Goal: Task Accomplishment & Management: Complete application form

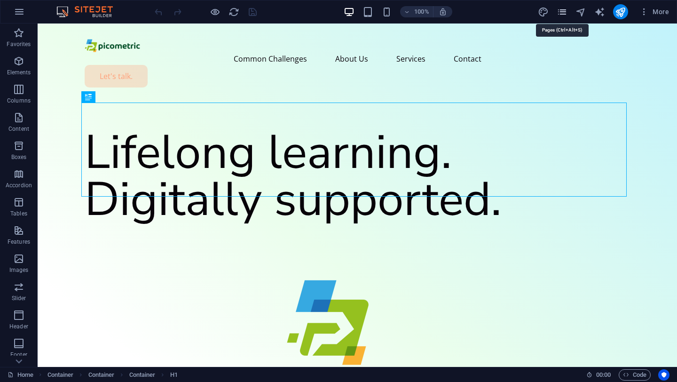
click at [561, 12] on icon "pages" at bounding box center [561, 12] width 11 height 11
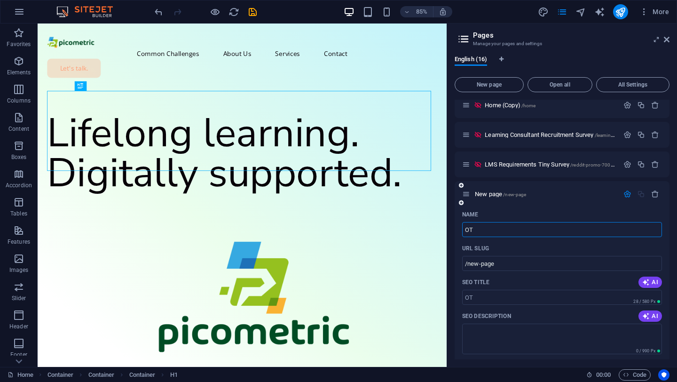
type input "OT"
type input "/ot"
type input "OTJ"
type input "/otj"
type input "OTJ"
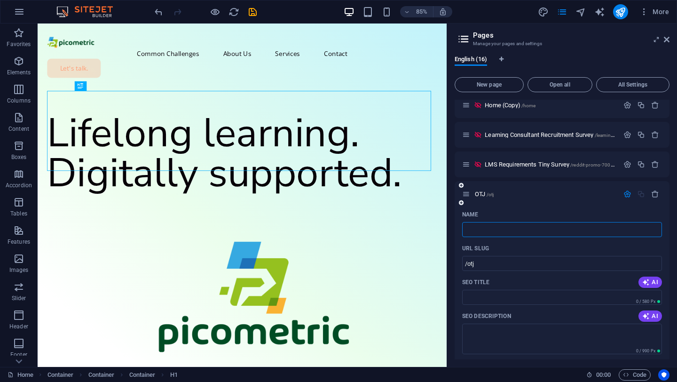
type input "/"
type input "OTJ"
type input "/otj"
type input "OTJ"
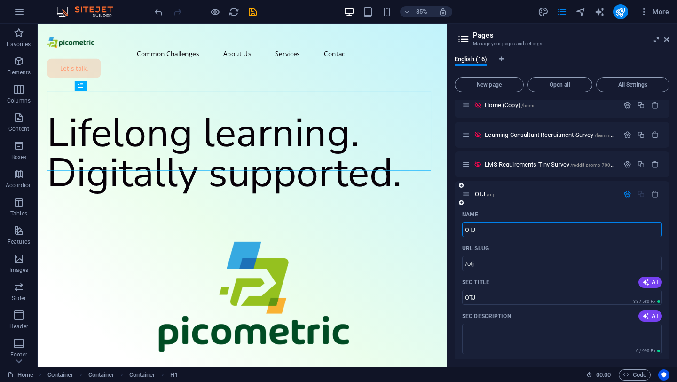
type input "OTJ"
type input "OTJ 任せ"
type input "OTJ 任せ任せ"
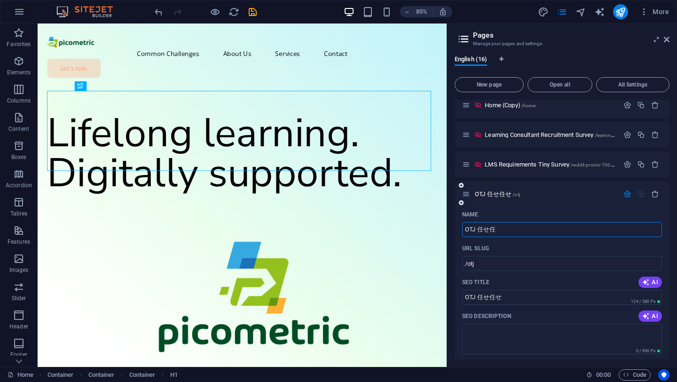
type input "OTJ 任せ"
type input "OTJ 任せ任"
type input "OTJ 任せ"
type input "OTJ 任せをを"
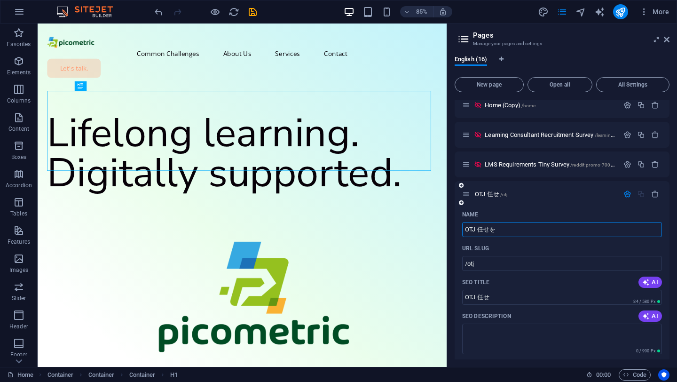
type input "OTJ 任せを"
type input "OTJ 任せをを"
type input "OTJ 任せを"
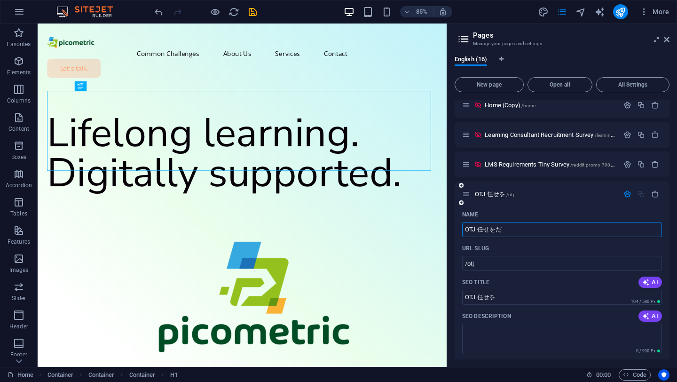
type input "OTJ 任せをだ"
type input "OTJ 任せをだだっk"
type input "/otj-k"
type input "OTJ 任せをだだっk"
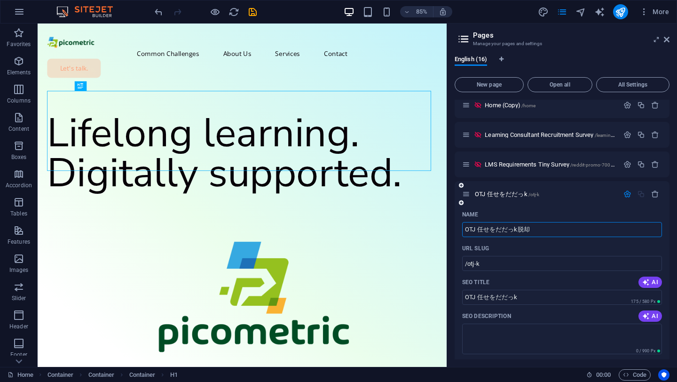
type input "OTJ 任せをだだっk脱却"
type input "OTJ 任せをだだっk脱却脱却す"
type input "OTJ 任せをだだっk脱却脱却すだっきゃだっき"
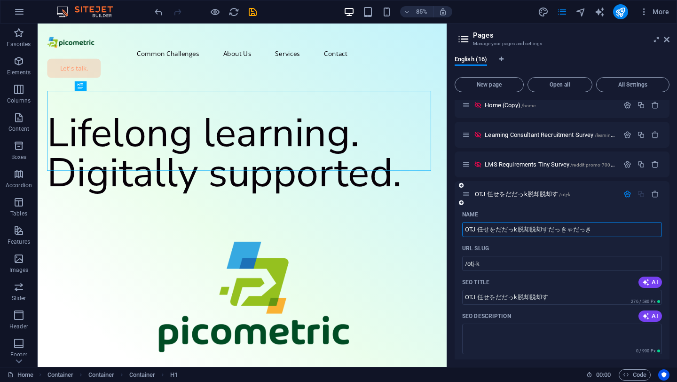
type input "OTJ 任せをだだっk脱却脱却すだっきゃ"
type input "OTJ 任せをだだっk脱却脱却すだっきゃだ"
type input "OTJ 任せをだだっk脱却"
type input "OTJ 任せをだだっk脱却脱"
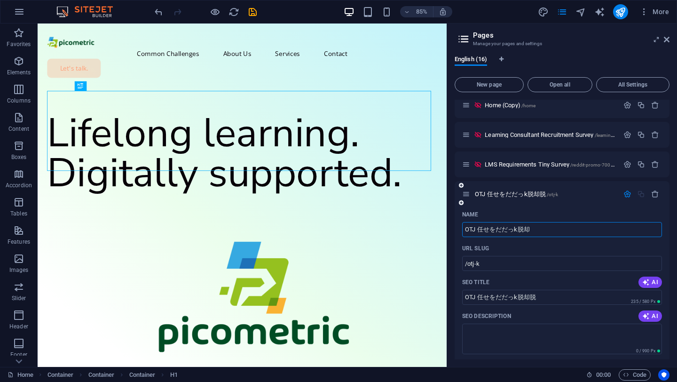
type input "OTJ 任せをだだっk脱却"
type input "OTJ 任せをだだっk脱却す"
type input "OTJ 任せをだだっk脱却すする"
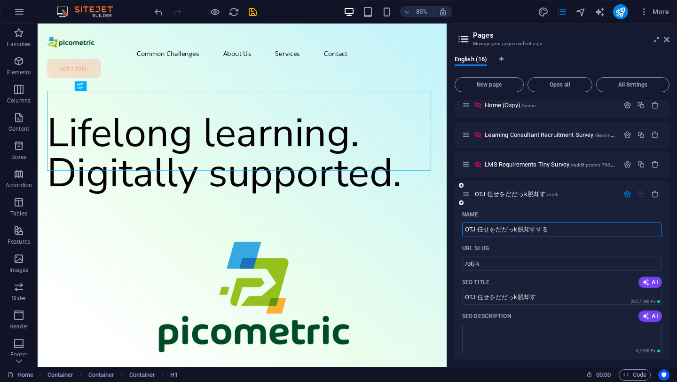
type input "OTJ 任せをだだっk脱却すする"
type input "OTJ 任せをだだっk脱却すするする"
type input "OTJ 任せをだだっk脱却すする"
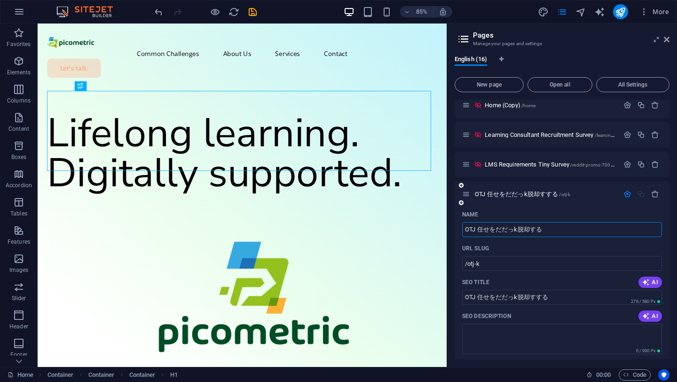
type input "OTJ 任せをだだっk脱却する"
type input "OTJ 任せをだだっk脱却するに"
type input "OTJ 任せをだだっk脱却するにには"
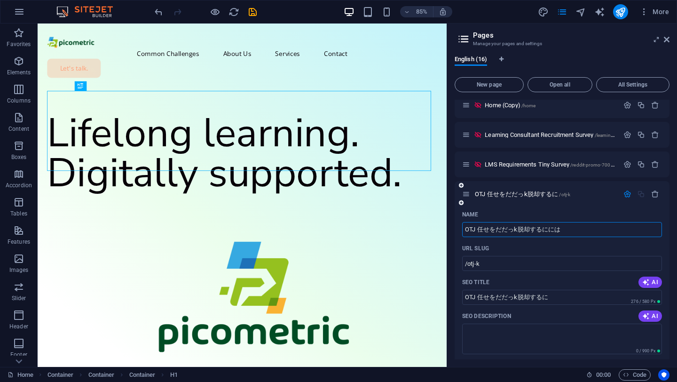
type input "OTJ 任せをだだっk脱却するにには"
type input "OTJ 任せをだだっk脱却するににはには"
type input "OTJ 任せをだだっk脱却するにには？"
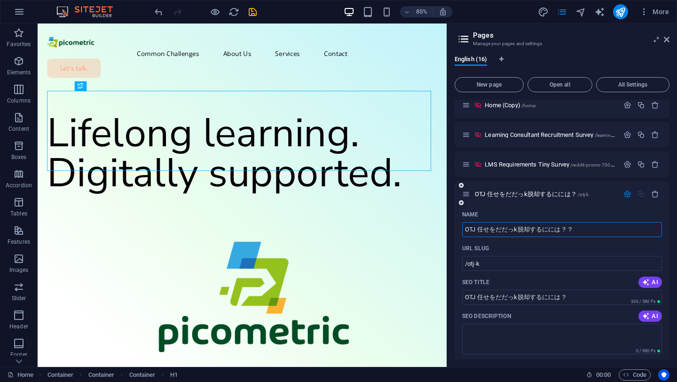
type input "OTJ 任せをだだっk脱却するにには？？"
type input "OTJ 任せをだだっk脱却するにには？"
click at [492, 230] on input "OTJ 任せをだだっk脱却するにには？" at bounding box center [562, 229] width 200 height 15
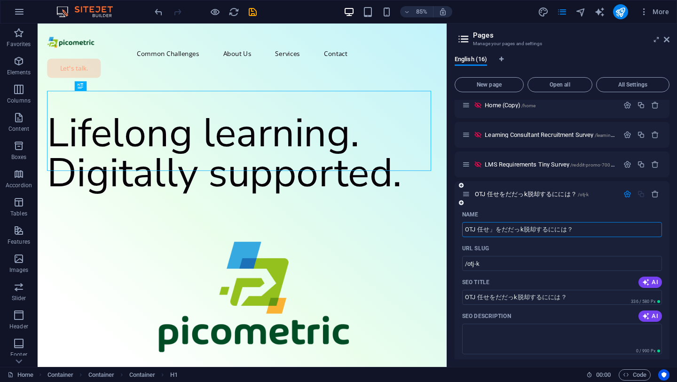
type input "OTJ 任せ」」をだだっk脱却するにには？"
type input "OTJ 任せ」をだだっk脱却するにには？"
type input "OTJ 任せ」」をだだっk脱却するにには？"
type input "OTJ 任せ」任せ」」をだだっk脱却するにには？"
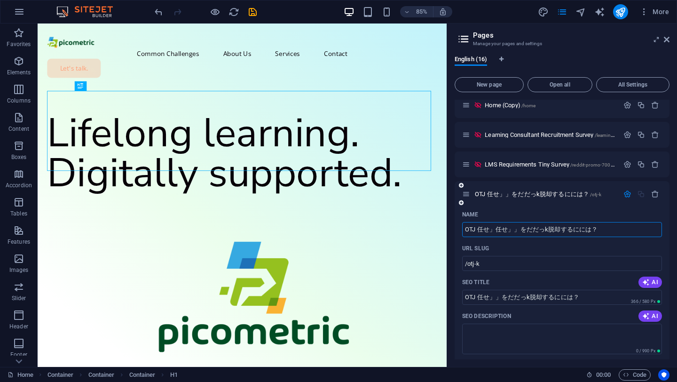
type input "OTJ 任せ」任せ」」をだだっk脱却するにには？"
click at [518, 230] on input "OTJ 任せ」任せ」」をだだっk脱却するにには？" at bounding box center [562, 229] width 200 height 15
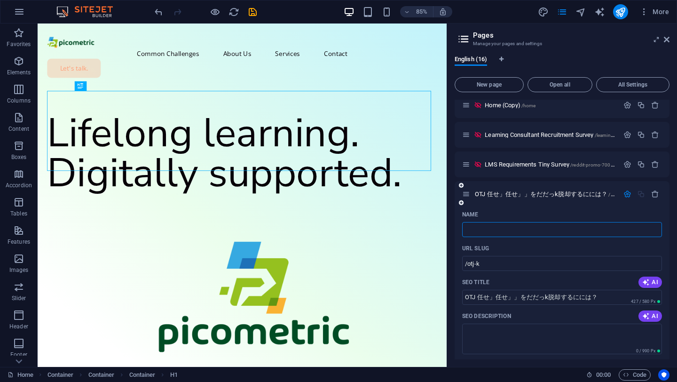
type input "/"
paste input "「OJT任せ」の新人教育から脱却するには？"
type input "「OJT任せ」の新人教育から脱却するには？"
type input "/ojt"
type input "「OJT任せ」の新人教育から脱却するには？"
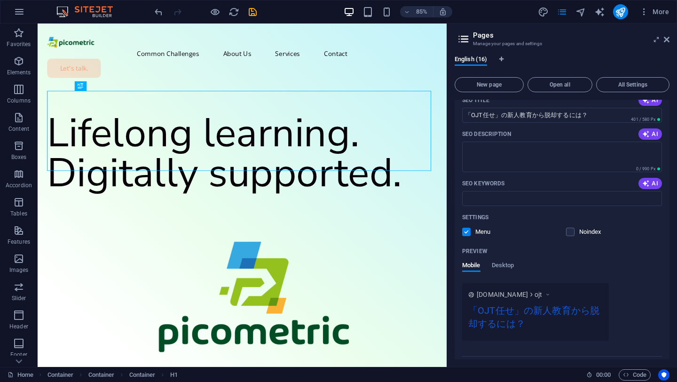
scroll to position [547, 0]
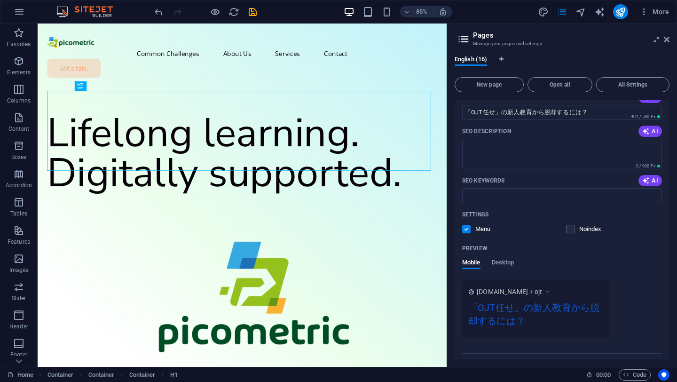
type input "「OJT任せ」の新人教育から脱却するには？"
click at [465, 227] on label at bounding box center [466, 229] width 8 height 8
click at [0, 0] on input "checkbox" at bounding box center [0, 0] width 0 height 0
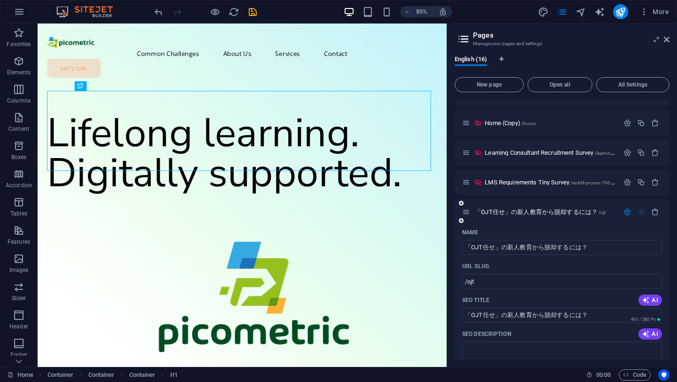
scroll to position [343, 0]
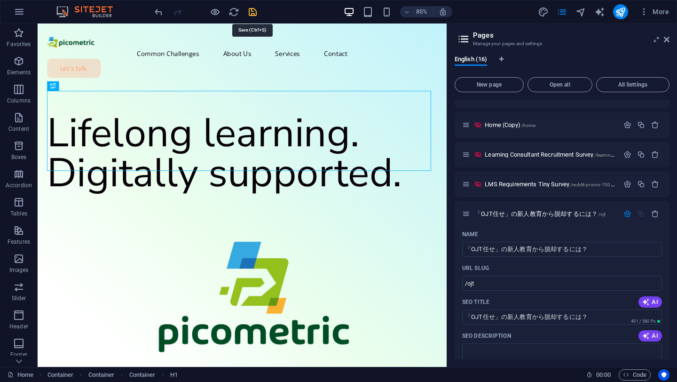
click at [252, 9] on icon "save" at bounding box center [252, 12] width 11 height 11
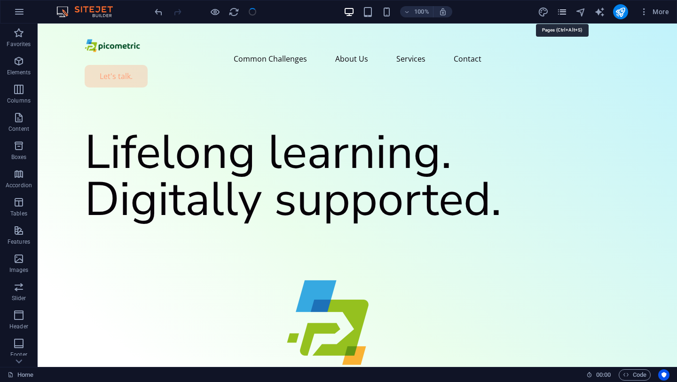
click at [563, 14] on icon "pages" at bounding box center [561, 12] width 11 height 11
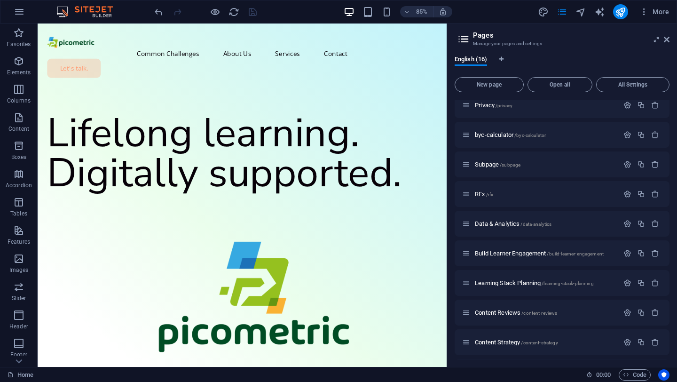
scroll to position [214, 0]
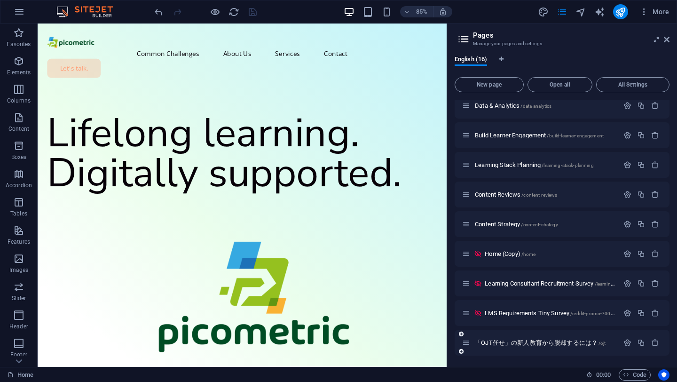
click at [553, 346] on div "「OJT任せ」の新人教育から脱却するには？ /ojt" at bounding box center [540, 342] width 156 height 11
click at [556, 342] on span "「OJT任せ」の新人教育から脱却するには？ /ojt" at bounding box center [540, 342] width 131 height 7
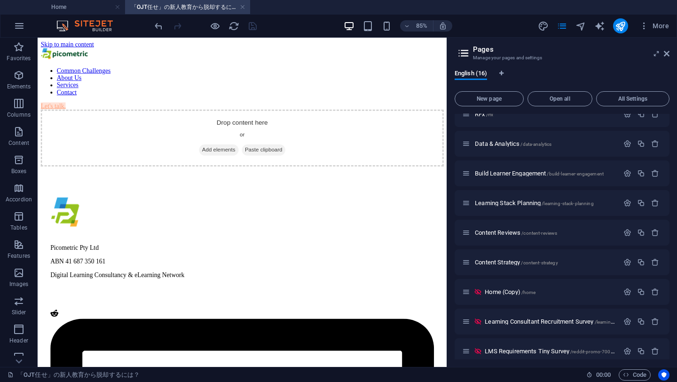
scroll to position [0, 0]
click at [12, 78] on span "Elements" at bounding box center [19, 81] width 38 height 23
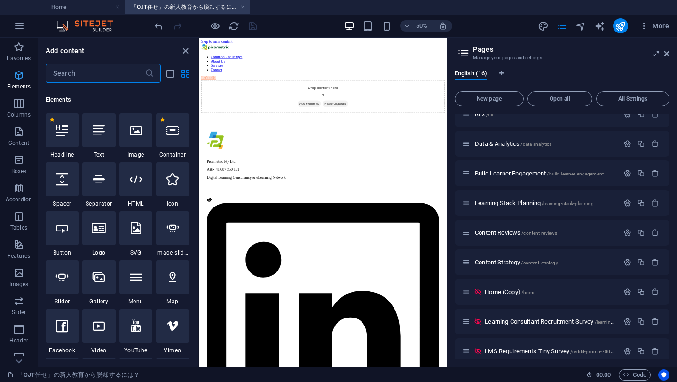
scroll to position [100, 0]
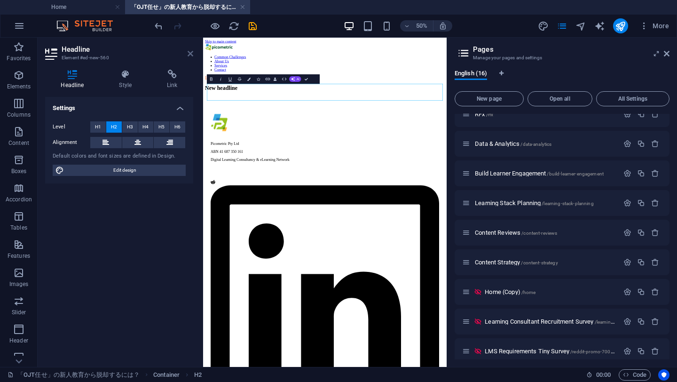
click at [190, 50] on icon at bounding box center [191, 54] width 6 height 8
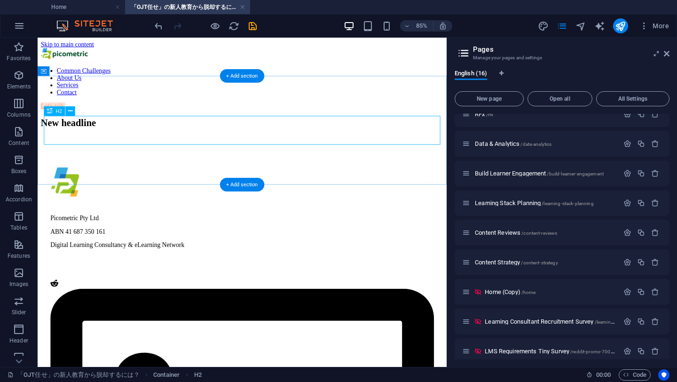
click at [268, 144] on div "New headline" at bounding box center [278, 138] width 474 height 13
click at [18, 81] on span "Elements" at bounding box center [19, 81] width 38 height 23
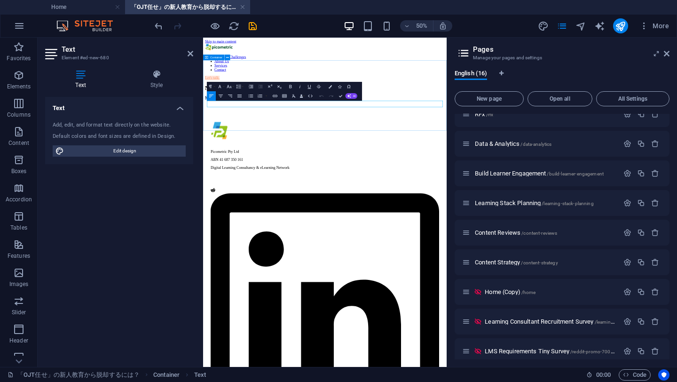
click at [298, 162] on div "New headline New text element" at bounding box center [446, 147] width 479 height 31
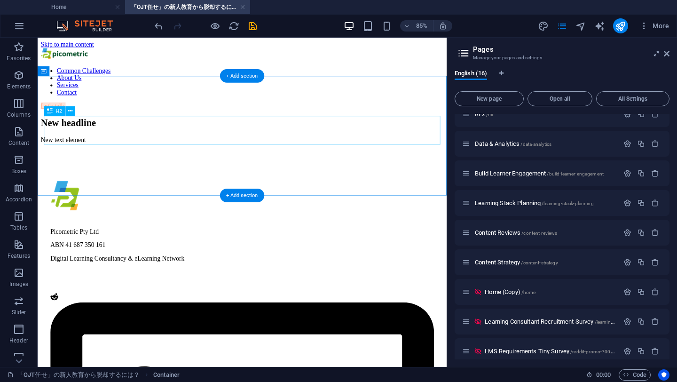
click at [211, 141] on div "New headline" at bounding box center [278, 138] width 474 height 13
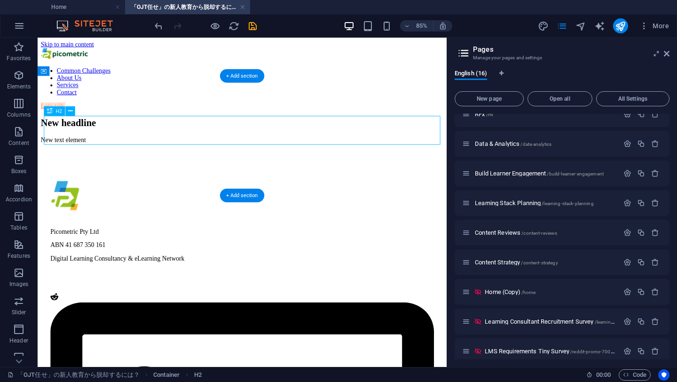
click at [179, 144] on div "New headline" at bounding box center [278, 138] width 474 height 13
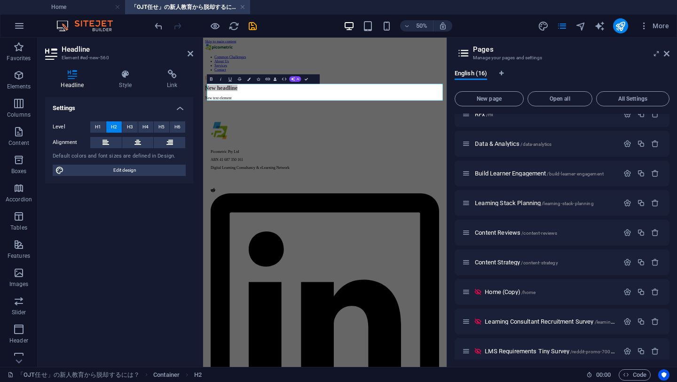
click at [157, 129] on button "H5" at bounding box center [162, 126] width 16 height 11
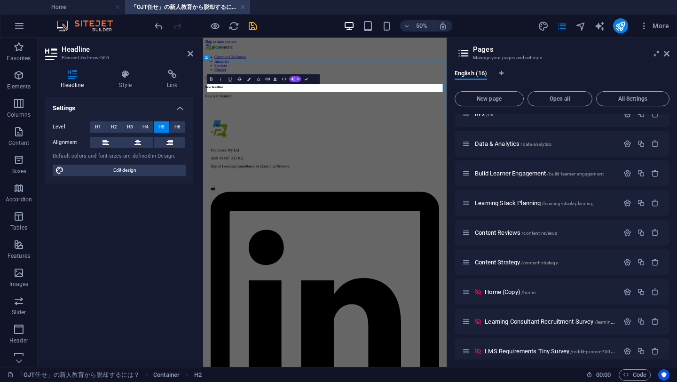
click at [271, 140] on h5 "New headline" at bounding box center [446, 137] width 479 height 8
click at [188, 55] on icon at bounding box center [191, 54] width 6 height 8
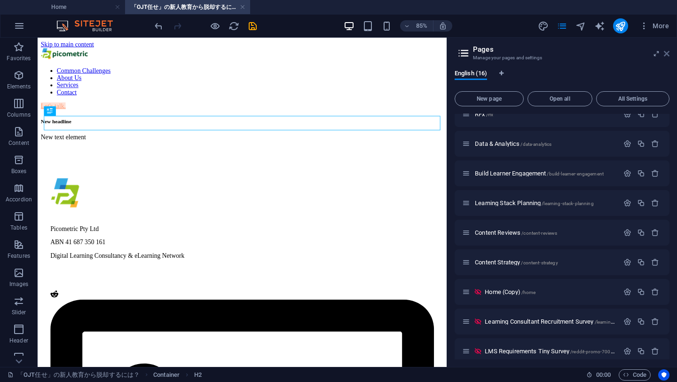
click at [664, 55] on icon at bounding box center [667, 54] width 6 height 8
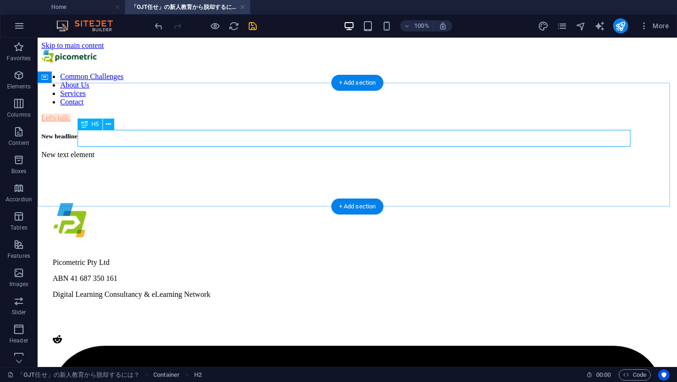
click at [110, 137] on div "New headline" at bounding box center [357, 137] width 632 height 8
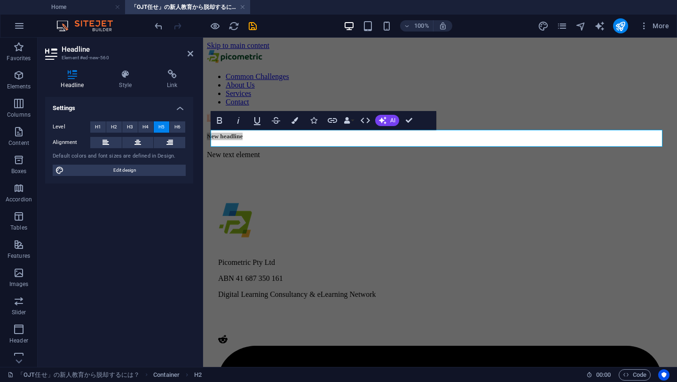
click at [110, 137] on button at bounding box center [105, 142] width 31 height 11
click at [194, 56] on aside "Headline Element #ed-new-560 Headline Style Link Settings Level H1 H2 H3 H4 H5 …" at bounding box center [120, 202] width 165 height 329
click at [190, 53] on icon at bounding box center [191, 54] width 6 height 8
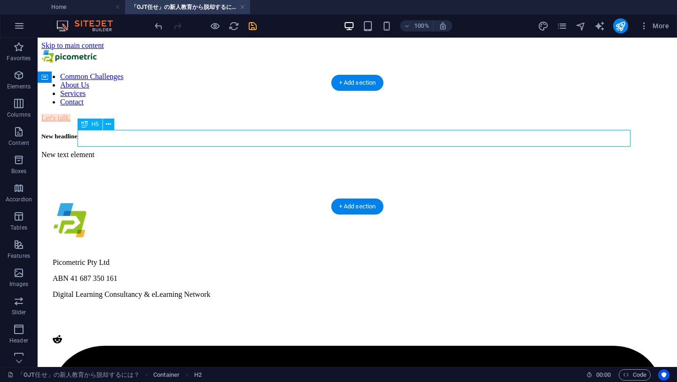
drag, startPoint x: 163, startPoint y: 132, endPoint x: 160, endPoint y: 140, distance: 8.2
click at [160, 140] on div "New headline" at bounding box center [357, 137] width 632 height 8
click at [161, 139] on div "New headline" at bounding box center [357, 137] width 632 height 8
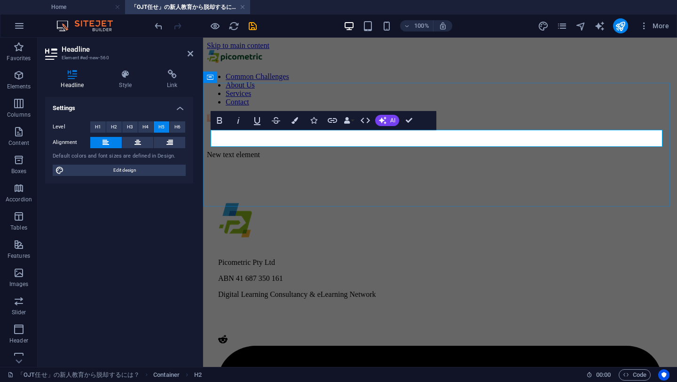
click at [233, 136] on h5 "​" at bounding box center [440, 137] width 466 height 8
click at [230, 139] on h5 "​" at bounding box center [440, 137] width 466 height 8
click at [118, 126] on button "H2" at bounding box center [114, 126] width 16 height 11
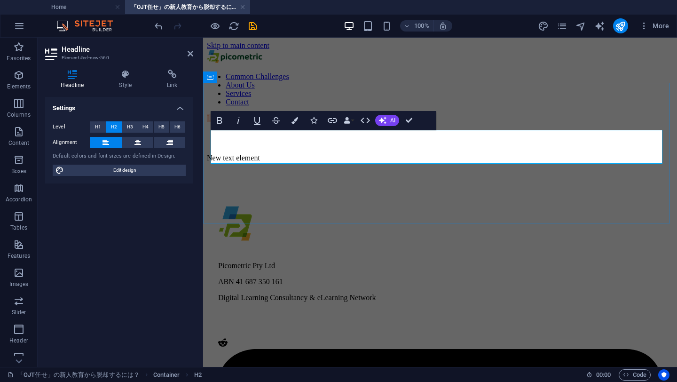
click at [242, 144] on h2 "​" at bounding box center [440, 138] width 466 height 13
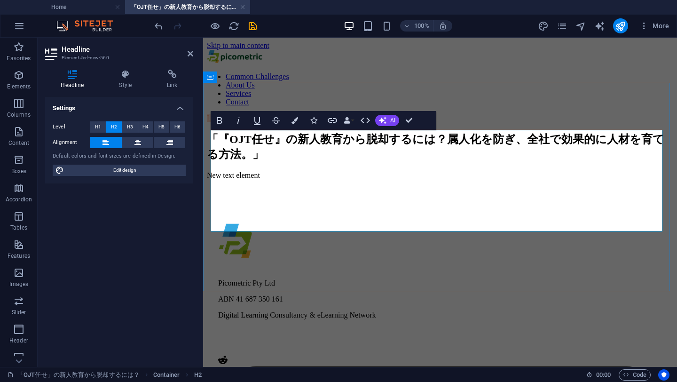
scroll to position [216, 8]
click at [534, 162] on h2 "「『OJT任せ』の新人教育から脱却するには？属人化を防ぎ、全社で効果的に人材を育てる方法。」" at bounding box center [440, 147] width 466 height 30
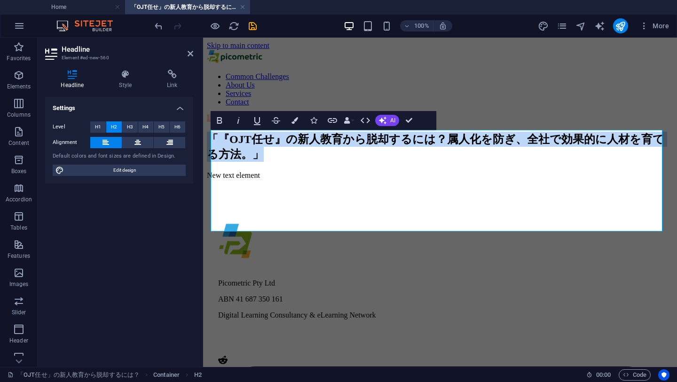
drag, startPoint x: 553, startPoint y: 214, endPoint x: 190, endPoint y: 149, distance: 369.2
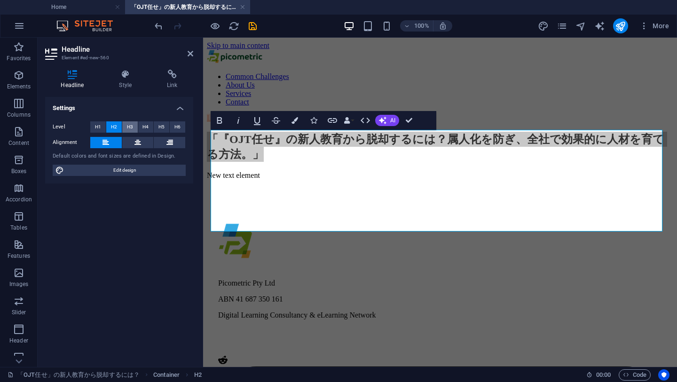
click at [125, 127] on button "H3" at bounding box center [130, 126] width 16 height 11
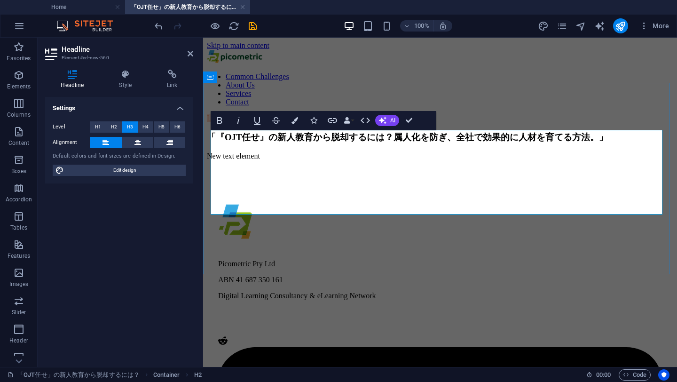
click at [238, 143] on h3 "「『OJT任せ』の新人教育から脱却するには？属人化を防ぎ、全社で効果的に人材を育てる方法。」" at bounding box center [440, 137] width 466 height 12
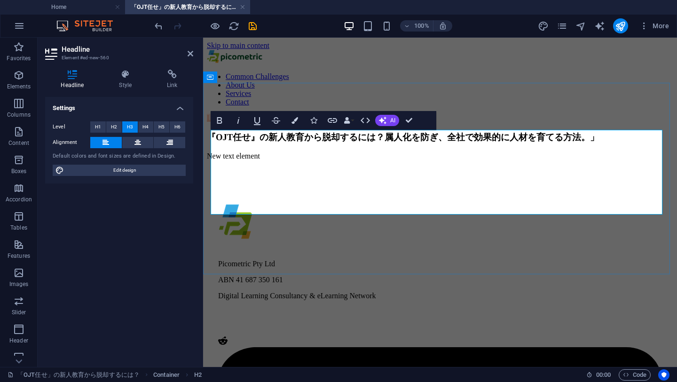
click at [411, 143] on h3 "『OJT任せ』の新人教育から脱却するには？属人化を防ぎ、全社で効果的に人材を育てる方法。」" at bounding box center [440, 137] width 466 height 12
click at [294, 143] on h3 "『OJT任せ』の新人教育から脱却するには？属人化を防ぎ、全社で効果的に人材を育てる方法。" at bounding box center [440, 137] width 466 height 12
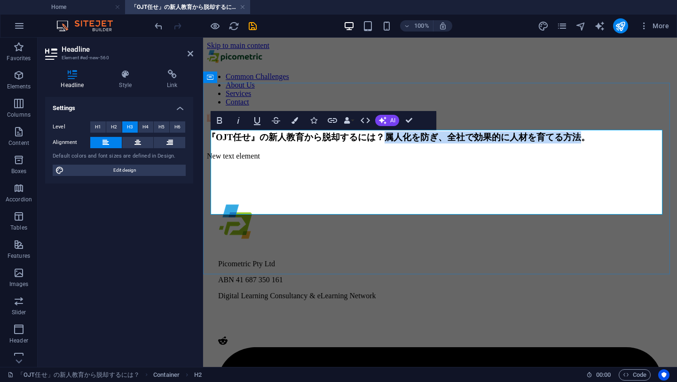
drag, startPoint x: 257, startPoint y: 173, endPoint x: 339, endPoint y: 209, distance: 89.4
click at [339, 143] on h3 "『OJT任せ』の新人教育から脱却するには？属人化を防ぎ、全社で効果的に人材を育てる方法。" at bounding box center [440, 137] width 466 height 12
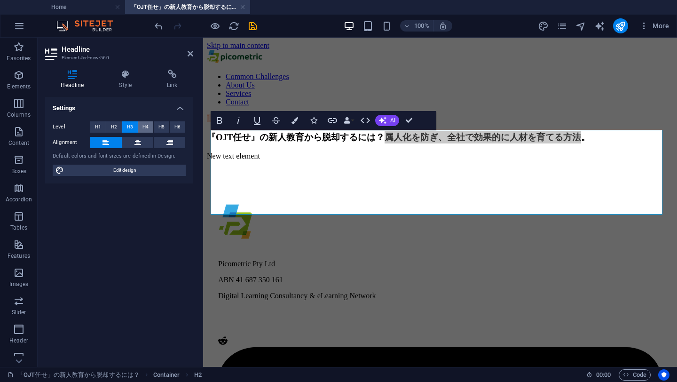
click at [139, 126] on button "H4" at bounding box center [146, 126] width 16 height 11
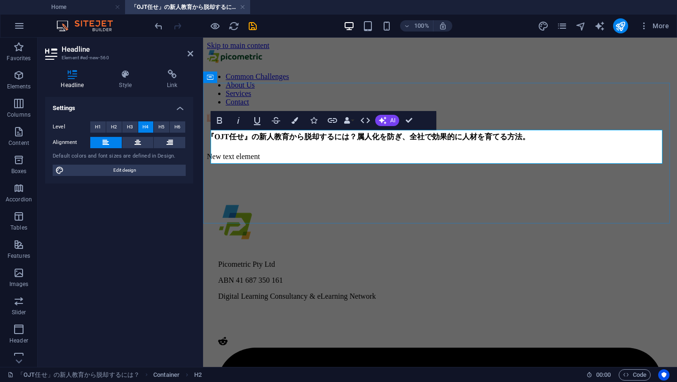
click at [366, 142] on h4 "『OJT任せ』の新人教育から脱却するには？属人化を防ぎ、全社で効果的に人材を育てる方法。" at bounding box center [440, 137] width 466 height 10
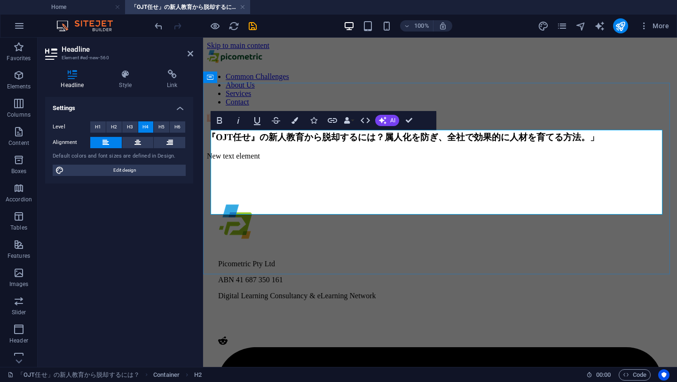
click at [470, 143] on h3 "『OJT任せ』の新人教育から脱却するには？属人化を防ぎ、全社で効果的に人材を育てる方法。」" at bounding box center [440, 137] width 466 height 12
click at [258, 143] on h3 "『OJT任せ』の新人教育から脱却するには？属人化を防ぎ、全社で効果的に人材を育てる方法。」" at bounding box center [440, 137] width 466 height 12
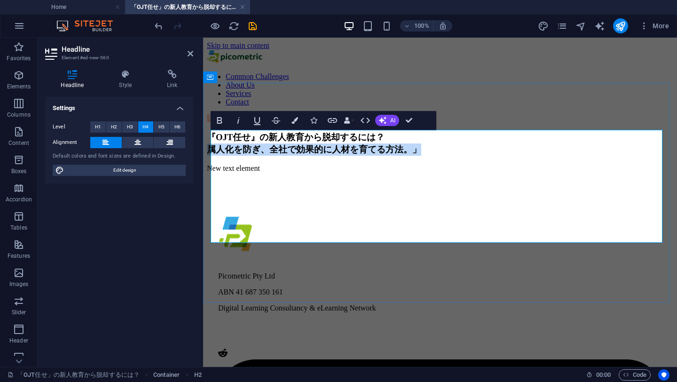
drag, startPoint x: 291, startPoint y: 224, endPoint x: 213, endPoint y: 203, distance: 80.6
click at [213, 156] on h3 "『OJT任せ』の新人教育から脱却するには？ ‌属人化を防ぎ、全社で効果的に人材を育てる方法。」" at bounding box center [440, 143] width 466 height 24
click at [306, 156] on h3 "『OJT任せ』の新人教育から脱却するには？ ‌属人化を防ぎ、全社で効果的に人材を育てる方法。」" at bounding box center [440, 143] width 466 height 24
click at [157, 127] on button "H5" at bounding box center [162, 126] width 16 height 11
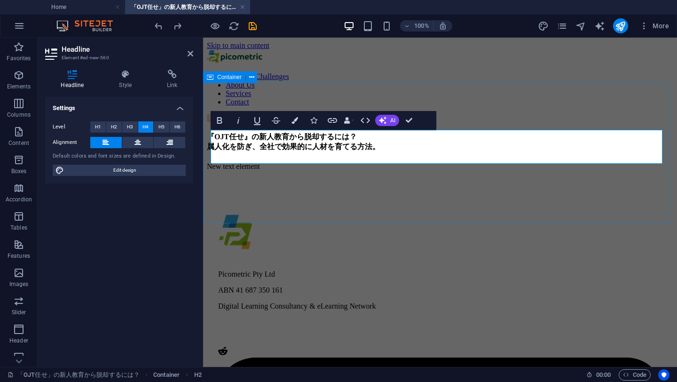
click at [399, 170] on div "『OJT任せ』の新人教育から脱却するには？ ‌属人化を防ぎ、全社で効果的に人材を育てる方法。 「『OJT任せ』の新人教育から脱却するには？属人化を防ぎ、全社で…" at bounding box center [440, 151] width 466 height 38
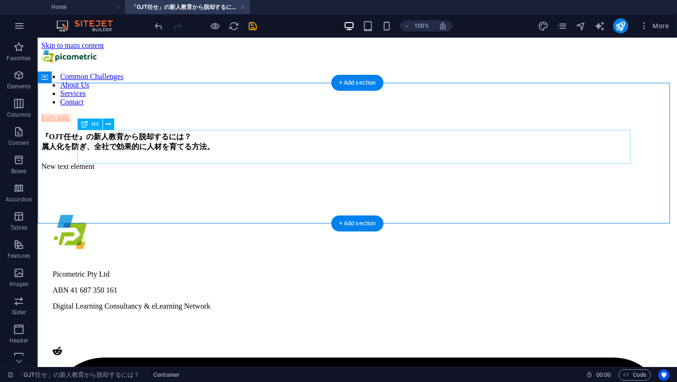
click at [359, 152] on div "『OJT任せ』の新人教育から脱却するには？ 属人化を防ぎ、全社で効果的に人材を育てる方法。" at bounding box center [357, 142] width 632 height 20
click at [102, 143] on div "『OJT任せ』の新人教育から脱却するには？ 属人化を防ぎ、全社で効果的に人材を育てる方法。" at bounding box center [357, 142] width 632 height 20
click at [105, 127] on button at bounding box center [108, 123] width 11 height 11
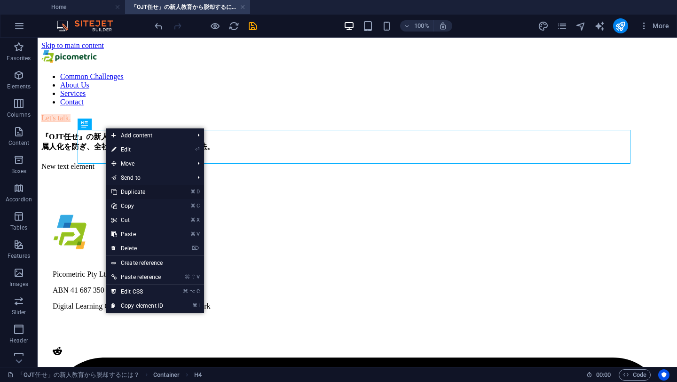
click at [132, 192] on link "⌘ D Duplicate" at bounding box center [137, 192] width 63 height 14
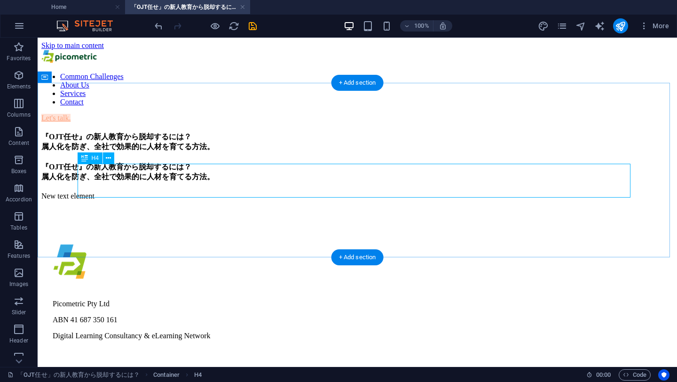
click at [179, 182] on div "『OJT任せ』の新人教育から脱却するには？ 属人化を防ぎ、全社で効果的に人材を育てる方法。" at bounding box center [357, 172] width 632 height 20
click at [260, 134] on div "『OJT任せ』の新人教育から脱却するには？ 属人化を防ぎ、全社で効果的に人材を育てる方法。" at bounding box center [357, 142] width 632 height 20
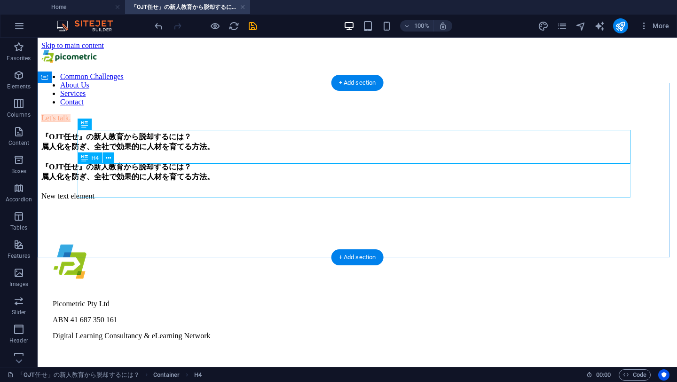
click at [245, 171] on div "『OJT任せ』の新人教育から脱却するには？ 属人化を防ぎ、全社で効果的に人材を育てる方法。" at bounding box center [357, 172] width 632 height 20
click at [243, 149] on div "『OJT任せ』の新人教育から脱却するには？ 属人化を防ぎ、全社で効果的に人材を育てる方法。" at bounding box center [357, 142] width 632 height 20
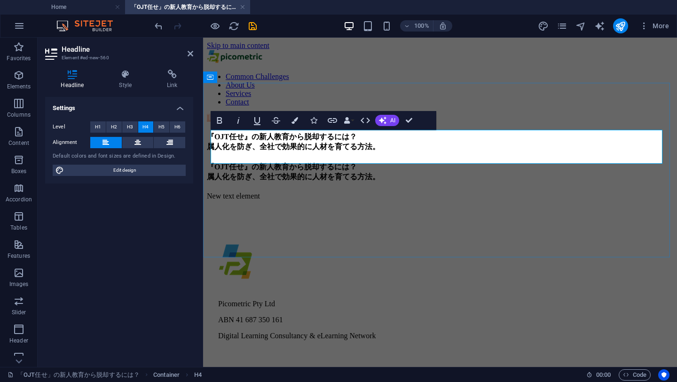
click at [242, 152] on h4 "『OJT任せ』の新人教育から脱却するには？ 属人化を防ぎ、全社で効果的に人材を育てる方法。" at bounding box center [440, 142] width 466 height 20
click at [248, 152] on h4 "『OJT任せ』の新人教育から脱却するには？ 属人化を防ぎ、全社で効果的に人材を育てる方法。" at bounding box center [440, 142] width 466 height 20
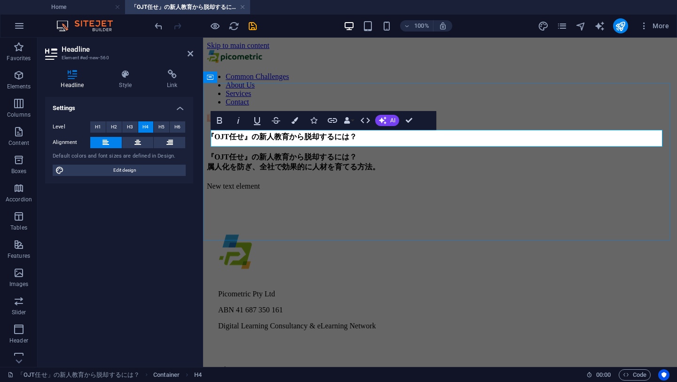
click at [271, 140] on h4 "『OJT任せ』の新人教育から脱却するには？" at bounding box center [440, 137] width 466 height 10
click at [271, 139] on h4 "『OJT任せ』の新人教育から脱却するには？" at bounding box center [440, 137] width 466 height 10
click at [270, 139] on h4 "『OJT任せ』の新人教育から脱却するには？" at bounding box center [440, 137] width 466 height 10
click at [111, 125] on span "H2" at bounding box center [114, 126] width 6 height 11
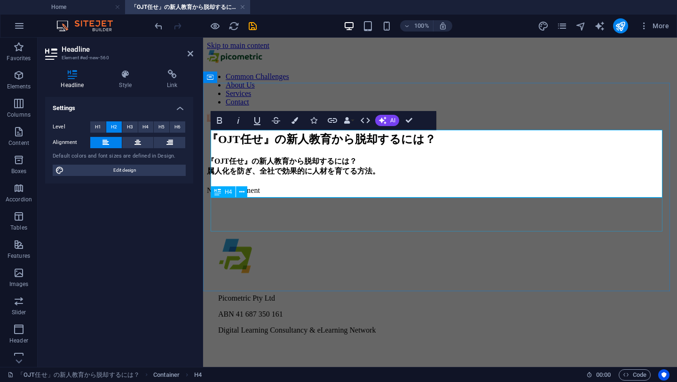
click at [328, 176] on div "『OJT任せ』の新人教育から脱却するには？ 属人化を防ぎ、全社で効果的に人材を育てる方法。" at bounding box center [440, 166] width 466 height 20
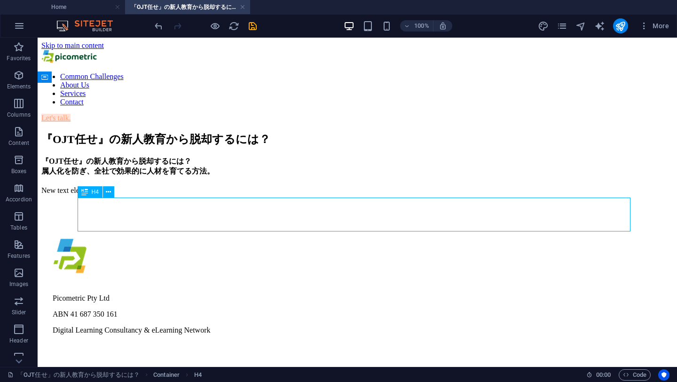
click at [289, 176] on div "『OJT任せ』の新人教育から脱却するには？ 属人化を防ぎ、全社で効果的に人材を育てる方法。" at bounding box center [357, 166] width 632 height 20
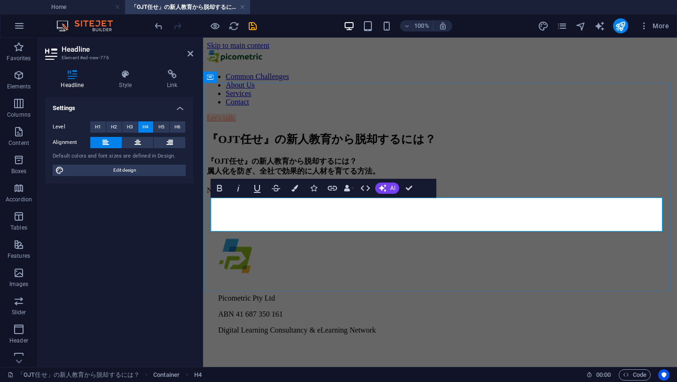
click at [289, 176] on h4 "『OJT任せ』の新人教育から脱却するには？ 属人化を防ぎ、全社で効果的に人材を育てる方法。" at bounding box center [440, 166] width 466 height 20
click at [304, 176] on h4 "『OJT任せ』の新人教育から脱却するには？ 属人化を防ぎ、全社で効果的に人材を育てる方法。" at bounding box center [440, 166] width 466 height 20
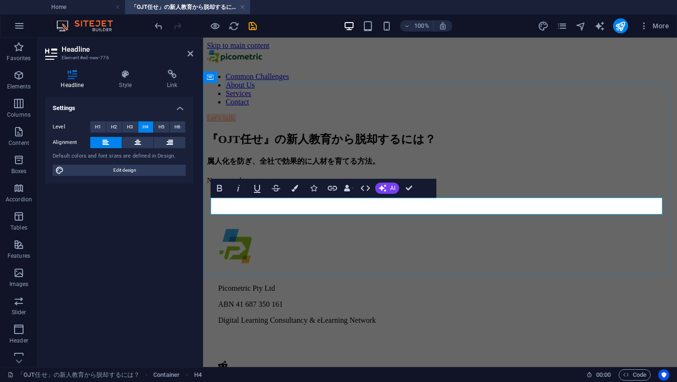
click at [347, 166] on h4 "属人化を防ぎ、全社で効果的に人材を育てる方法。" at bounding box center [440, 161] width 466 height 10
click at [129, 128] on span "H3" at bounding box center [130, 126] width 6 height 11
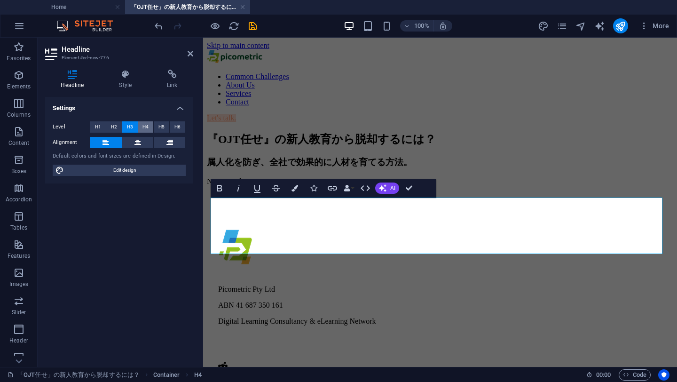
click at [144, 124] on span "H4" at bounding box center [145, 126] width 6 height 11
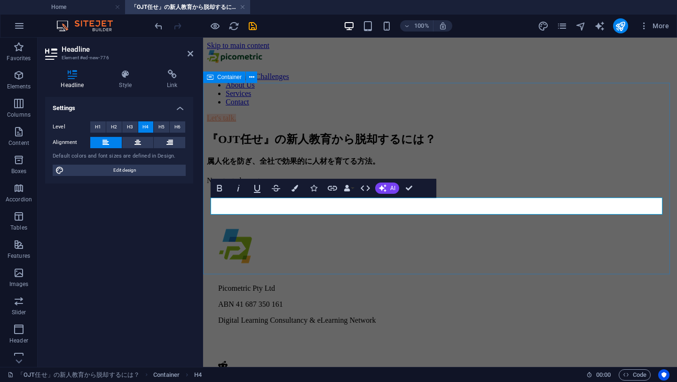
click at [351, 185] on div "『OJT任せ』の新人教育から脱却するには？ 属人化を防ぎ、全社で効果的に人材を育てる方法。 New text element" at bounding box center [440, 159] width 466 height 54
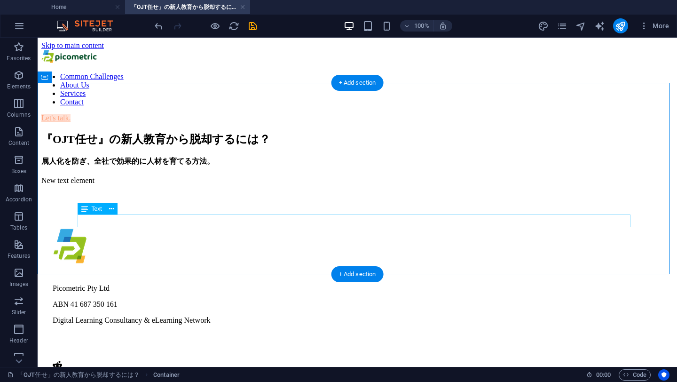
click at [214, 185] on div "New text element" at bounding box center [357, 180] width 632 height 8
click at [159, 185] on div "New text element" at bounding box center [357, 180] width 632 height 8
click at [136, 185] on div "New text element" at bounding box center [357, 180] width 632 height 8
click at [135, 185] on div "New text element" at bounding box center [357, 180] width 632 height 8
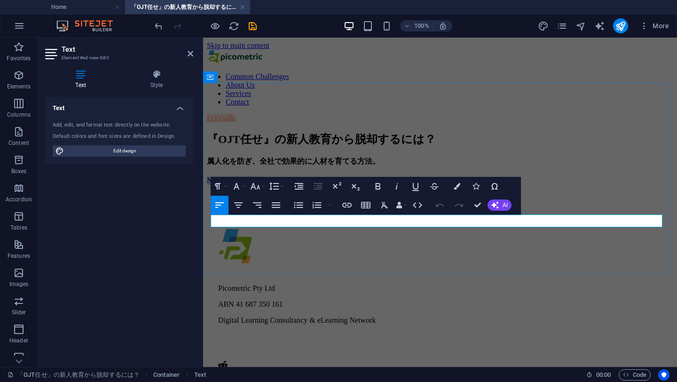
click at [233, 185] on p "New text element" at bounding box center [440, 180] width 466 height 8
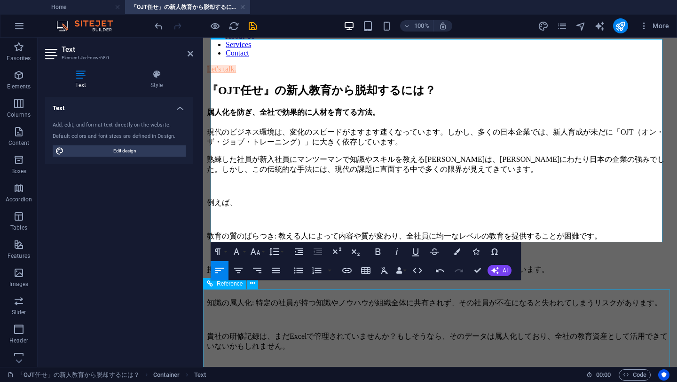
scroll to position [180, 0]
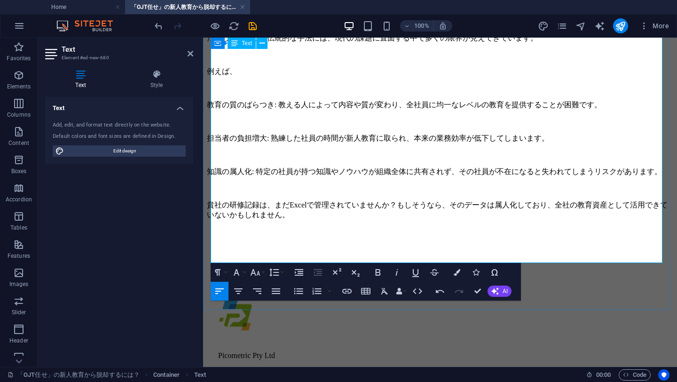
click at [302, 250] on p at bounding box center [440, 247] width 466 height 8
click at [342, 236] on p at bounding box center [440, 231] width 466 height 8
click at [386, 220] on p "貴社の研修記録は、まだExcelで管理されていませんか？もしそうなら、そのデータは属人化しており、全社の教育資産として活用できていないかもしれません。" at bounding box center [440, 210] width 466 height 20
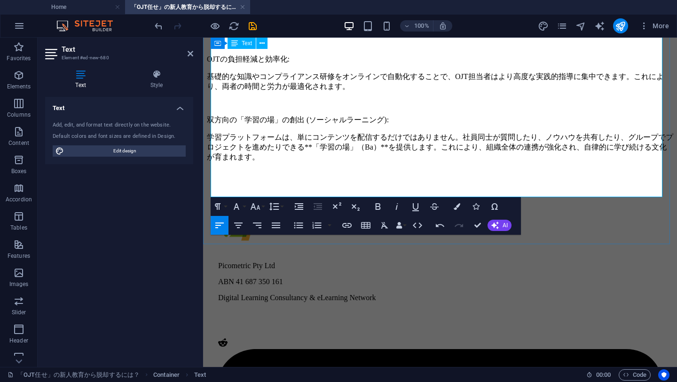
scroll to position [477, 0]
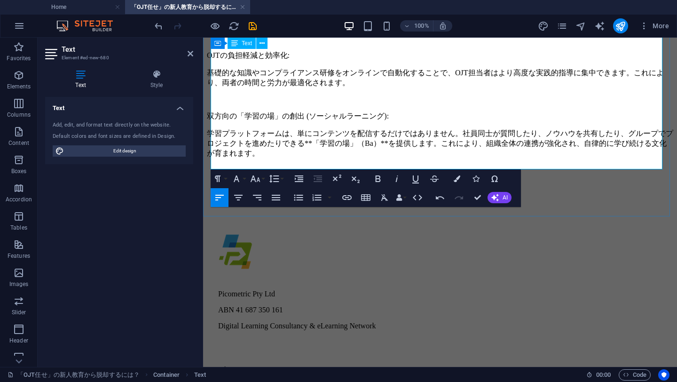
click at [258, 166] on p at bounding box center [440, 170] width 466 height 8
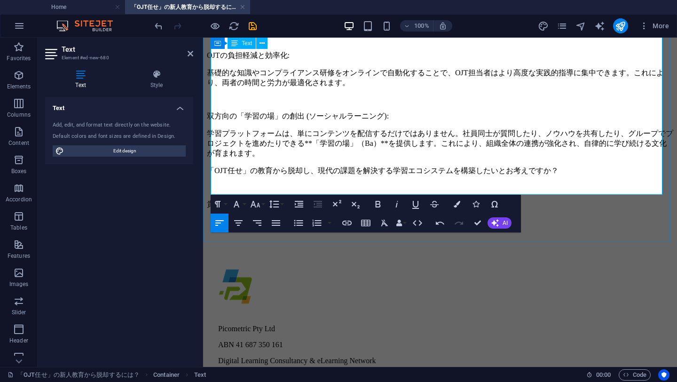
click at [457, 140] on p "学習プラットフォームは、単にコンテンツを配信するだけではありません。社員同士が質問したり、ノウハウを共有したり、グループでプロジェクトを進めたりできる**「学…" at bounding box center [440, 144] width 466 height 30
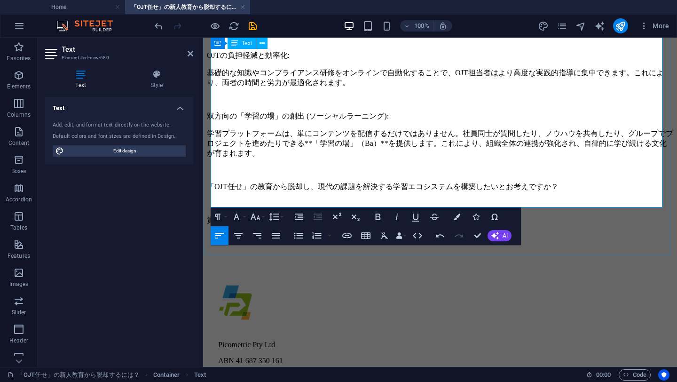
click at [258, 199] on p at bounding box center [440, 203] width 466 height 8
drag, startPoint x: 235, startPoint y: 164, endPoint x: 198, endPoint y: 164, distance: 36.7
click at [229, 166] on p "​" at bounding box center [440, 170] width 466 height 8
click at [513, 215] on p "貴社の課題に最適なソリューションを見つけるため、ぜひご相談ください。" at bounding box center [440, 220] width 466 height 10
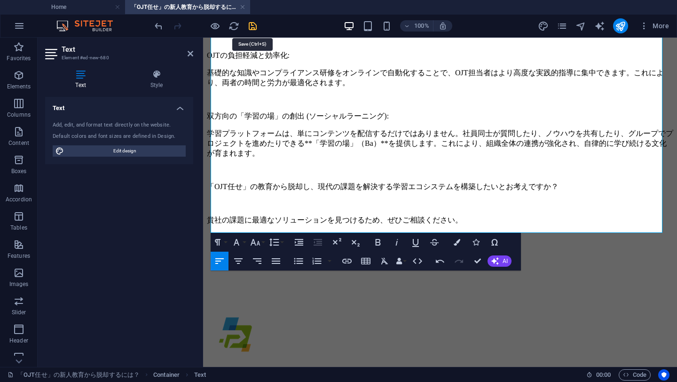
click at [251, 23] on icon "save" at bounding box center [252, 26] width 11 height 11
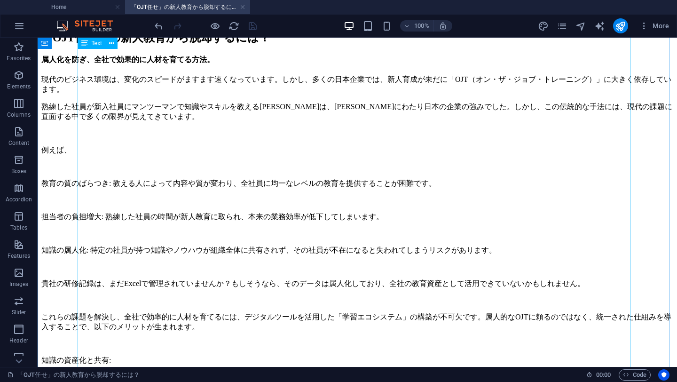
scroll to position [0, 0]
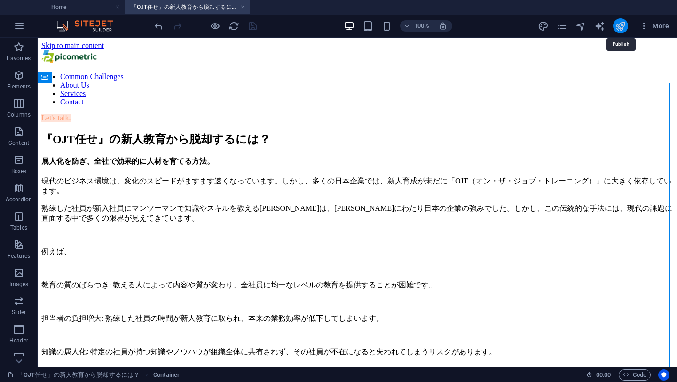
click at [623, 25] on icon "publish" at bounding box center [620, 26] width 11 height 11
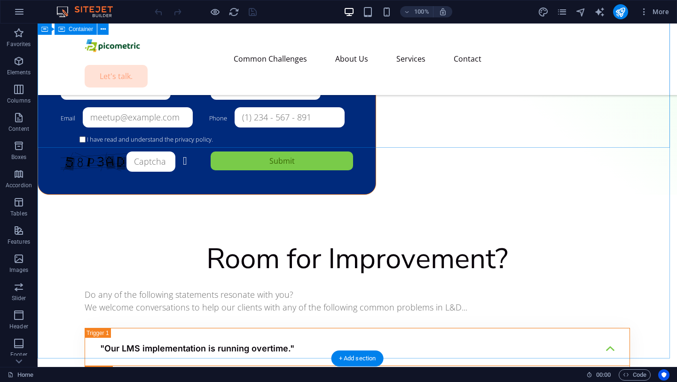
scroll to position [477, 0]
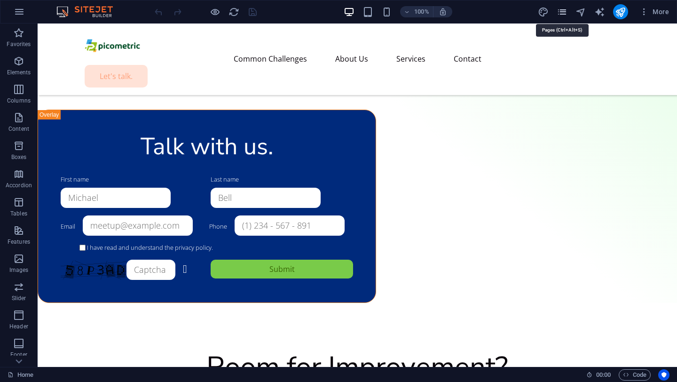
click at [564, 9] on icon "pages" at bounding box center [561, 12] width 11 height 11
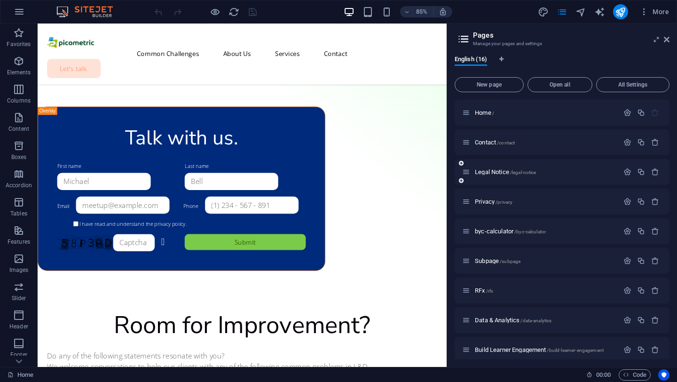
scroll to position [214, 0]
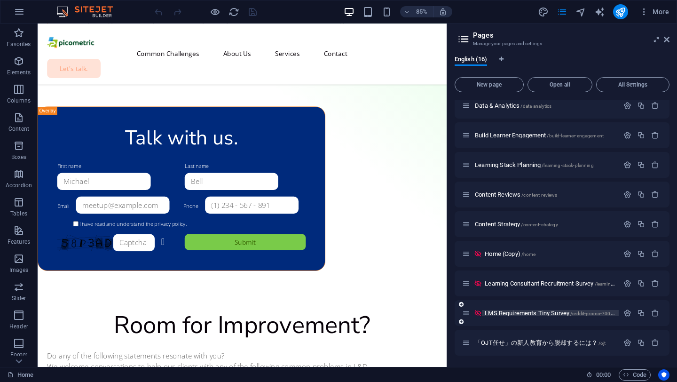
click at [526, 310] on span "LMS Requirements Tiny Survey /reddit-promo-700_to_4-092025" at bounding box center [563, 312] width 156 height 7
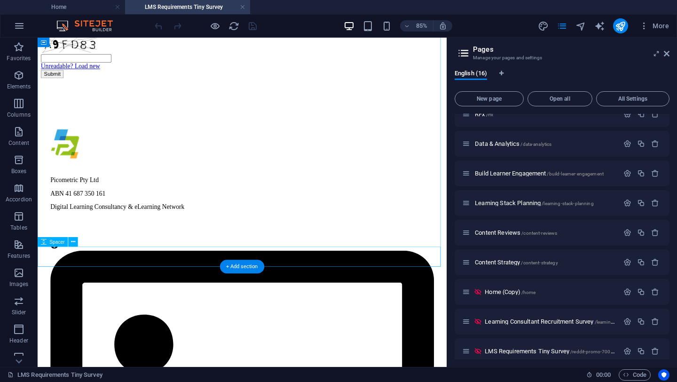
scroll to position [457, 0]
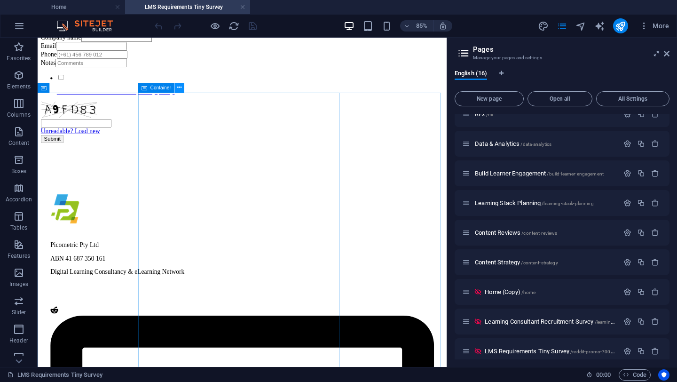
click at [177, 87] on icon at bounding box center [179, 88] width 4 height 8
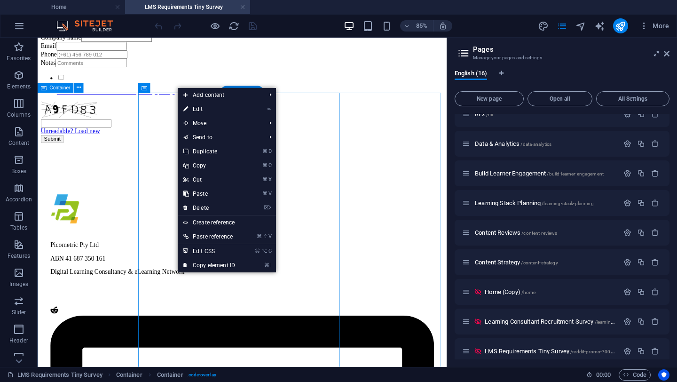
click at [454, 182] on div "Let's talk learning. First name Last name Company name Email Phone Notes I have…" at bounding box center [278, 84] width 474 height 203
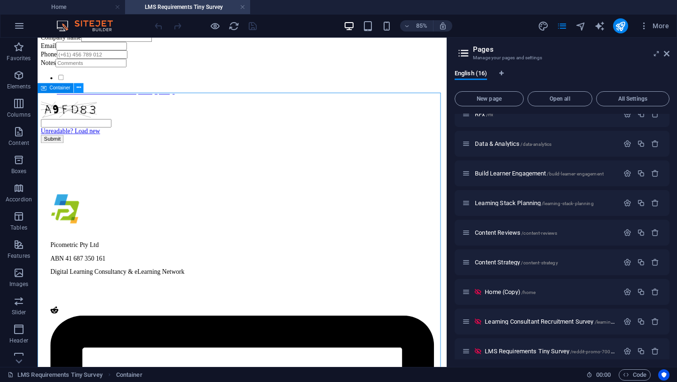
click at [79, 90] on icon at bounding box center [79, 88] width 4 height 8
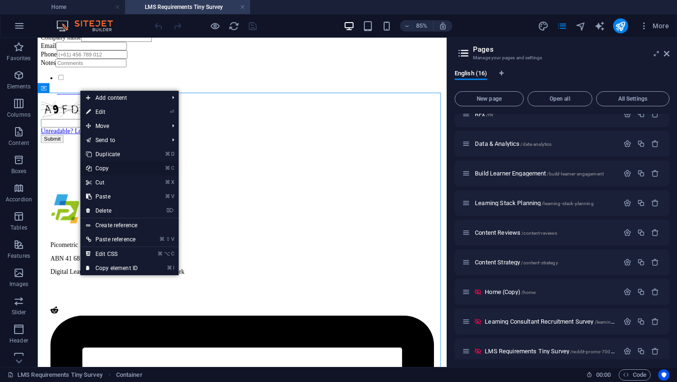
click at [104, 171] on link "⌘ C Copy" at bounding box center [111, 168] width 63 height 14
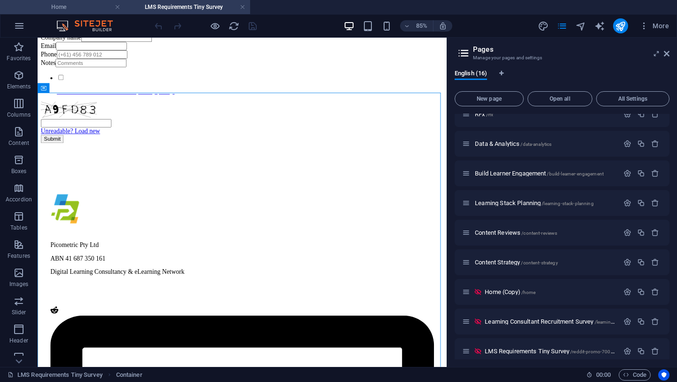
click at [93, 10] on h4 "Home" at bounding box center [62, 7] width 125 height 10
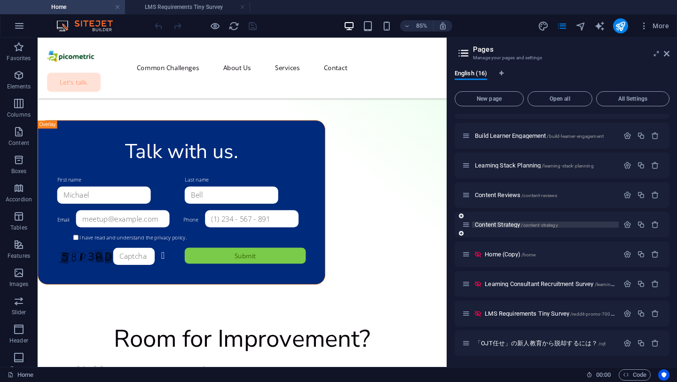
scroll to position [228, 0]
click at [543, 339] on span "「OJT任せ」の新人教育から脱却するには？ /ojt" at bounding box center [540, 342] width 131 height 7
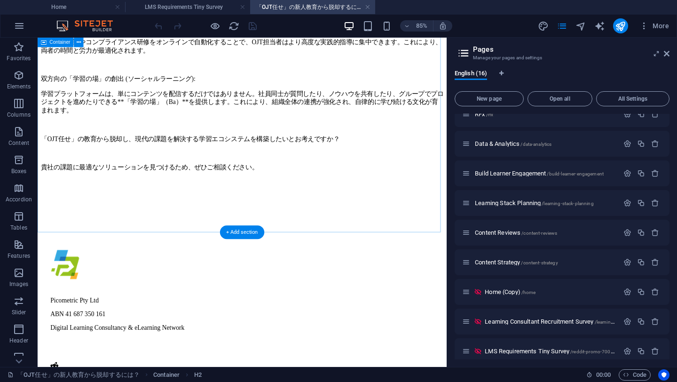
scroll to position [507, 0]
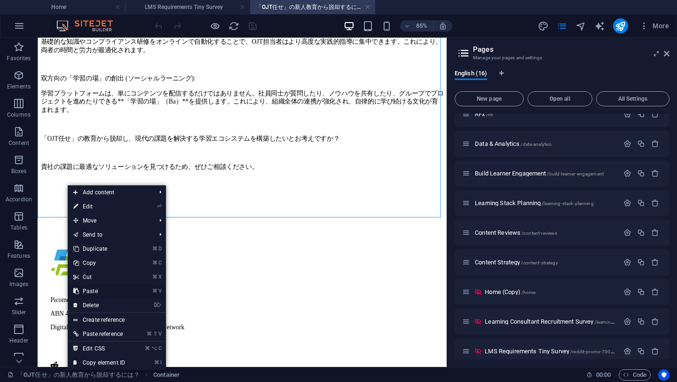
click at [109, 288] on link "⌘ V Paste" at bounding box center [99, 291] width 63 height 14
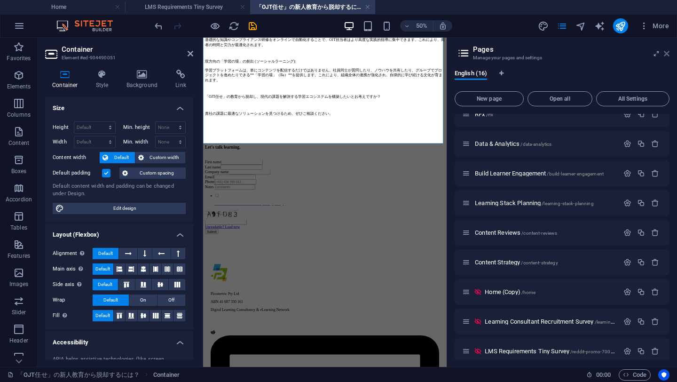
click at [0, 0] on icon at bounding box center [0, 0] width 0 height 0
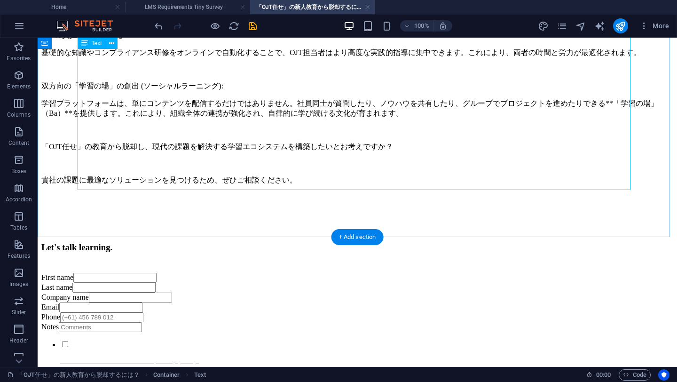
scroll to position [486, 0]
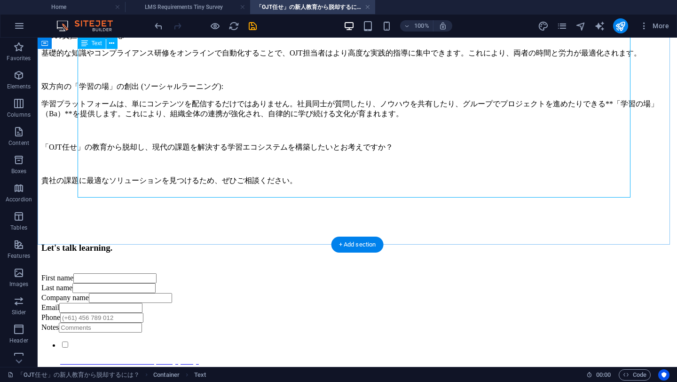
drag, startPoint x: 360, startPoint y: 155, endPoint x: 93, endPoint y: 141, distance: 268.2
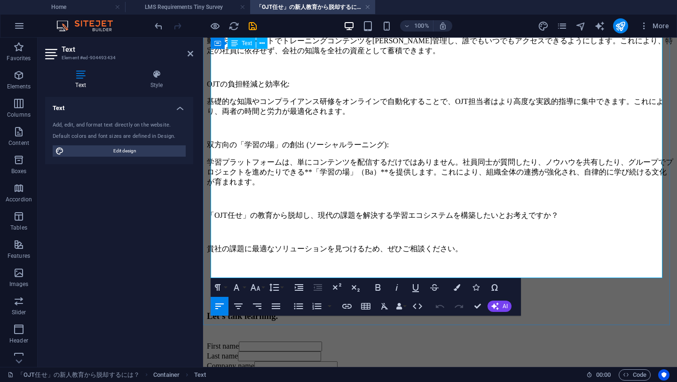
scroll to position [473, 0]
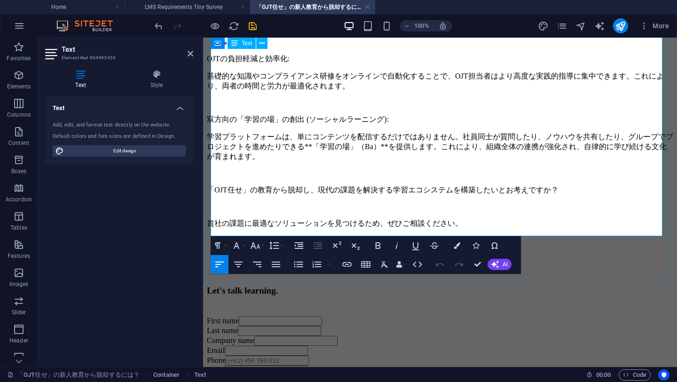
click at [438, 203] on p at bounding box center [440, 207] width 466 height 8
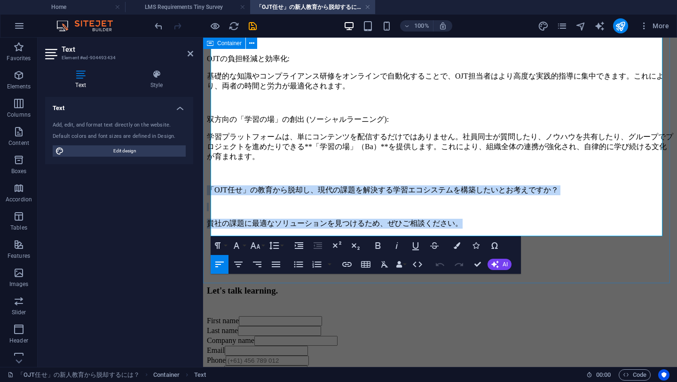
drag, startPoint x: 500, startPoint y: 190, endPoint x: 205, endPoint y: 167, distance: 296.5
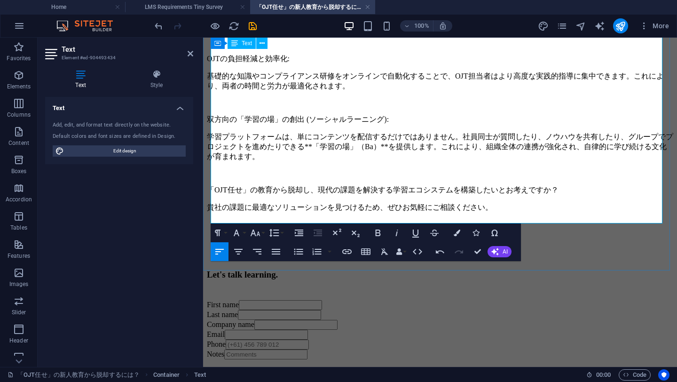
click at [610, 185] on p "「OJT任せ」の教育から脱却し、現代の課題を解決する学習エコシステムを構築したいとお考えですか？" at bounding box center [440, 190] width 466 height 10
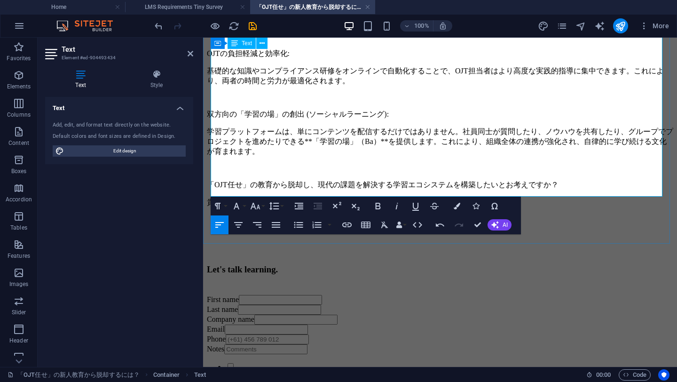
scroll to position [634, 0]
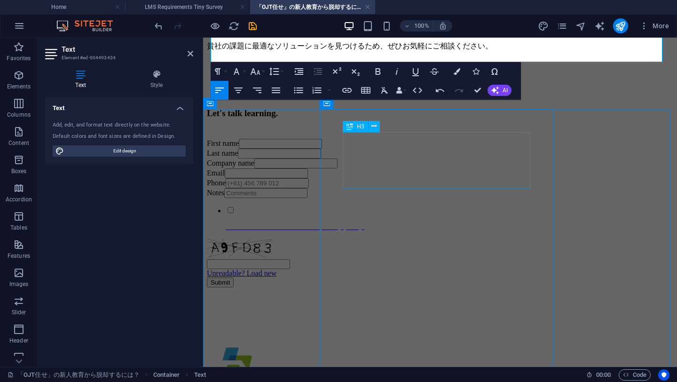
click at [414, 118] on div "Let's talk learning." at bounding box center [440, 113] width 466 height 10
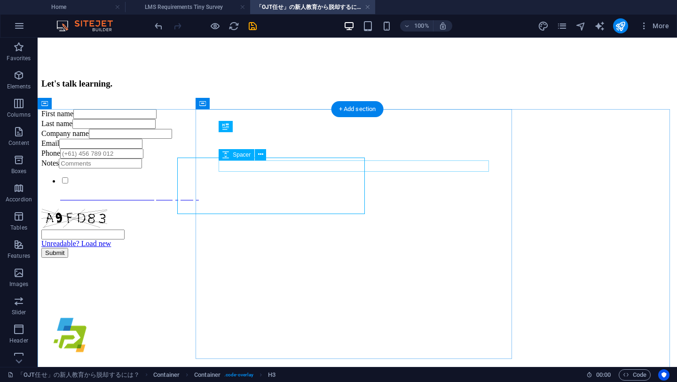
scroll to position [609, 0]
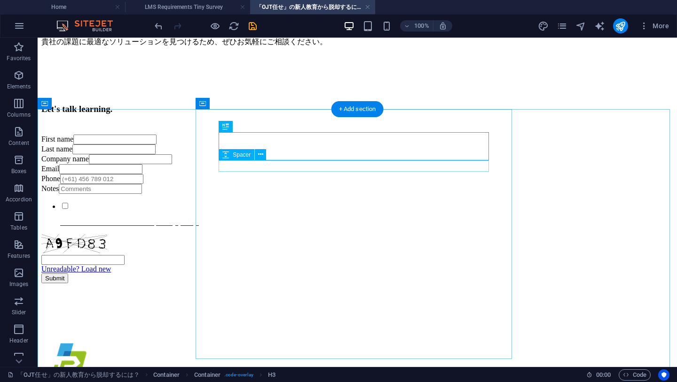
click at [432, 134] on div at bounding box center [357, 128] width 632 height 11
click at [348, 114] on div "Let's talk learning." at bounding box center [357, 109] width 632 height 10
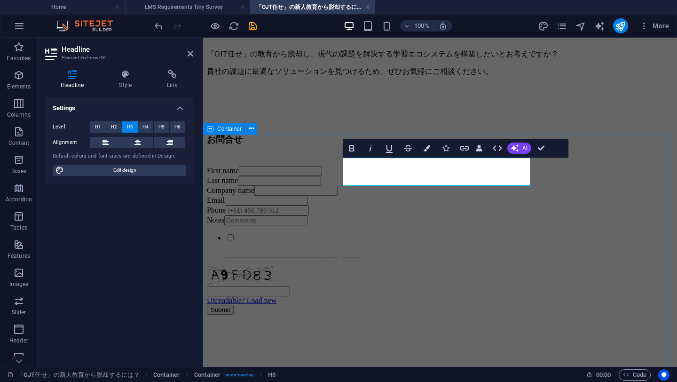
click at [603, 211] on div "お問合せ First name Last name Company name Email Phone Notes I have read and unders…" at bounding box center [440, 235] width 466 height 204
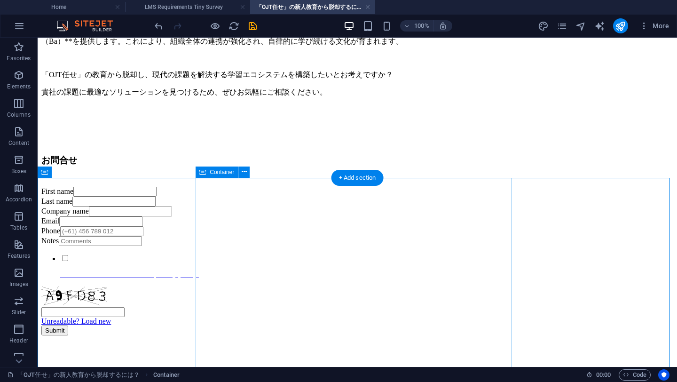
scroll to position [486, 0]
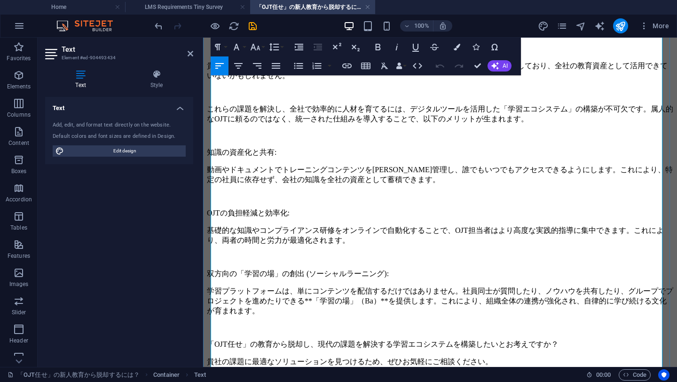
scroll to position [365, 0]
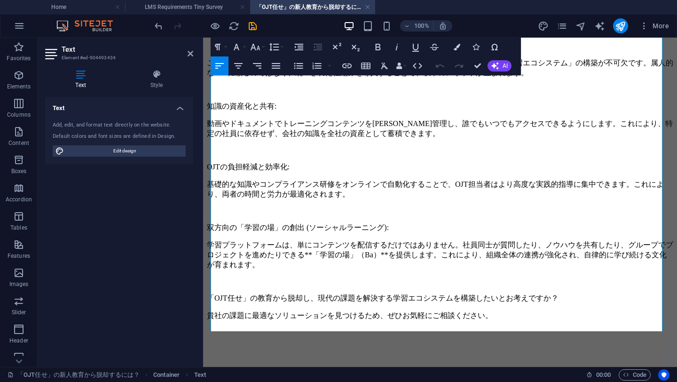
click at [531, 311] on p "貴社の課題に最適なソリューションを見つけるため、ぜひお気軽にご相談ください。" at bounding box center [440, 316] width 466 height 10
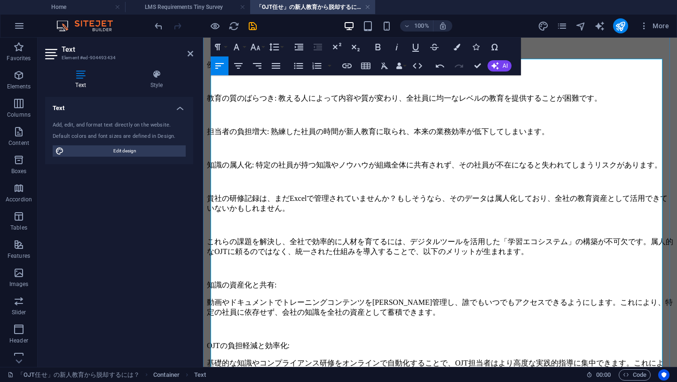
scroll to position [101, 0]
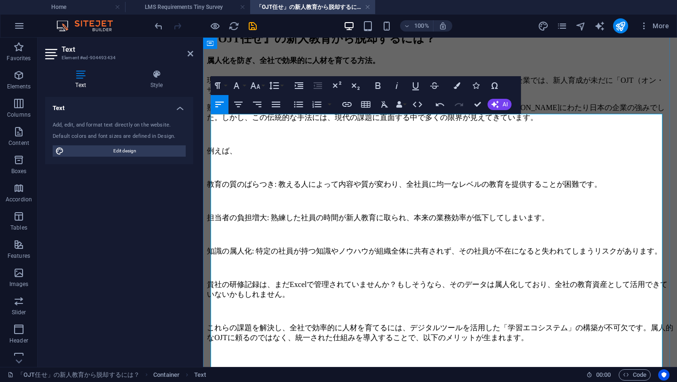
click at [334, 189] on p "教育の質のばらつき: 教える人によって内容や質が変わり、全社員に均一なレベルの教育を提供することが困難です。" at bounding box center [440, 185] width 466 height 10
drag, startPoint x: 289, startPoint y: 208, endPoint x: 203, endPoint y: 211, distance: 85.1
click at [207, 211] on div "『OJT任せ』の新人教育から脱却するには？ 属人化を防ぎ、全社で効果的に人材を育てる方法。 現代のビジネス環境は、変化のスピードがますます速くなっています。し…" at bounding box center [440, 385] width 466 height 708
drag, startPoint x: 281, startPoint y: 237, endPoint x: 209, endPoint y: 235, distance: 71.9
click at [209, 235] on div "『OJT任せ』の新人教育から脱却するには？ 属人化を防ぎ、全社で効果的に人材を育てる方法。 現代のビジネス環境は、変化のスピードがますます速くなっています。し…" at bounding box center [440, 385] width 466 height 708
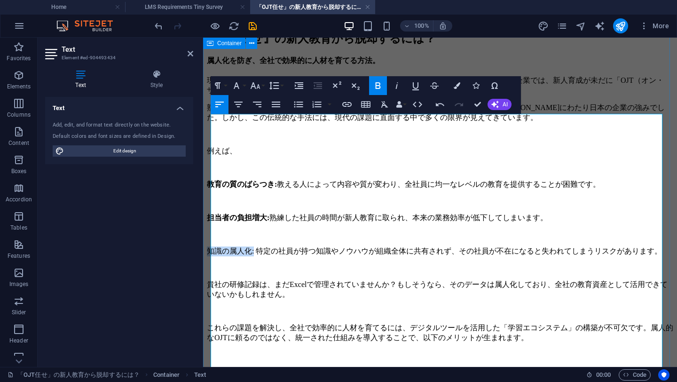
drag, startPoint x: 263, startPoint y: 260, endPoint x: 205, endPoint y: 261, distance: 57.3
click at [207, 261] on div "『OJT任せ』の新人教育から脱却するには？ 属人化を防ぎ、全社で効果的に人材を育てる方法。 現代のビジネス環境は、変化のスピードがますます速くなっています。し…" at bounding box center [440, 385] width 466 height 708
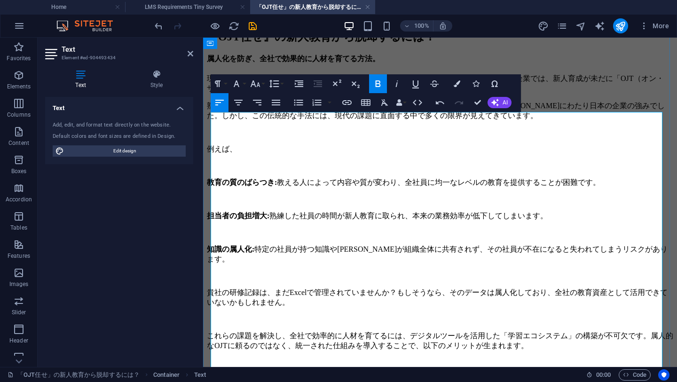
click at [320, 221] on p "担当者の負担増大: 熟練した社員の時間が新人教育に取られ、本来の業務効率が低下してしまいます。" at bounding box center [440, 216] width 466 height 10
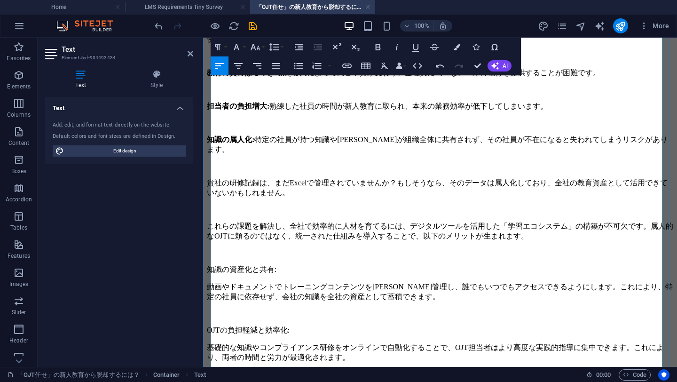
scroll to position [212, 0]
click at [192, 50] on icon at bounding box center [191, 54] width 6 height 8
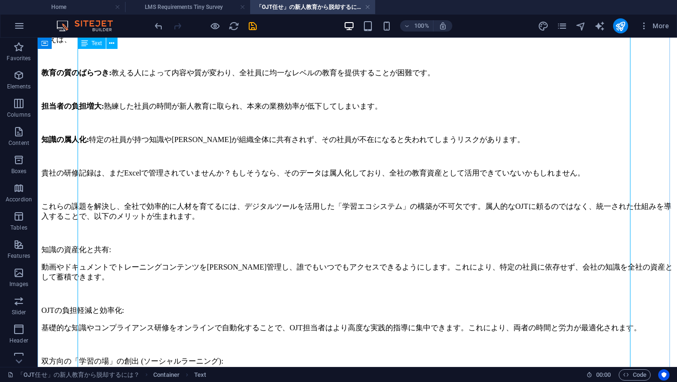
click at [229, 224] on div "現代のビジネス環境は、変化のスピードがますます速くなっています。しかし、多くの日本企業では、新人育成が未だに「OJT（オン・ザ・ジョブ・トレーニング）」に大き…" at bounding box center [357, 275] width 632 height 623
drag, startPoint x: 170, startPoint y: 216, endPoint x: 138, endPoint y: 215, distance: 32.5
click at [138, 215] on div "現代のビジネス環境は、変化のスピードがますます速くなっています。しかし、多くの日本企業では、新人育成が未だに「OJT（オン・ザ・ジョブ・トレーニング）」に大き…" at bounding box center [357, 275] width 632 height 623
click at [137, 212] on div "現代のビジネス環境は、変化のスピードがますます速くなっています。しかし、多くの日本企業では、新人育成が未だに「OJT（オン・ザ・ジョブ・トレーニング）」に大き…" at bounding box center [357, 275] width 632 height 623
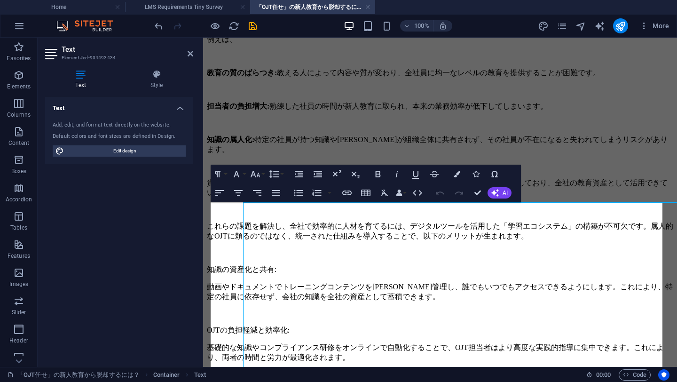
scroll to position [12, 0]
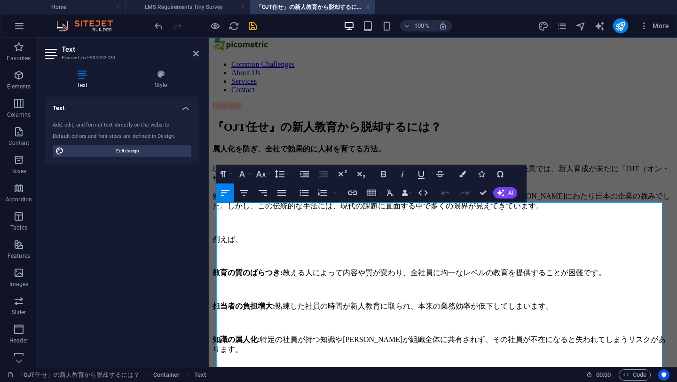
drag, startPoint x: 201, startPoint y: 213, endPoint x: 117, endPoint y: 213, distance: 83.7
click at [117, 213] on aside "Text Element #ed-904493434 Text Style Text Add, edit, and format text directly …" at bounding box center [123, 202] width 171 height 329
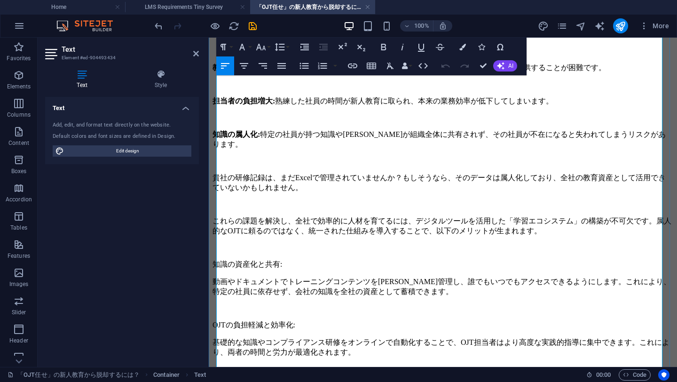
scroll to position [260, 0]
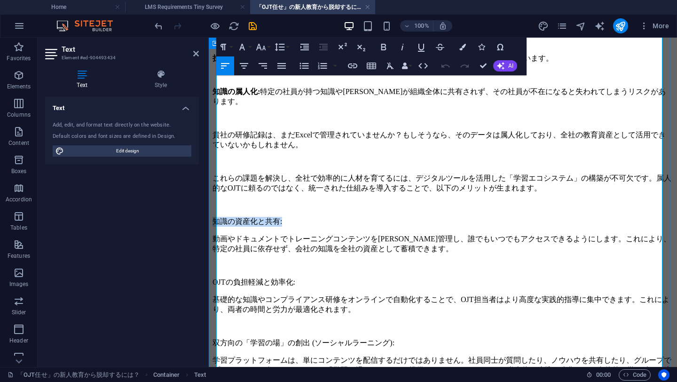
drag, startPoint x: 302, startPoint y: 218, endPoint x: 214, endPoint y: 217, distance: 87.4
click at [214, 217] on div "『OJT任せ』の新人教育から脱却するには？ 属人化を防ぎ、全社で効果的に人材を育てる方法。 現代のビジネス環境は、変化のスピードがますます速くなっています。し…" at bounding box center [442, 231] width 461 height 718
click at [351, 261] on p at bounding box center [442, 265] width 461 height 8
drag, startPoint x: 326, startPoint y: 263, endPoint x: 208, endPoint y: 262, distance: 117.5
click at [212, 262] on div "『OJT任せ』の新人教育から脱却するには？ 属人化を防ぎ、全社で効果的に人材を育てる方法。 現代のビジネス環境は、変化のスピードがますます速くなっています。し…" at bounding box center [442, 231] width 461 height 718
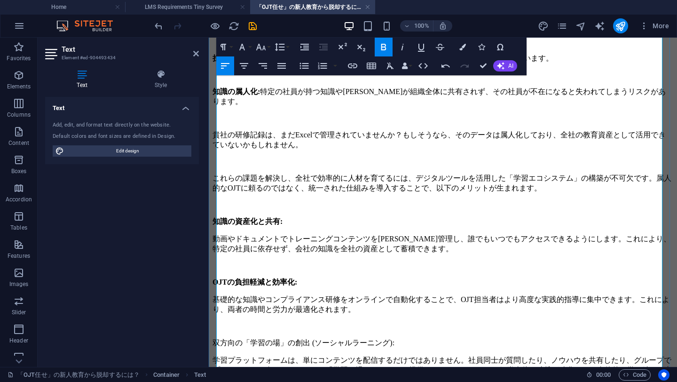
click at [409, 338] on p "双方向の「学習の場」の創出 (ソーシャルラーニング):" at bounding box center [442, 343] width 461 height 10
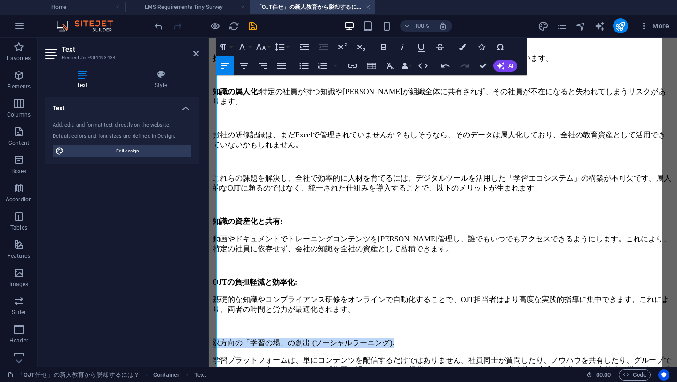
drag, startPoint x: 431, startPoint y: 316, endPoint x: 204, endPoint y: 318, distance: 226.5
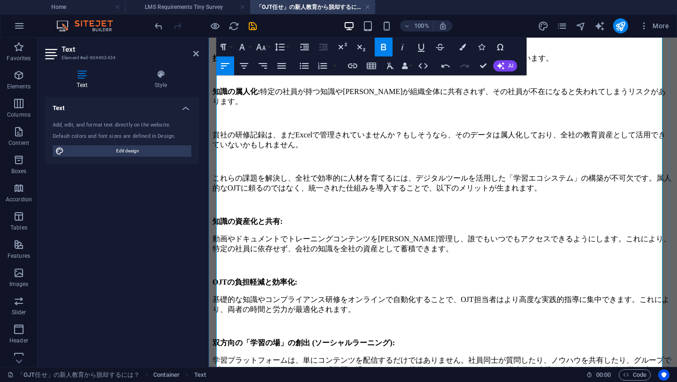
click at [351, 322] on p at bounding box center [442, 326] width 461 height 8
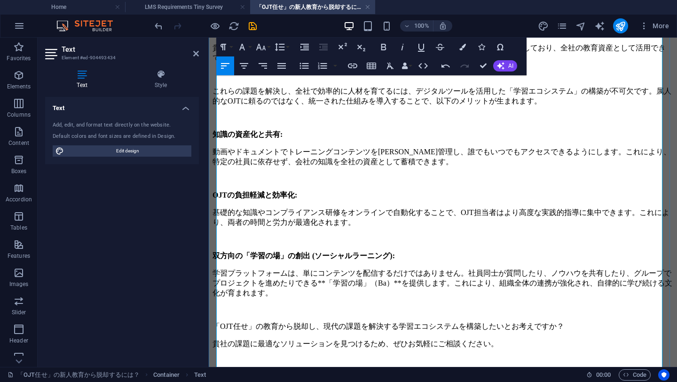
scroll to position [350, 0]
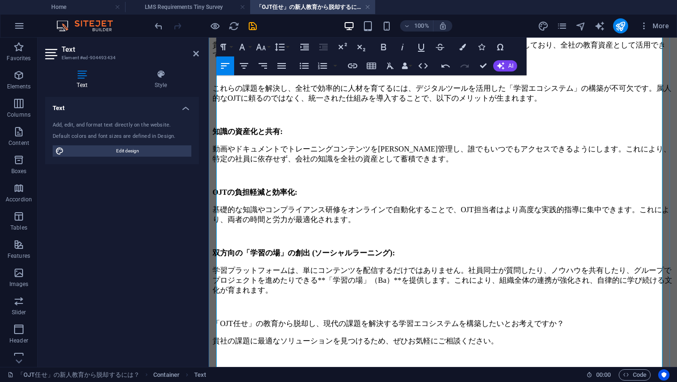
click at [330, 303] on p at bounding box center [442, 307] width 461 height 8
click at [305, 303] on p at bounding box center [442, 307] width 461 height 8
click at [450, 266] on p "学習プラットフォームは、単にコンテンツを配信するだけではありません。社員同士が質問したり、ノウハウを共有したり、グループでプロジェクトを進めたりできる**「学…" at bounding box center [442, 281] width 461 height 30
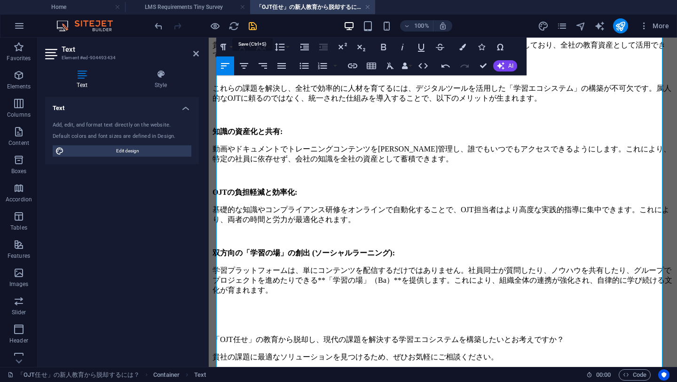
click at [251, 25] on icon "save" at bounding box center [252, 26] width 11 height 11
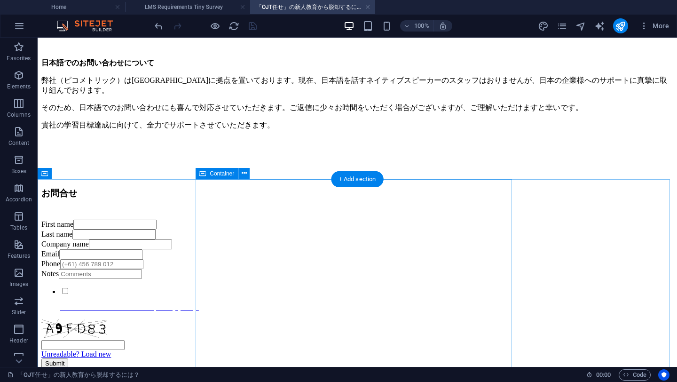
scroll to position [644, 0]
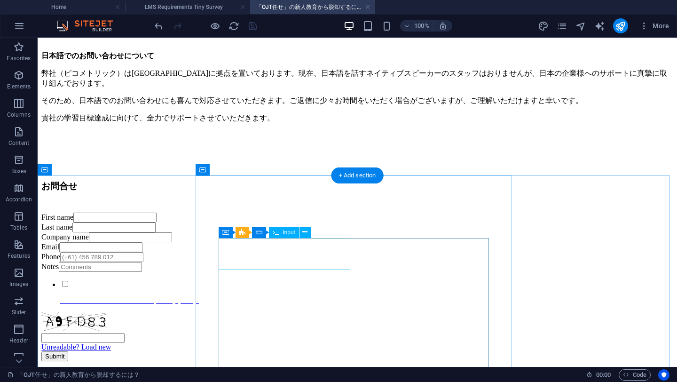
click at [244, 222] on div "First name" at bounding box center [357, 217] width 632 height 10
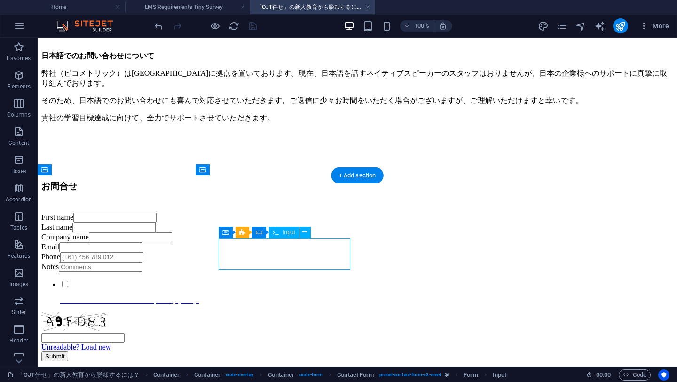
click at [244, 222] on div "First name" at bounding box center [357, 217] width 632 height 10
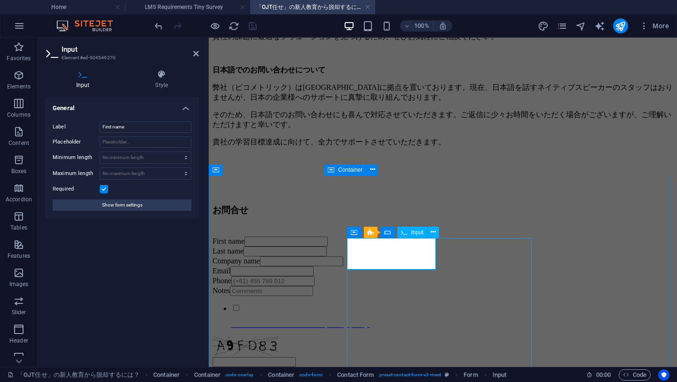
click at [364, 242] on div "First name" at bounding box center [442, 241] width 461 height 10
click at [110, 125] on input "First name" at bounding box center [146, 126] width 92 height 11
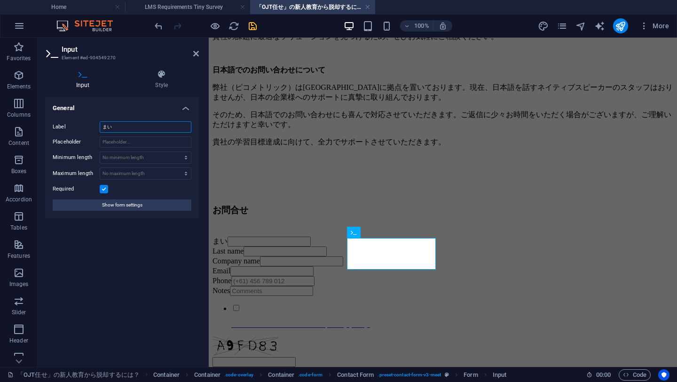
type input "ま"
type input "名"
click at [276, 221] on div "お問合せ 名 Last name Company name Email Phone Notes I have read and understand the …" at bounding box center [442, 306] width 461 height 204
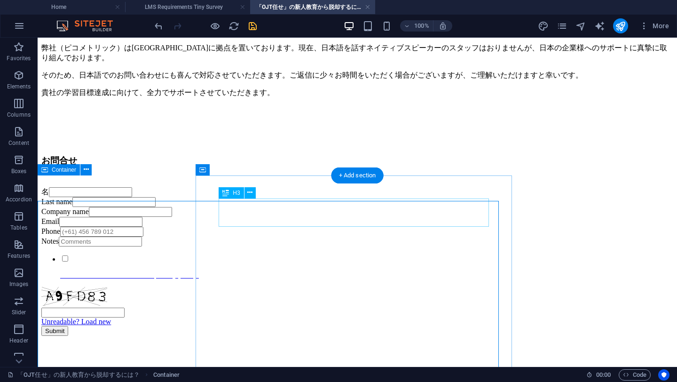
scroll to position [644, 0]
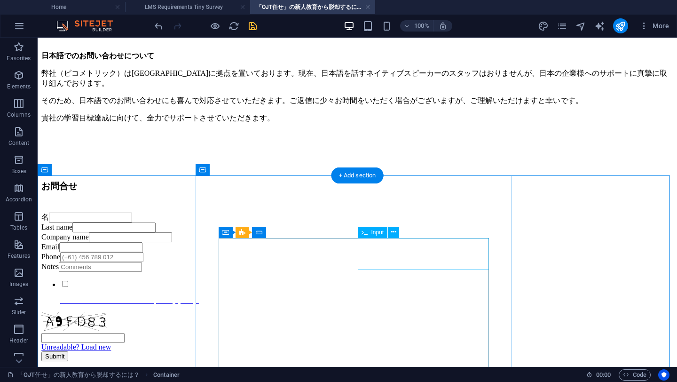
click at [389, 232] on div "Last name" at bounding box center [357, 227] width 632 height 10
click at [382, 232] on div "Last name" at bounding box center [357, 227] width 632 height 10
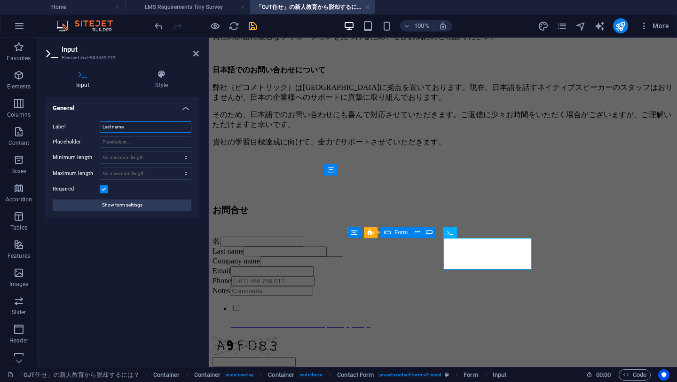
click at [122, 131] on input "Last name" at bounding box center [146, 126] width 92 height 11
type input "L"
type input "み"
type input "姓"
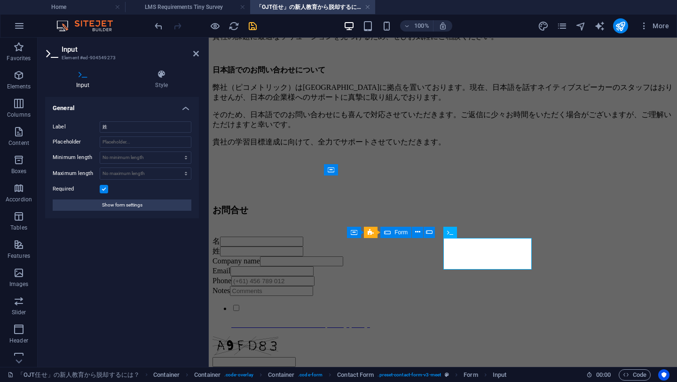
click at [118, 315] on div "General Label 姓 Placeholder Minimum length No minimum length chars Maximum leng…" at bounding box center [122, 228] width 154 height 262
click at [458, 248] on div "姓" at bounding box center [442, 251] width 461 height 10
click at [481, 231] on icon at bounding box center [479, 232] width 5 height 10
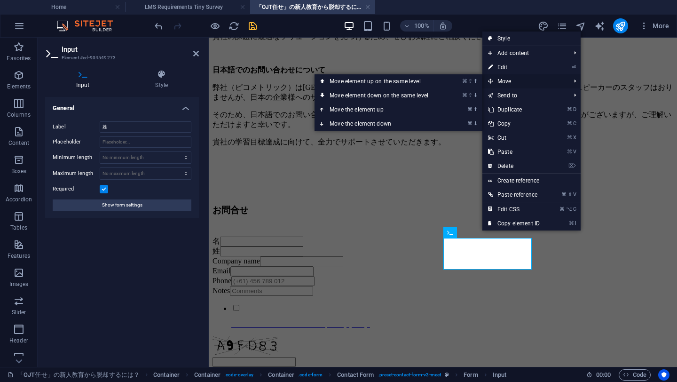
click at [500, 78] on span "Move" at bounding box center [524, 81] width 84 height 14
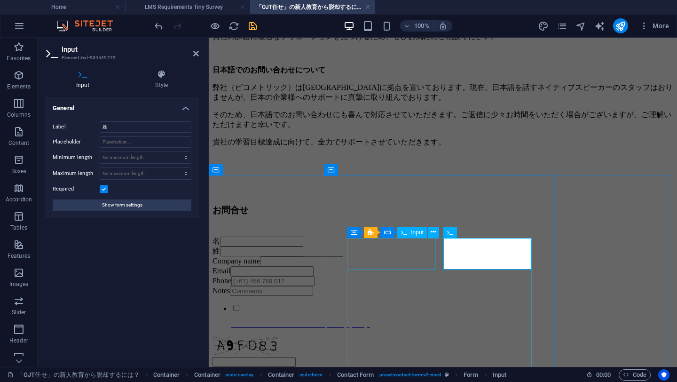
drag, startPoint x: 471, startPoint y: 258, endPoint x: 398, endPoint y: 250, distance: 73.7
click at [398, 250] on form "名 姓 Company name Email Phone Notes I have read and understand the privacy polic…" at bounding box center [442, 310] width 461 height 149
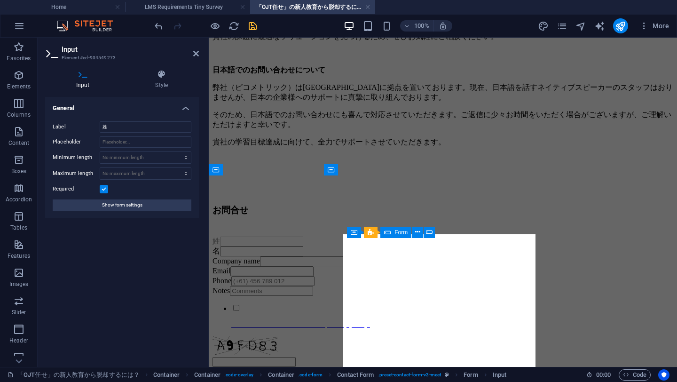
drag, startPoint x: 460, startPoint y: 241, endPoint x: 354, endPoint y: 250, distance: 106.2
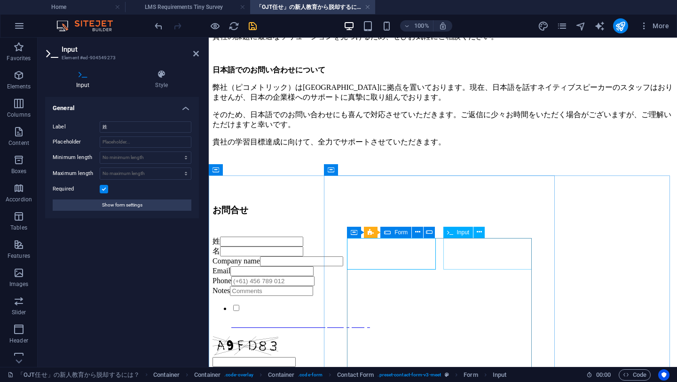
click at [457, 256] on div "名" at bounding box center [442, 251] width 461 height 10
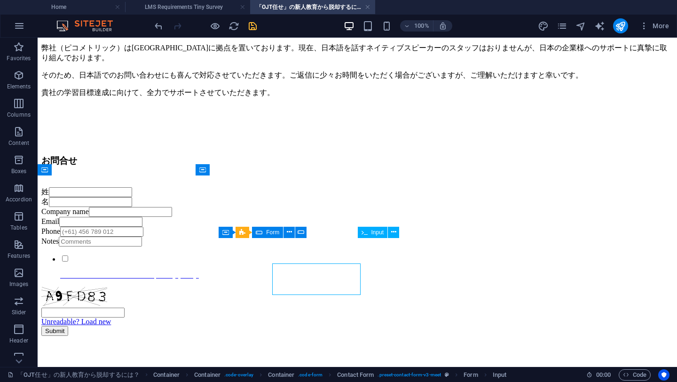
scroll to position [644, 0]
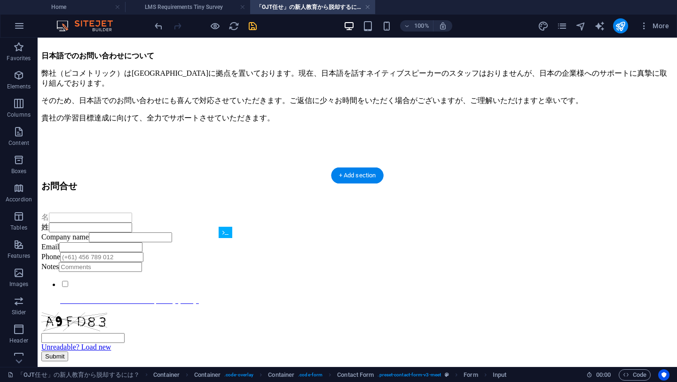
drag, startPoint x: 417, startPoint y: 271, endPoint x: 218, endPoint y: 242, distance: 201.3
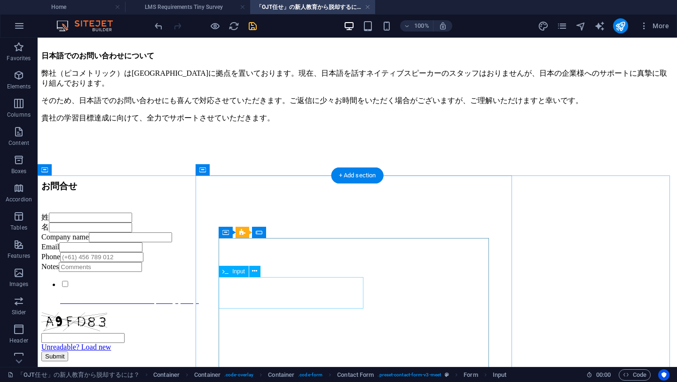
click at [253, 242] on div "Company name" at bounding box center [357, 237] width 632 height 10
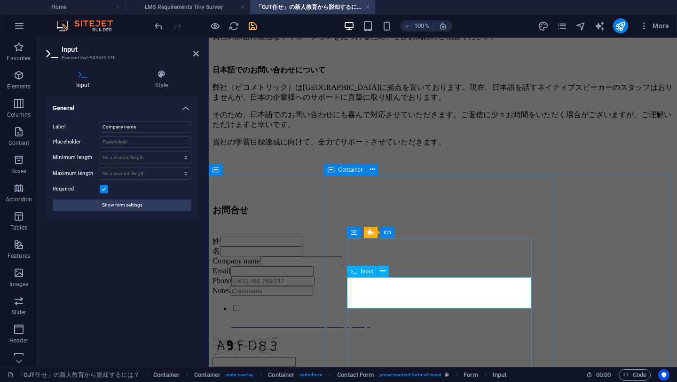
click at [365, 266] on div "Company name" at bounding box center [442, 261] width 461 height 10
click at [381, 273] on icon at bounding box center [382, 271] width 5 height 10
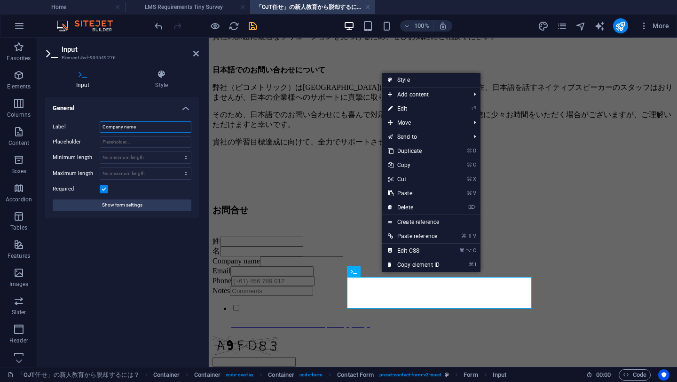
click at [127, 126] on input "Company name" at bounding box center [146, 126] width 92 height 11
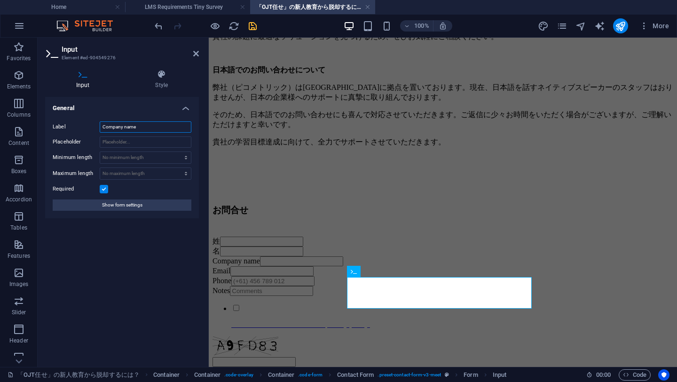
click at [127, 126] on input "Company name" at bounding box center [146, 126] width 92 height 11
type input "k"
type input "会"
type input "会社名"
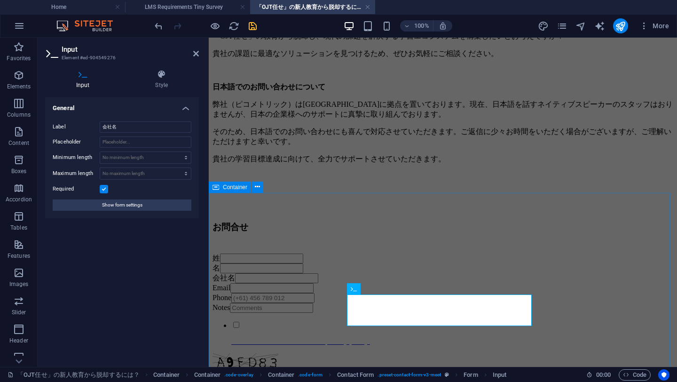
scroll to position [652, 0]
click at [122, 129] on input "会社名" at bounding box center [146, 126] width 92 height 11
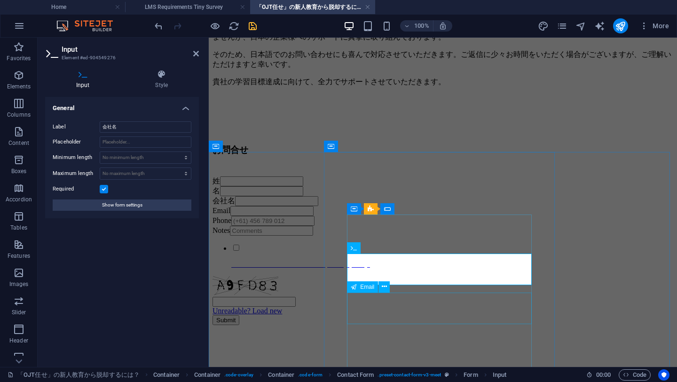
scroll to position [749, 0]
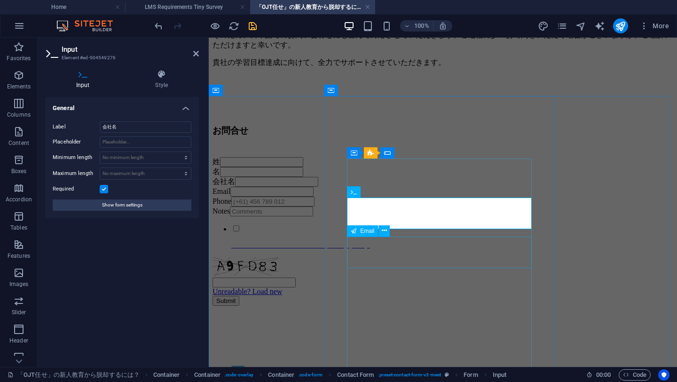
click at [362, 196] on div "Email" at bounding box center [442, 192] width 461 height 10
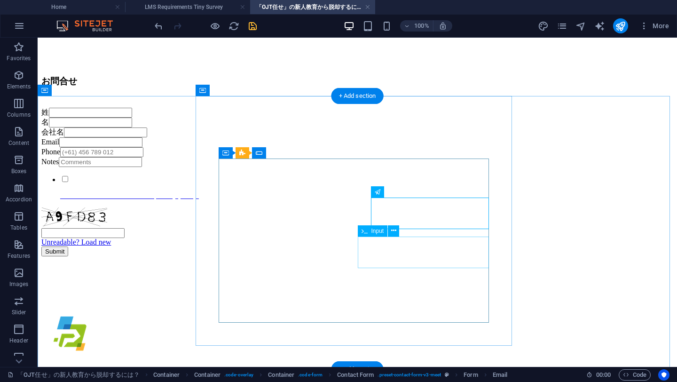
scroll to position [724, 0]
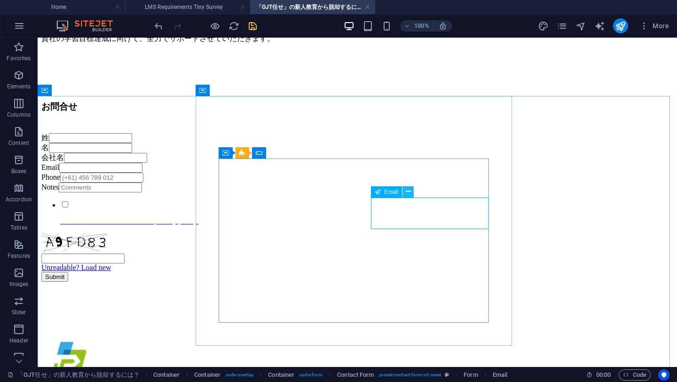
click at [408, 191] on icon at bounding box center [408, 192] width 5 height 10
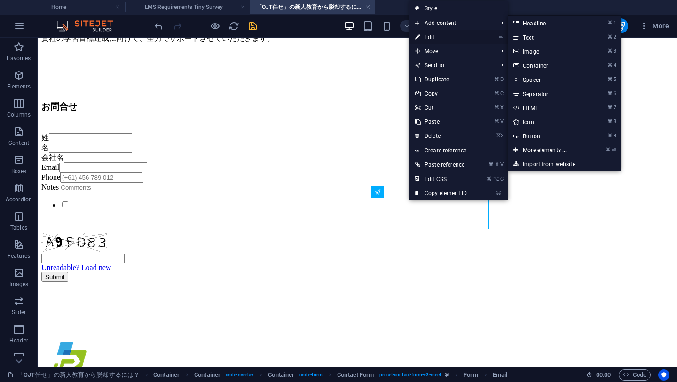
drag, startPoint x: 431, startPoint y: 36, endPoint x: 205, endPoint y: 16, distance: 227.0
click at [431, 36] on link "⏎ Edit" at bounding box center [440, 37] width 63 height 14
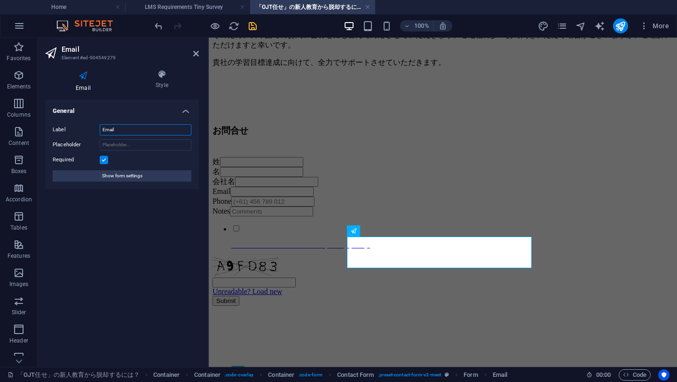
click at [113, 132] on input "Email" at bounding box center [146, 129] width 92 height 11
type input "メール"
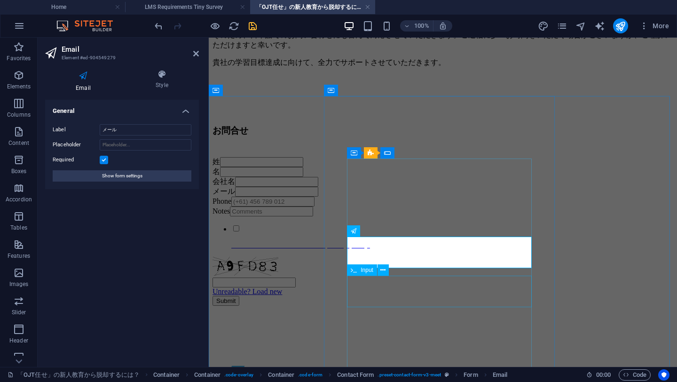
click at [365, 206] on div "Phone" at bounding box center [442, 201] width 461 height 10
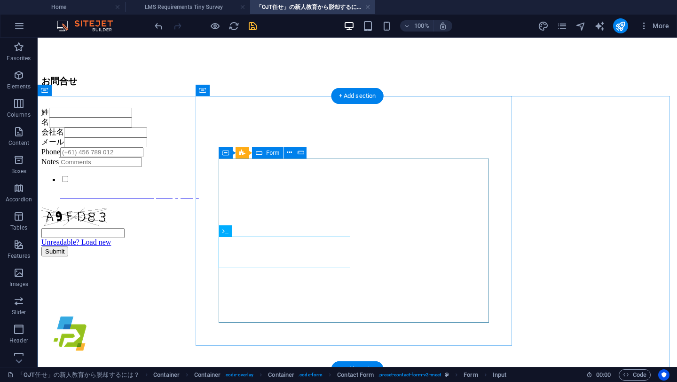
scroll to position [724, 0]
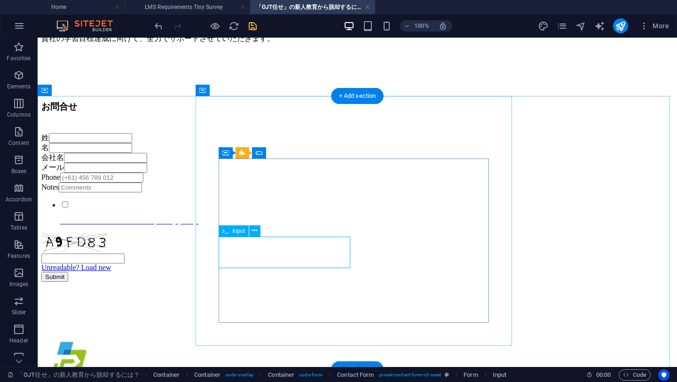
click at [233, 182] on div "Phone" at bounding box center [357, 177] width 632 height 10
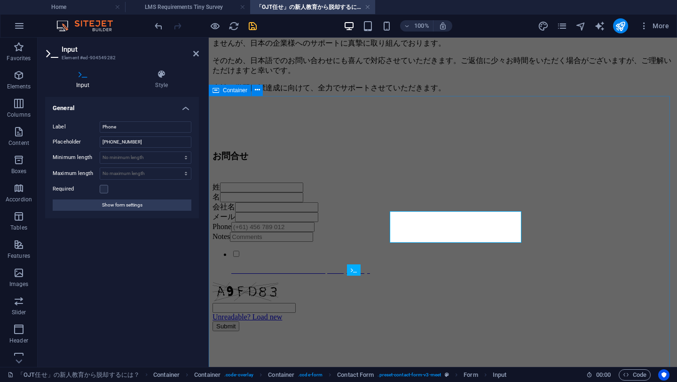
scroll to position [749, 0]
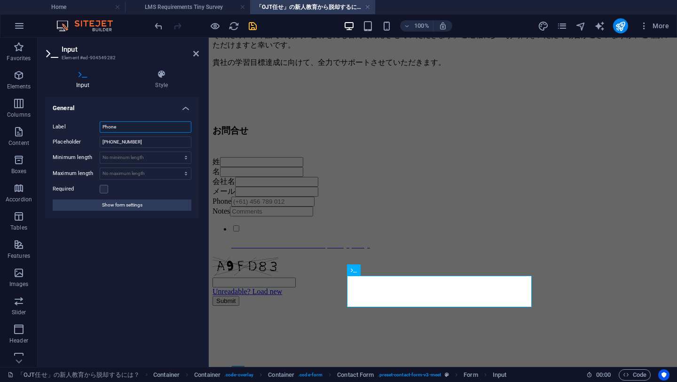
click at [110, 131] on input "Phone" at bounding box center [146, 126] width 92 height 11
type input "電話番号"
click at [366, 216] on div "Notes" at bounding box center [442, 211] width 461 height 10
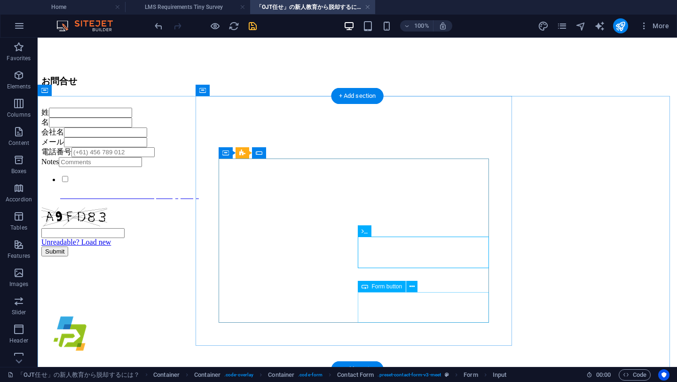
scroll to position [724, 0]
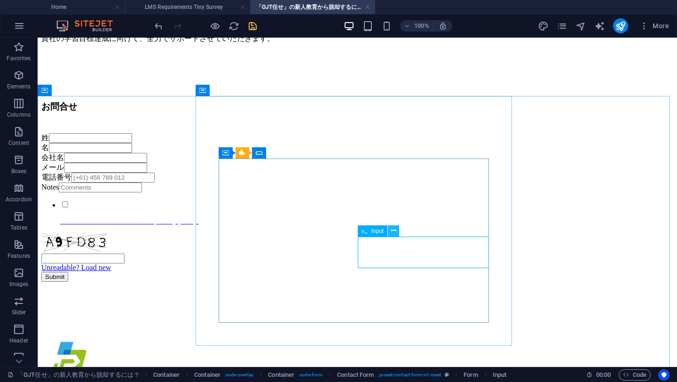
click at [394, 231] on icon at bounding box center [393, 231] width 5 height 10
click at [394, 192] on div "Notes" at bounding box center [357, 187] width 632 height 10
click at [395, 231] on icon at bounding box center [393, 231] width 5 height 10
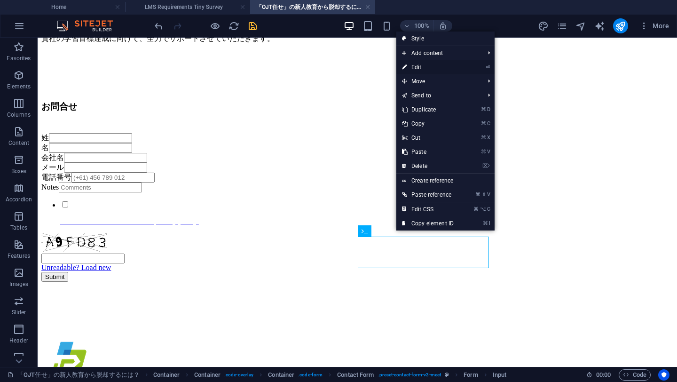
click at [414, 68] on link "⏎ Edit" at bounding box center [427, 67] width 63 height 14
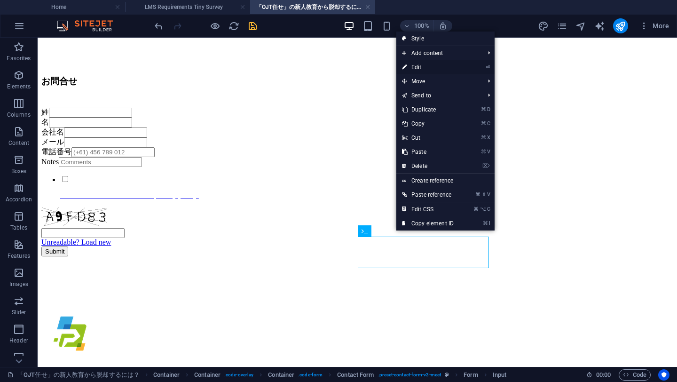
select select "characters"
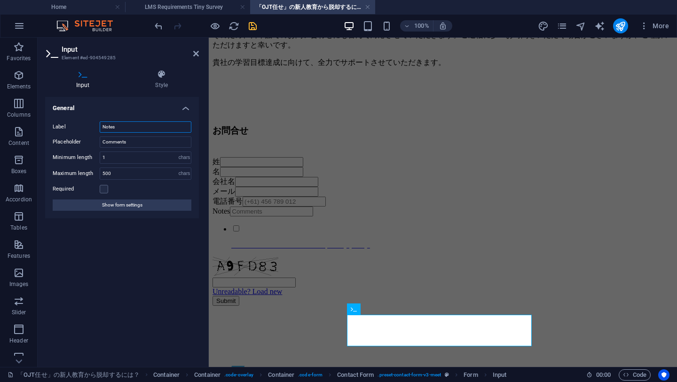
click at [111, 125] on input "Notes" at bounding box center [146, 126] width 92 height 11
type input "お問合せの詳細"
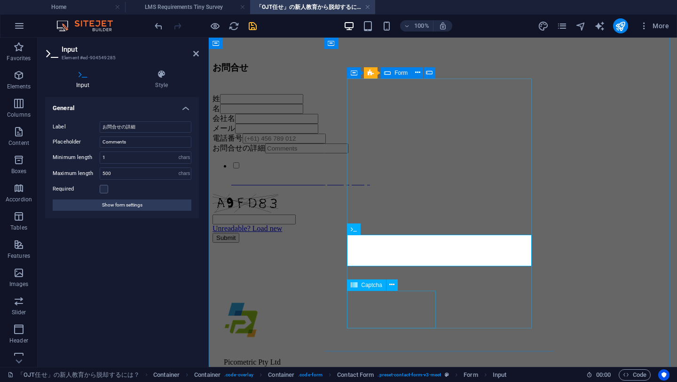
scroll to position [829, 0]
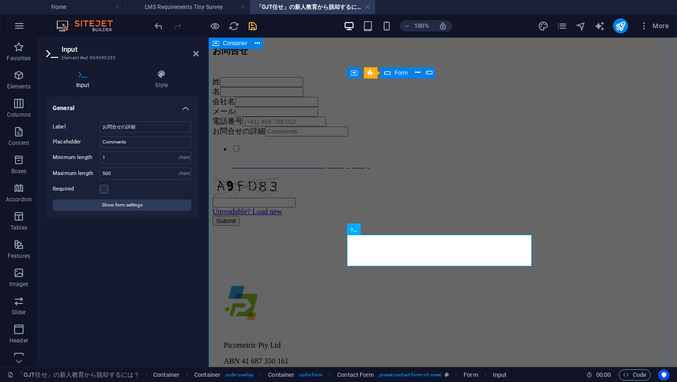
click at [266, 249] on div "お問合せ 姓 名 会社名 メール 電話番号 お問合せの詳細 I have read and understand the privacy policy. Un…" at bounding box center [442, 147] width 461 height 204
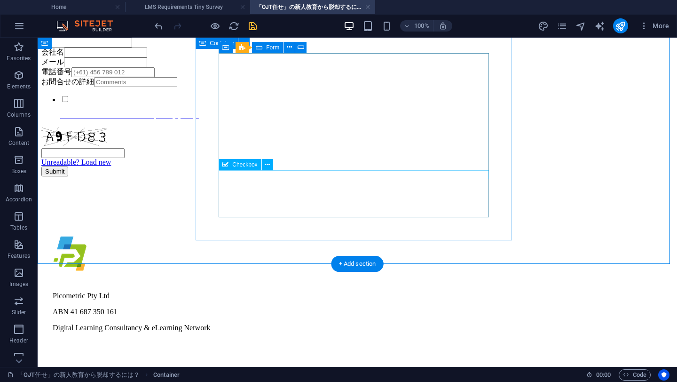
click at [293, 120] on div "I have read and understand the privacy policy." at bounding box center [357, 106] width 632 height 25
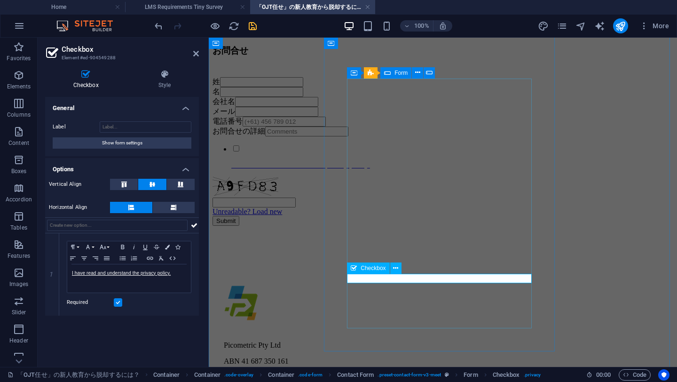
click at [421, 169] on div "I have read and understand the privacy policy." at bounding box center [442, 156] width 461 height 25
click at [106, 274] on span "I have read and understand the privacy policy." at bounding box center [121, 272] width 99 height 5
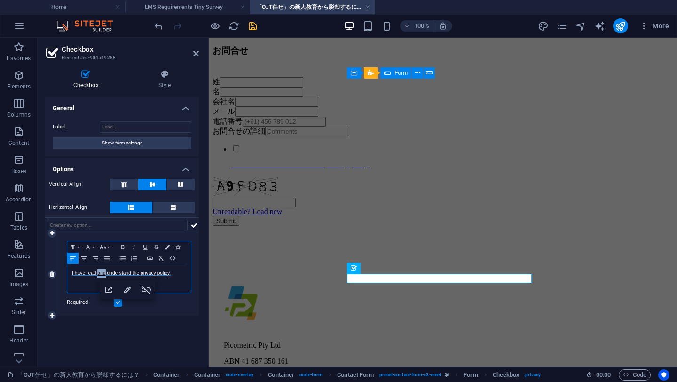
click at [106, 274] on span "I have read and understand the privacy policy." at bounding box center [121, 272] width 99 height 5
click at [149, 258] on icon "button" at bounding box center [150, 257] width 6 height 3
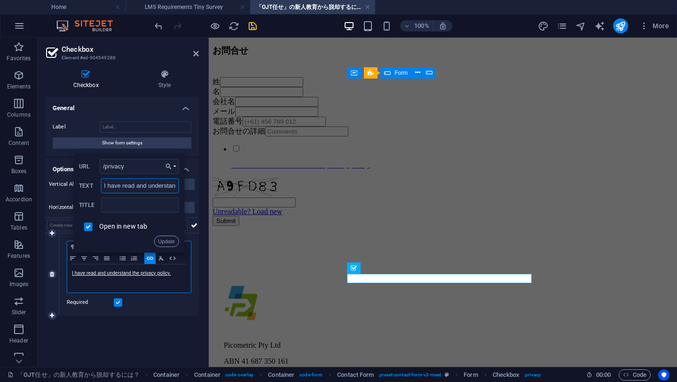
click at [137, 188] on input "I have read and understand the privacy policy." at bounding box center [140, 185] width 78 height 15
click at [151, 187] on input "プライバシイポリシーのご確認" at bounding box center [140, 185] width 78 height 15
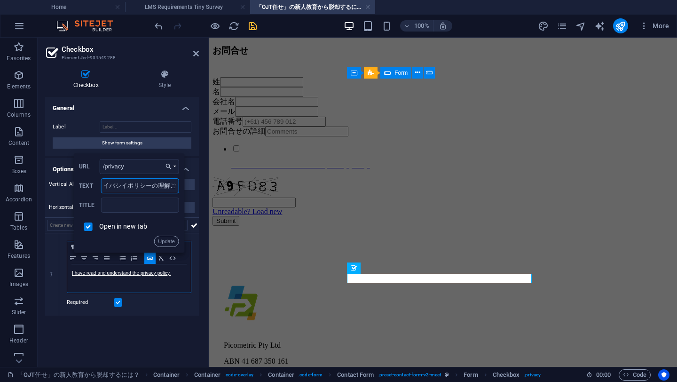
scroll to position [0, 0]
click at [116, 188] on input "プライバシイポリシーの理解ご確認" at bounding box center [140, 185] width 78 height 15
paste input "プライバシーポリシーを読んで理解しました。"
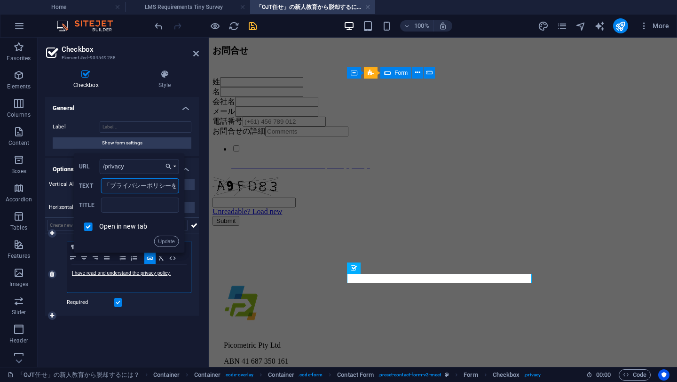
type input "プライバシーポリシーを読んで理解しました。"
click at [165, 237] on button "Update" at bounding box center [166, 240] width 25 height 11
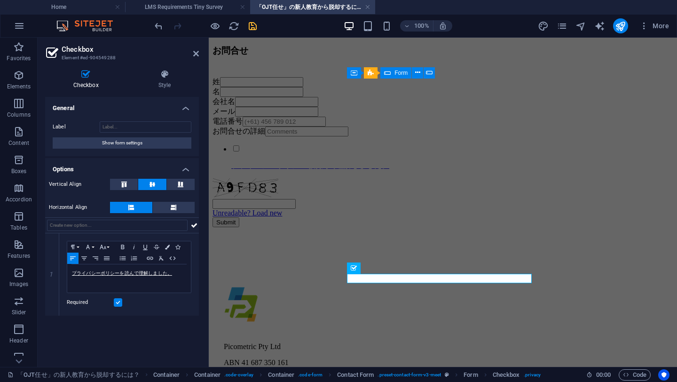
click at [164, 335] on div "General Label Show form settings Options Vertical Align Horizontal Align 1 Para…" at bounding box center [122, 228] width 154 height 262
click at [254, 26] on icon "save" at bounding box center [252, 26] width 11 height 11
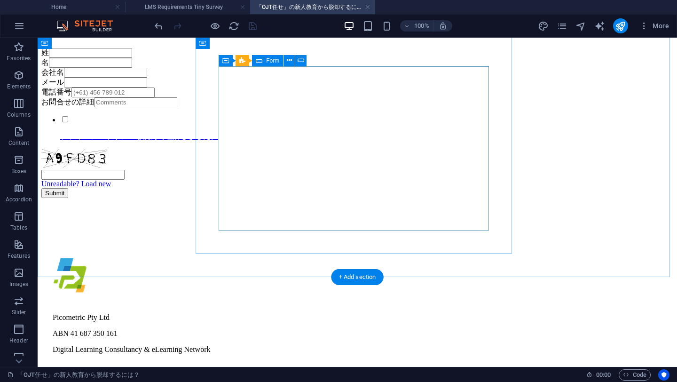
scroll to position [800, 0]
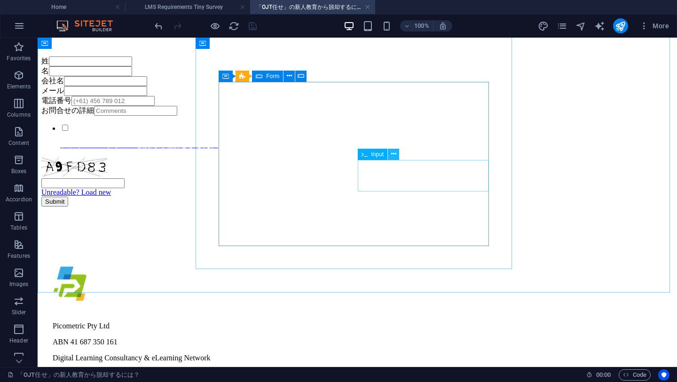
click at [394, 156] on icon at bounding box center [393, 154] width 5 height 10
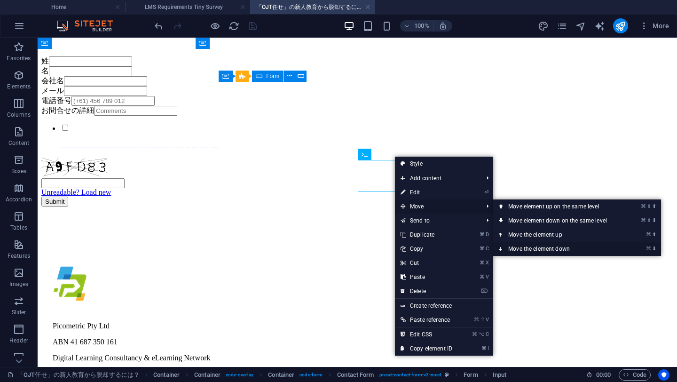
click at [558, 246] on link "⌘ ⬇ Move the element down" at bounding box center [559, 249] width 133 height 14
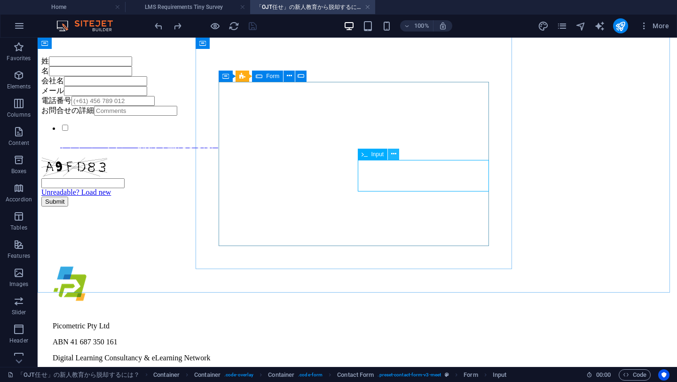
click at [393, 152] on icon at bounding box center [393, 154] width 5 height 10
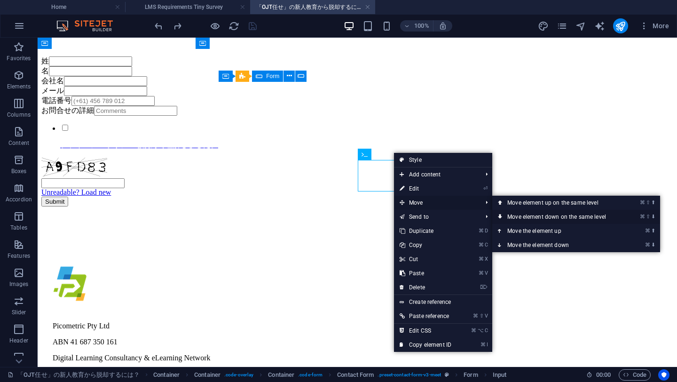
click at [544, 216] on link "⌘ ⇧ ⬇ Move element down on the same level" at bounding box center [558, 217] width 133 height 14
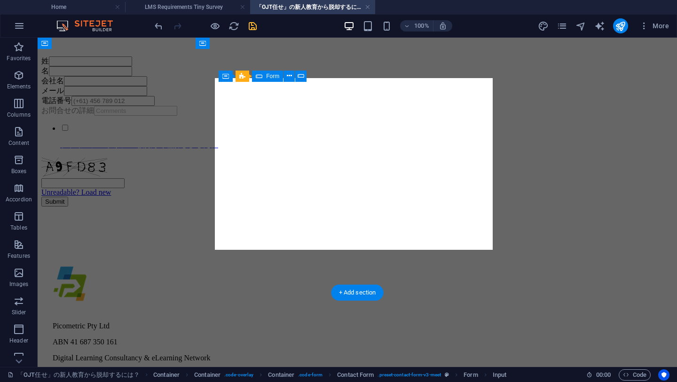
drag, startPoint x: 276, startPoint y: 249, endPoint x: 387, endPoint y: 180, distance: 130.2
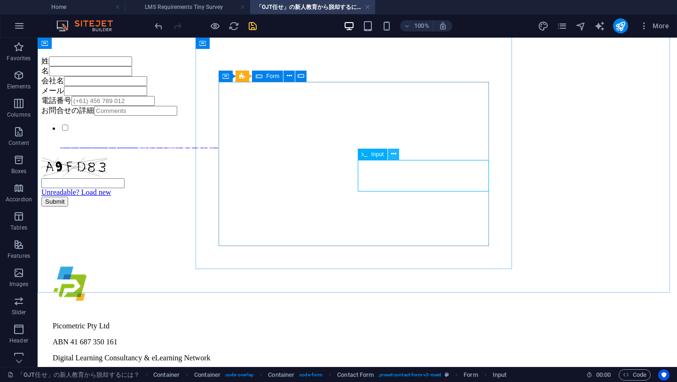
click at [395, 154] on icon at bounding box center [393, 154] width 5 height 10
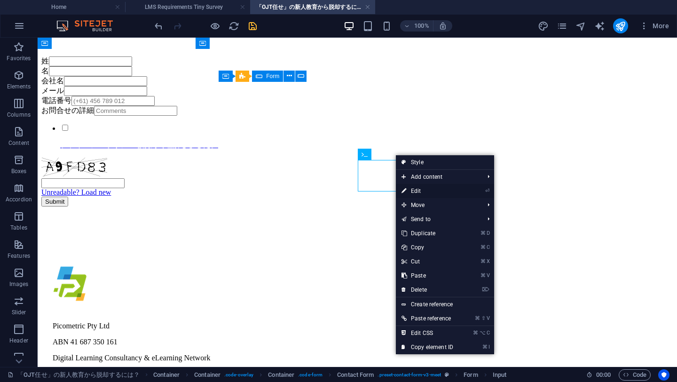
click at [413, 188] on link "⏎ Edit" at bounding box center [427, 191] width 63 height 14
select select "characters"
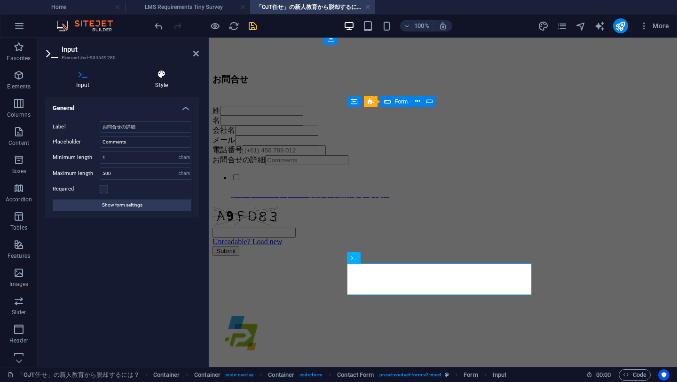
click at [170, 78] on icon at bounding box center [162, 74] width 75 height 9
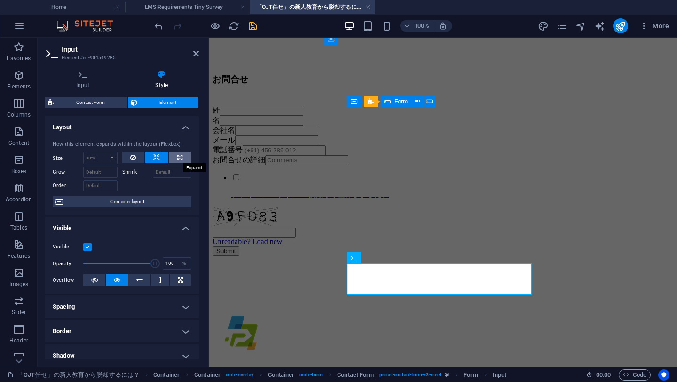
click at [181, 156] on button at bounding box center [180, 157] width 22 height 11
type input "100"
select select "%"
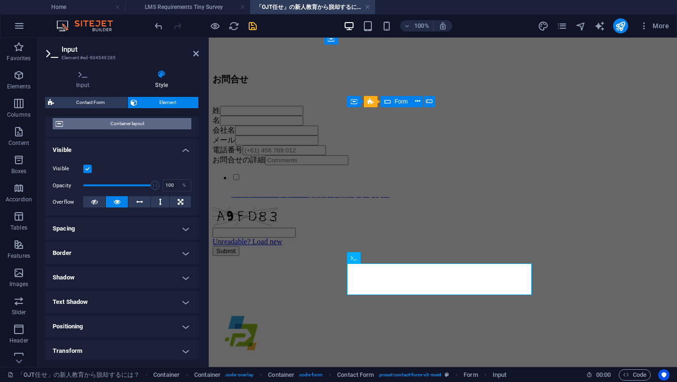
scroll to position [154, 0]
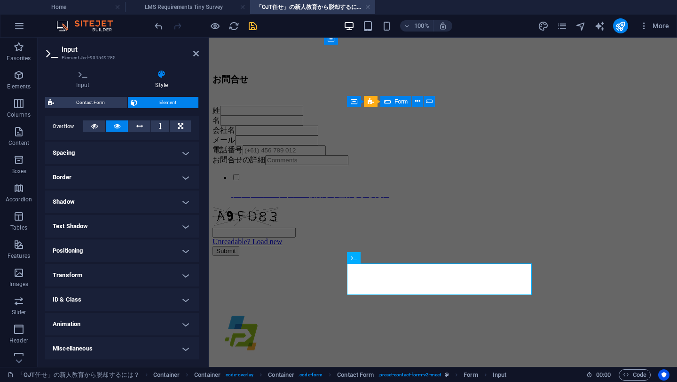
click at [181, 151] on h4 "Spacing" at bounding box center [122, 152] width 154 height 23
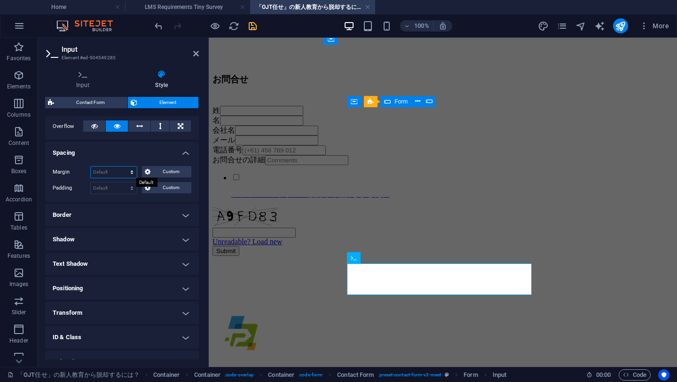
click at [126, 177] on select "Default auto px % rem vw vh Custom" at bounding box center [114, 171] width 46 height 11
click at [91, 166] on select "Default auto px % rem vw vh Custom" at bounding box center [114, 171] width 46 height 11
select select "DISABLED_OPTION_VALUE"
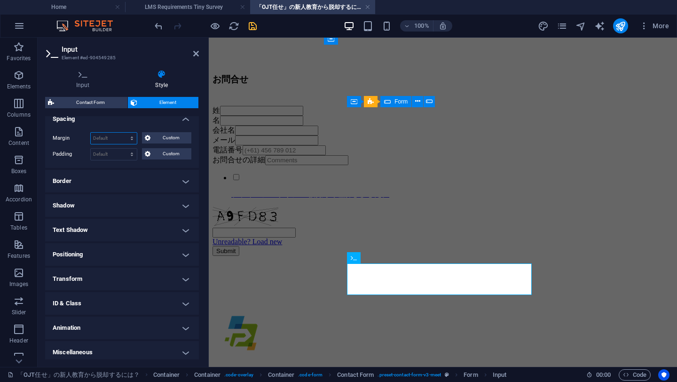
scroll to position [192, 0]
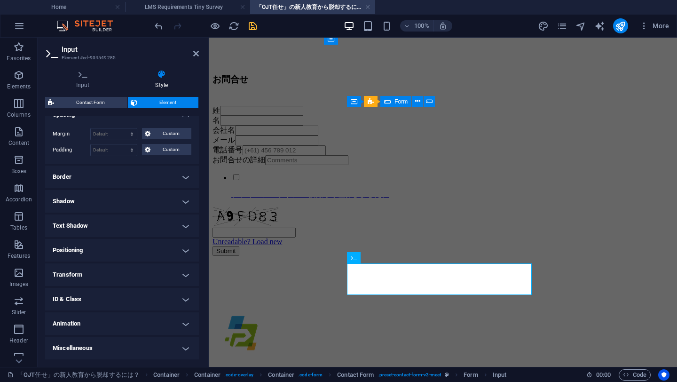
click at [126, 245] on h4 "Positioning" at bounding box center [122, 250] width 154 height 23
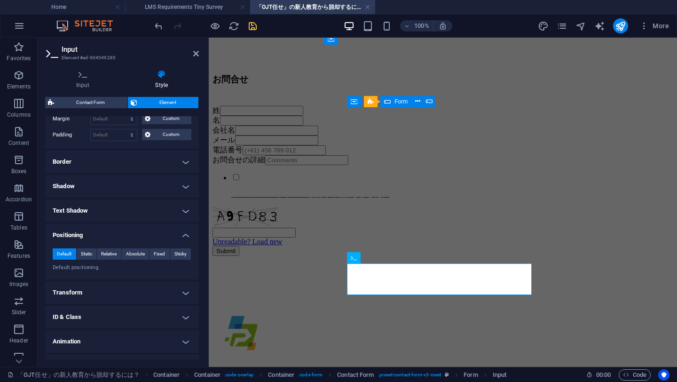
scroll to position [224, 0]
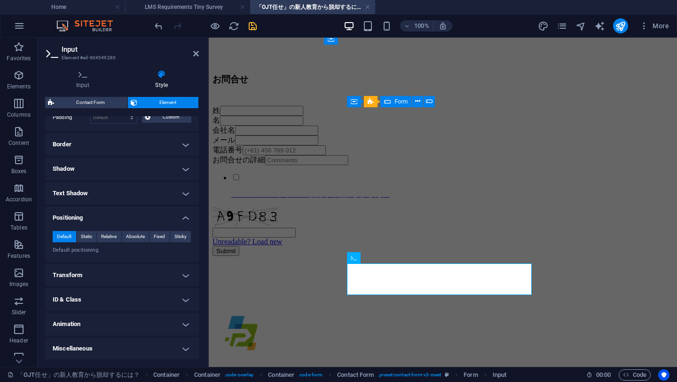
click at [128, 272] on h4 "Transform" at bounding box center [122, 275] width 154 height 23
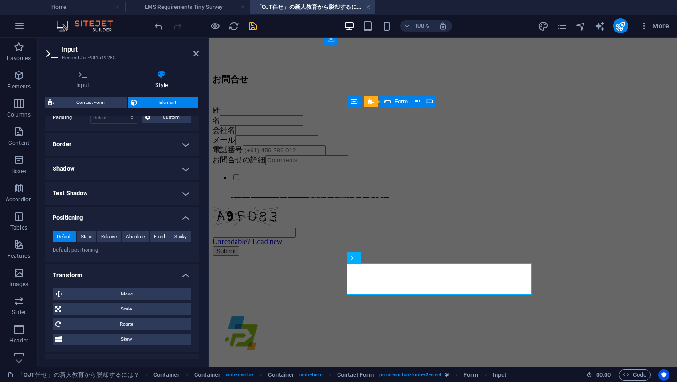
click at [138, 271] on h4 "Transform" at bounding box center [122, 272] width 154 height 17
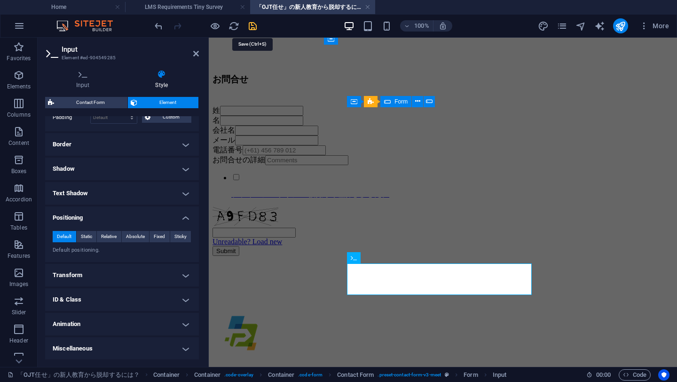
click at [255, 24] on icon "save" at bounding box center [252, 26] width 11 height 11
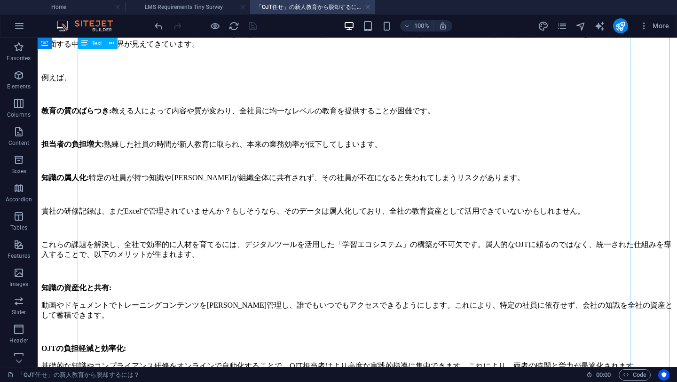
scroll to position [0, 0]
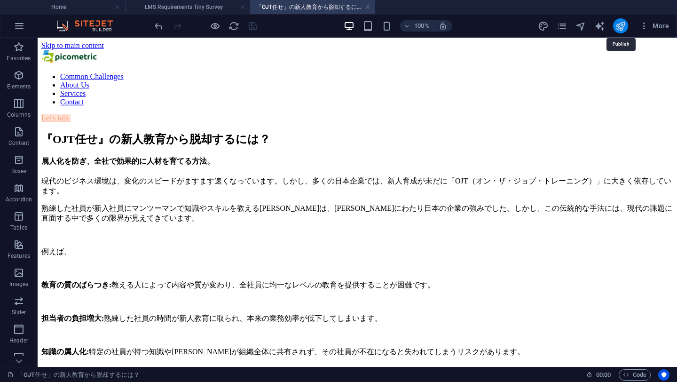
click at [622, 23] on icon "publish" at bounding box center [620, 26] width 11 height 11
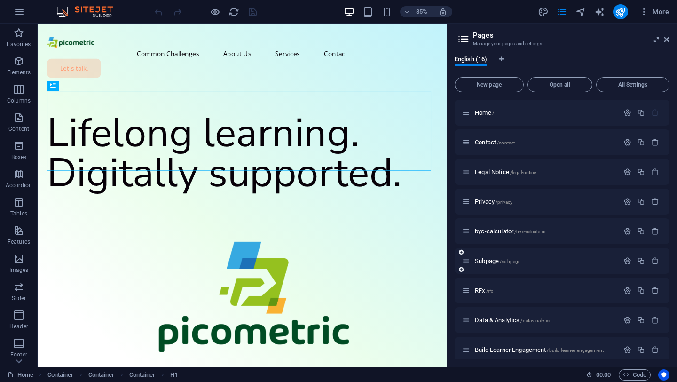
scroll to position [214, 0]
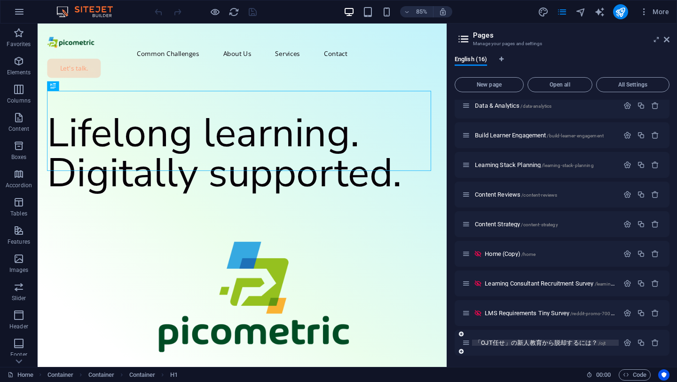
click at [554, 344] on span "「OJT任せ」の新人教育から脱却するには？ /ojt" at bounding box center [540, 342] width 131 height 7
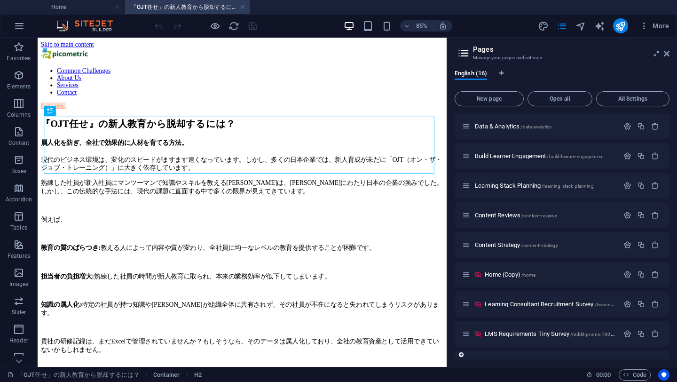
scroll to position [228, 0]
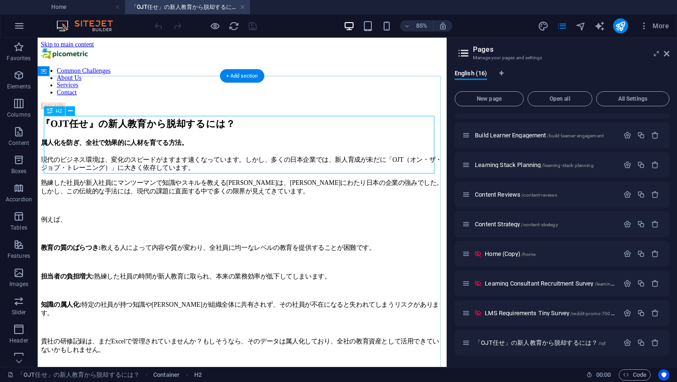
click at [65, 141] on div "『OJT任せ』の新人教育から脱却するには？" at bounding box center [278, 139] width 474 height 15
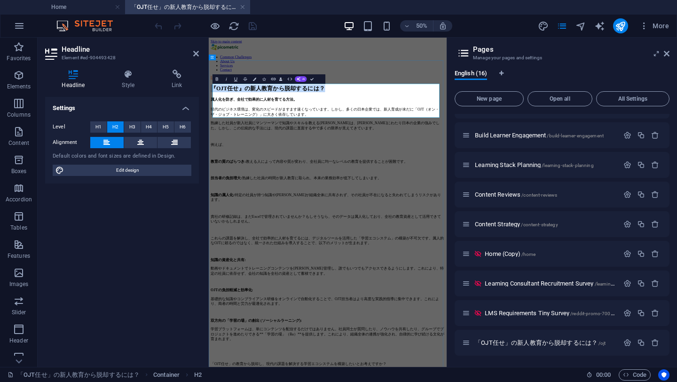
click at [252, 147] on h2 "『OJT任せ』の新人教育から脱却するには？" at bounding box center [446, 139] width 468 height 15
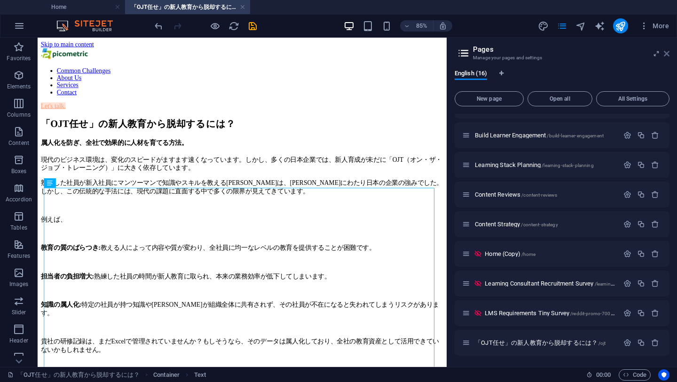
click at [0, 0] on icon at bounding box center [0, 0] width 0 height 0
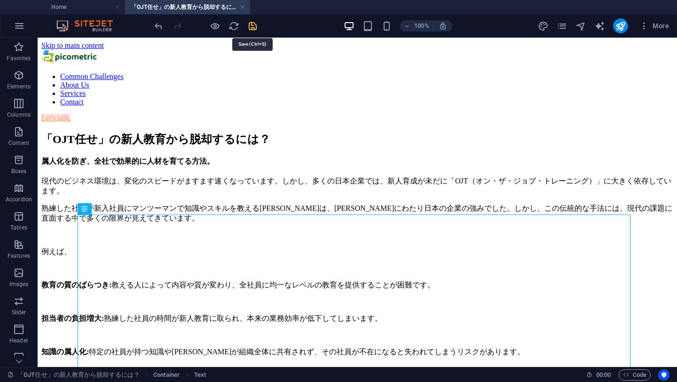
click at [251, 29] on icon "save" at bounding box center [252, 26] width 11 height 11
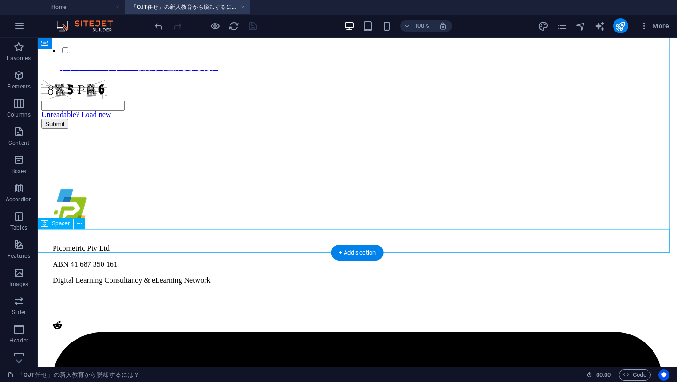
scroll to position [879, 0]
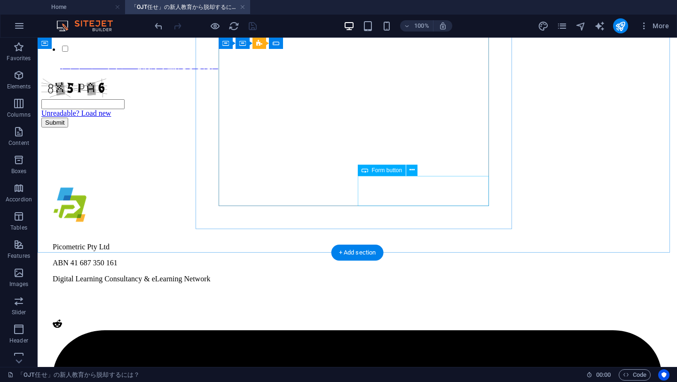
click at [417, 127] on div "Submit" at bounding box center [357, 122] width 632 height 10
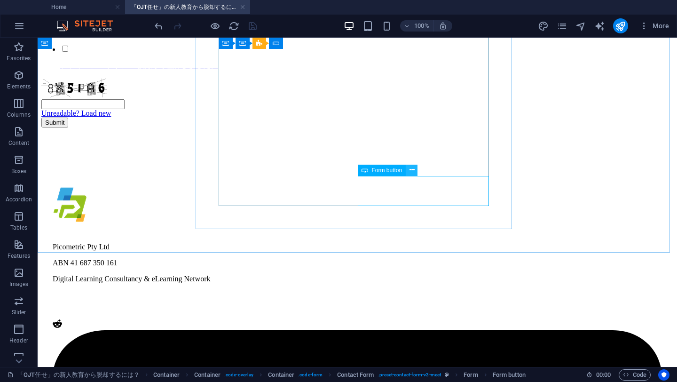
click at [408, 164] on button at bounding box center [411, 169] width 11 height 11
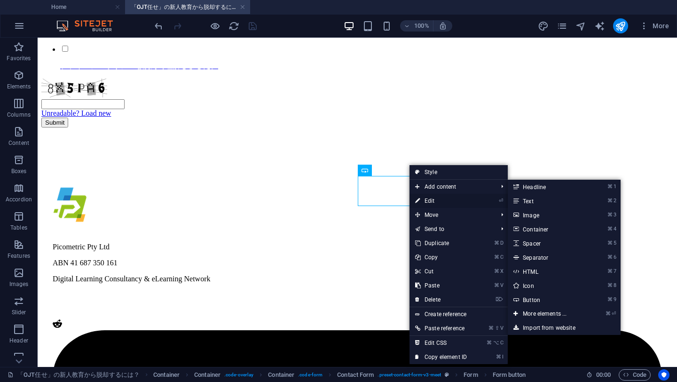
click at [417, 200] on icon at bounding box center [417, 201] width 5 height 14
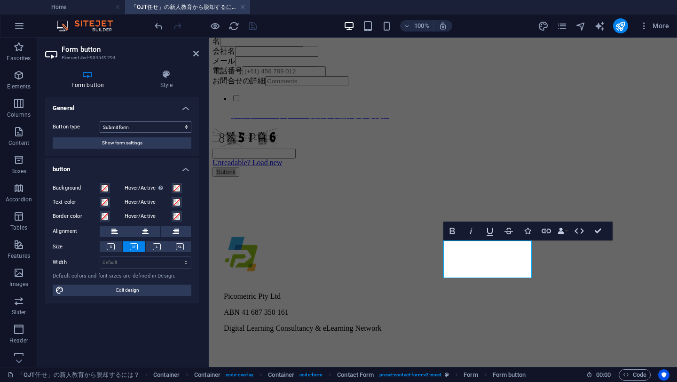
click at [109, 123] on select "Submit form Reset form No action" at bounding box center [146, 126] width 92 height 11
click at [100, 121] on select "Submit form Reset form No action" at bounding box center [146, 126] width 92 height 11
click at [109, 125] on select "Submit form Reset form No action" at bounding box center [146, 126] width 92 height 11
click at [100, 121] on select "Submit form Reset form No action" at bounding box center [146, 126] width 92 height 11
click at [83, 77] on icon at bounding box center [87, 74] width 85 height 9
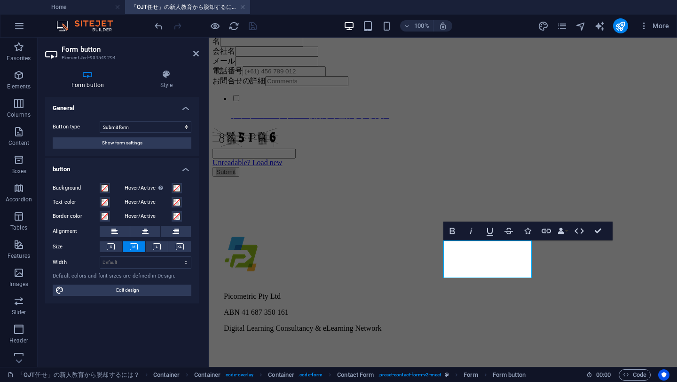
click at [83, 77] on icon at bounding box center [87, 74] width 85 height 9
click at [156, 79] on h4 "Style" at bounding box center [166, 80] width 65 height 20
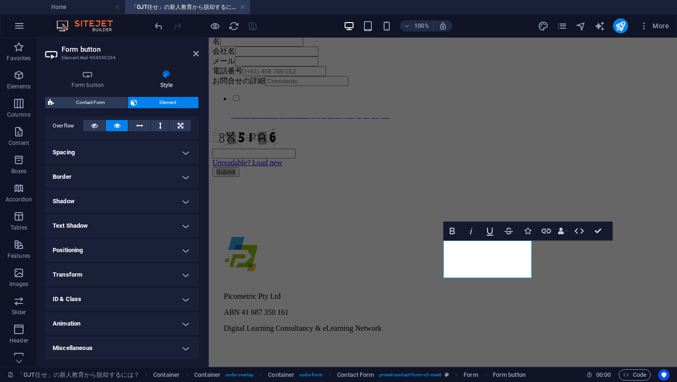
scroll to position [0, 0]
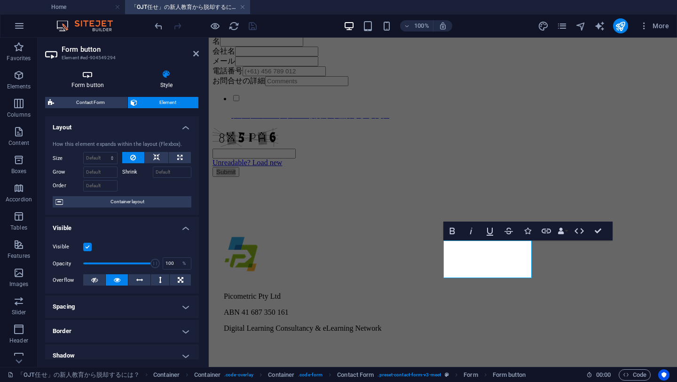
click at [86, 78] on icon at bounding box center [87, 74] width 85 height 9
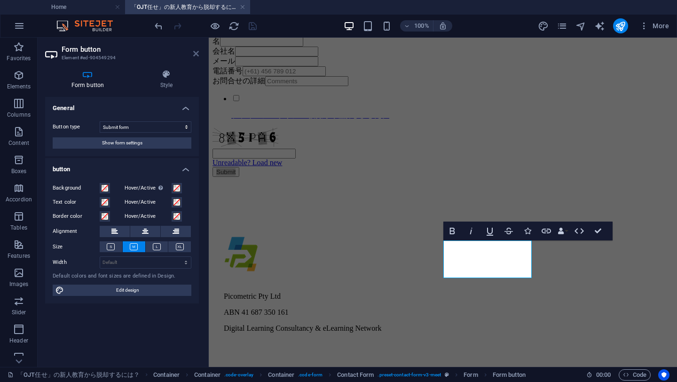
click at [196, 55] on icon at bounding box center [196, 54] width 6 height 8
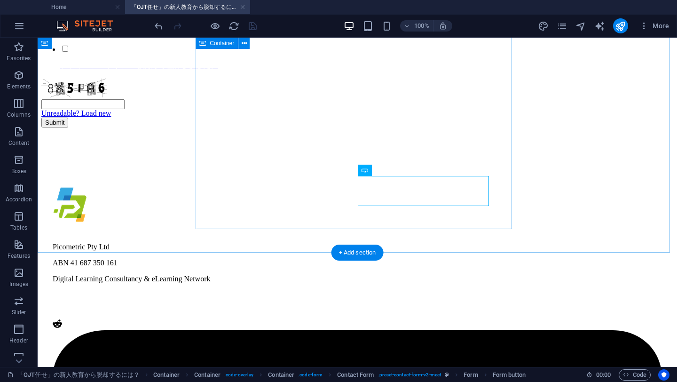
click at [279, 127] on div "お問合せ 姓 名 会社名 メール 電話番号 お問合せの詳細 プライバシーポリシーを読んで理解しました。 Unreadable? Load new Submit" at bounding box center [357, 36] width 632 height 182
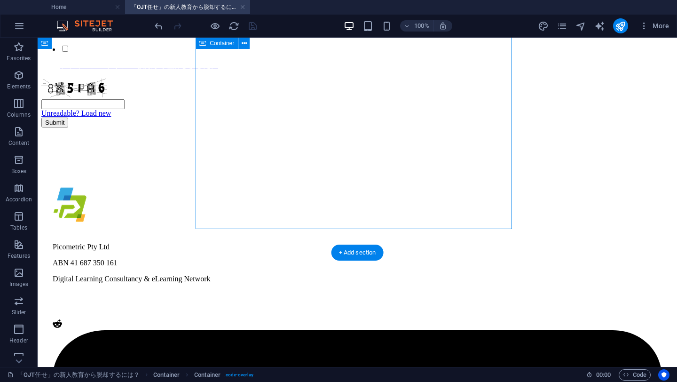
scroll to position [598, 0]
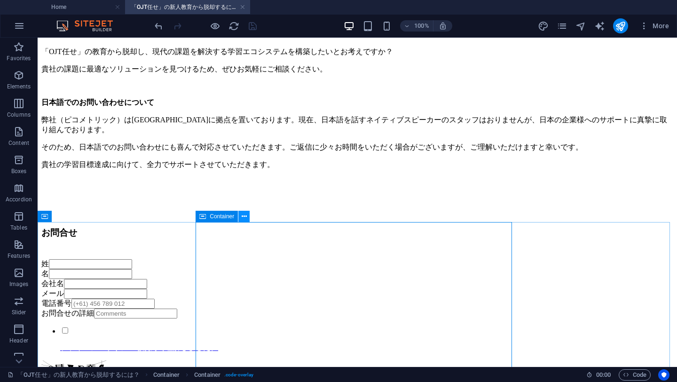
click at [242, 220] on icon at bounding box center [244, 216] width 5 height 10
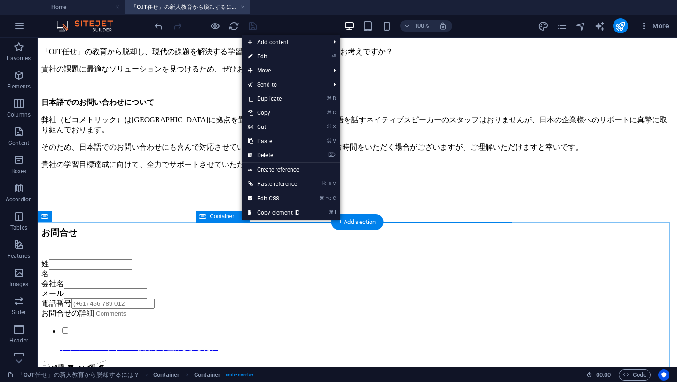
click at [249, 239] on div "お問合せ" at bounding box center [357, 233] width 632 height 12
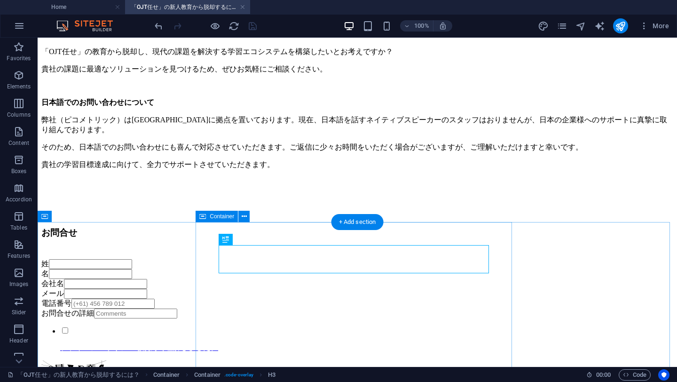
click at [201, 238] on div "お問合せ 姓 名 会社名 メール 電話番号 お問合せの詳細 プライバシーポリシーを読んで理解しました。 Unreadable? Load new Submit" at bounding box center [357, 318] width 632 height 182
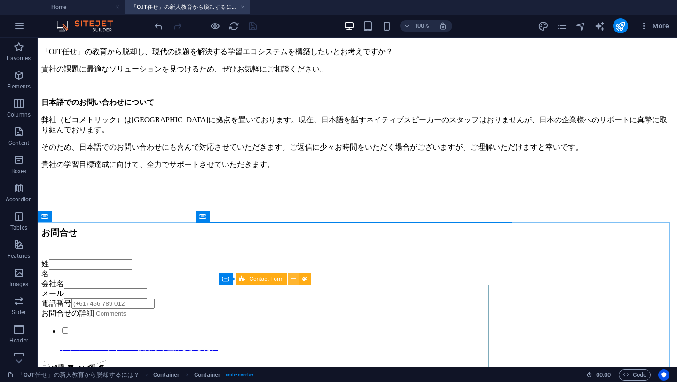
click at [291, 279] on icon at bounding box center [292, 279] width 5 height 10
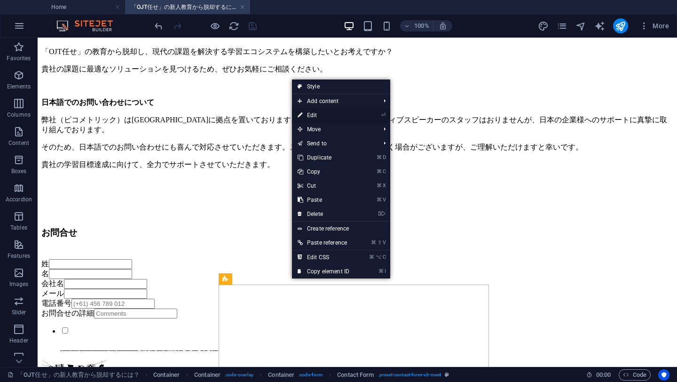
click at [313, 116] on link "⏎ Edit" at bounding box center [323, 115] width 63 height 14
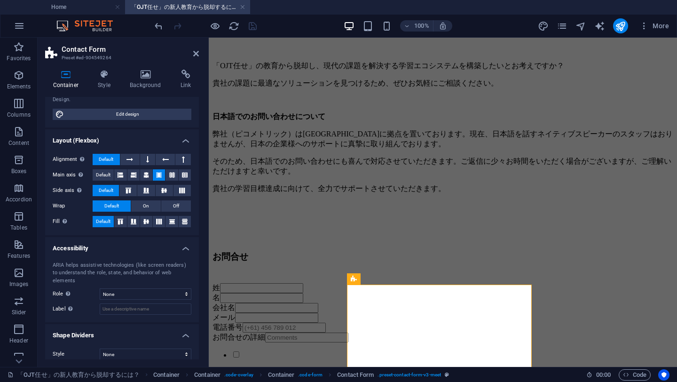
scroll to position [0, 0]
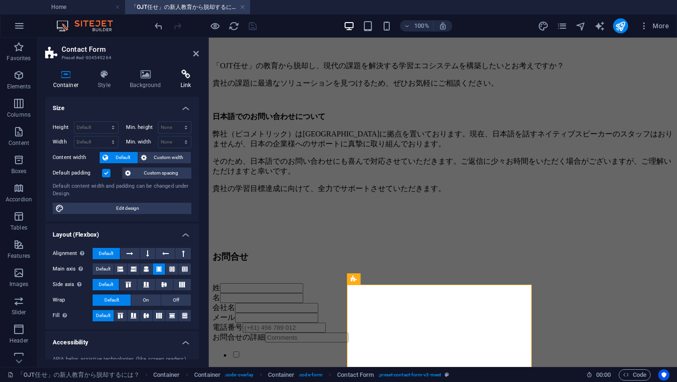
click at [177, 73] on icon at bounding box center [185, 74] width 26 height 9
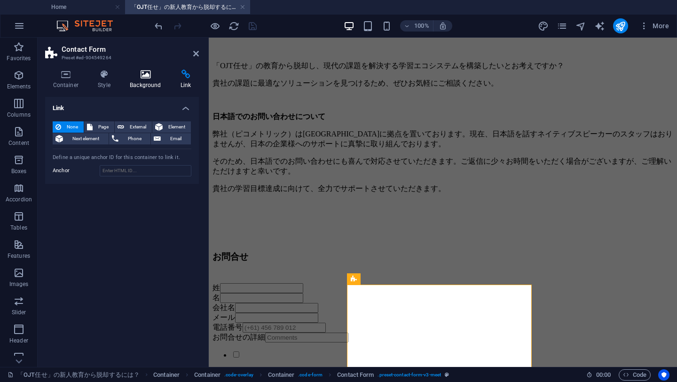
click at [150, 76] on icon at bounding box center [145, 74] width 47 height 9
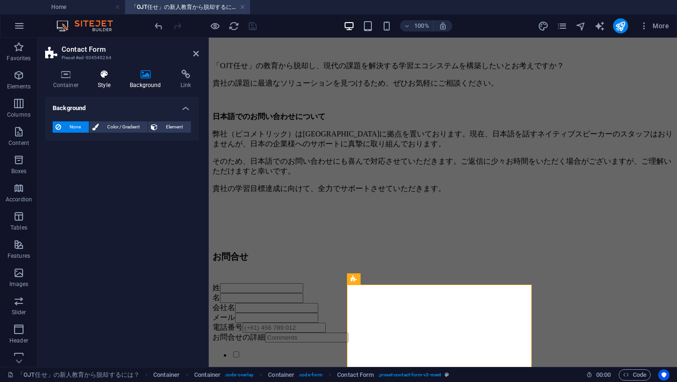
click at [97, 80] on h4 "Style" at bounding box center [106, 80] width 32 height 20
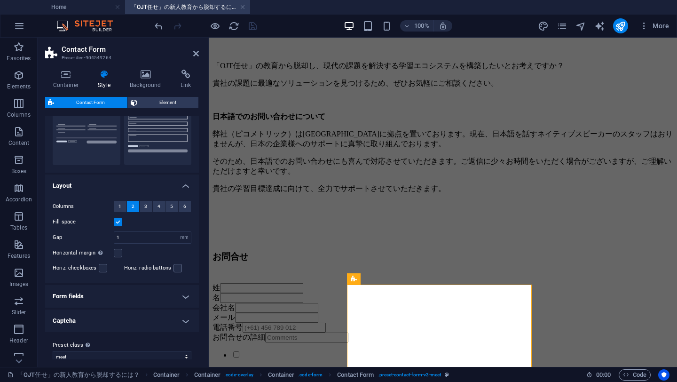
scroll to position [113, 0]
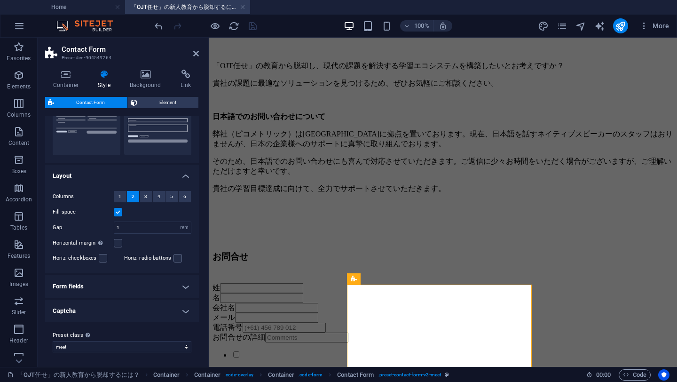
click at [163, 284] on h4 "Form fields" at bounding box center [122, 286] width 154 height 23
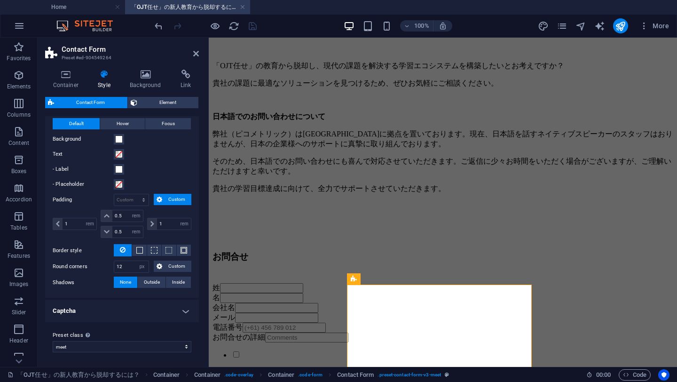
scroll to position [130, 0]
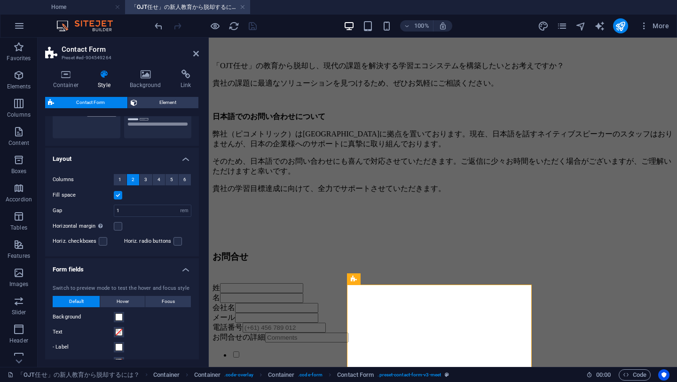
click at [184, 269] on h4 "Form fields" at bounding box center [122, 266] width 154 height 17
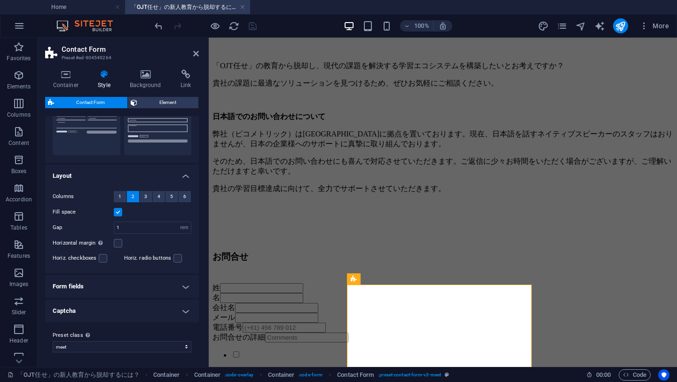
click at [164, 314] on h4 "Captcha" at bounding box center [122, 310] width 154 height 23
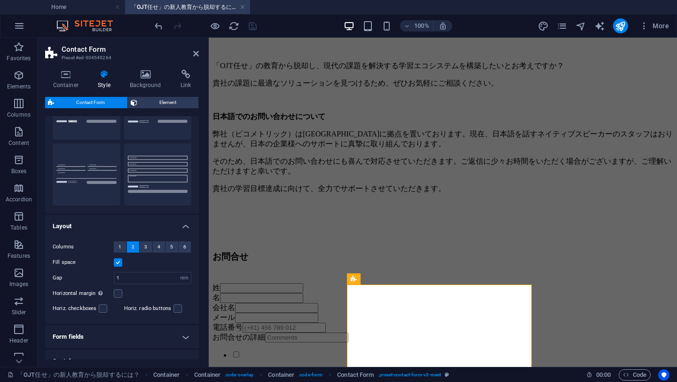
scroll to position [0, 0]
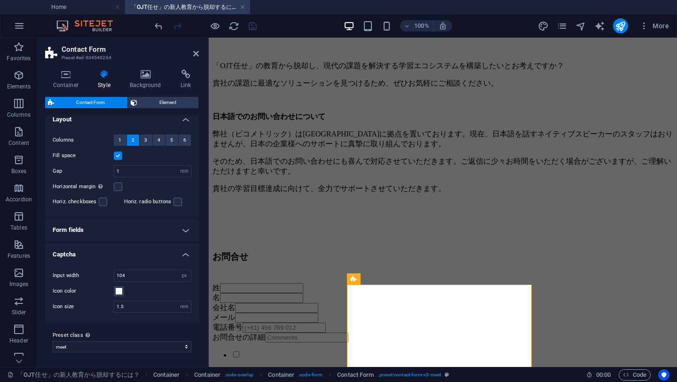
click at [181, 253] on h4 "Captcha" at bounding box center [122, 251] width 154 height 17
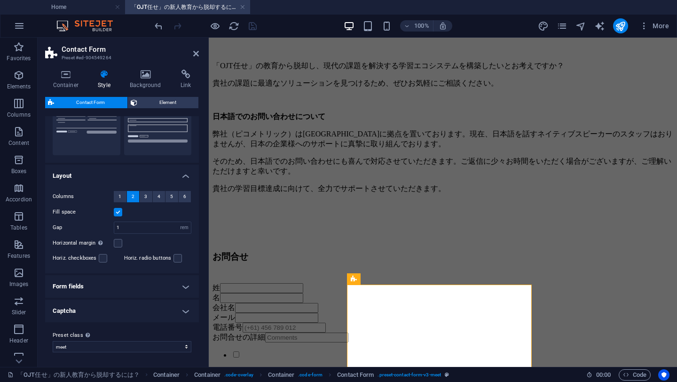
scroll to position [40, 0]
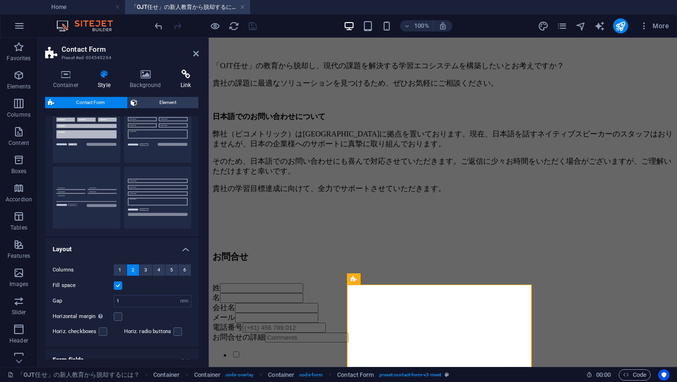
click at [180, 76] on icon at bounding box center [185, 74] width 26 height 9
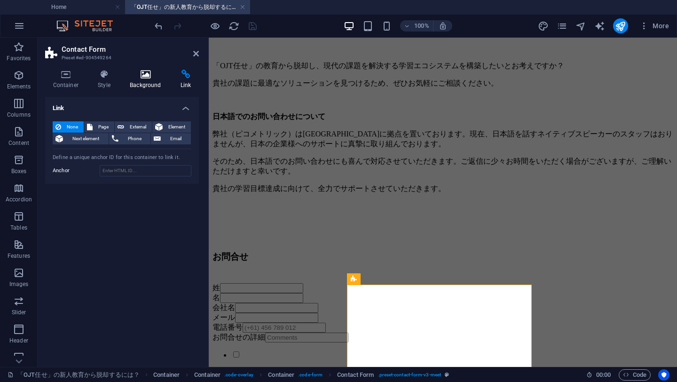
click at [157, 80] on h4 "Background" at bounding box center [147, 80] width 51 height 20
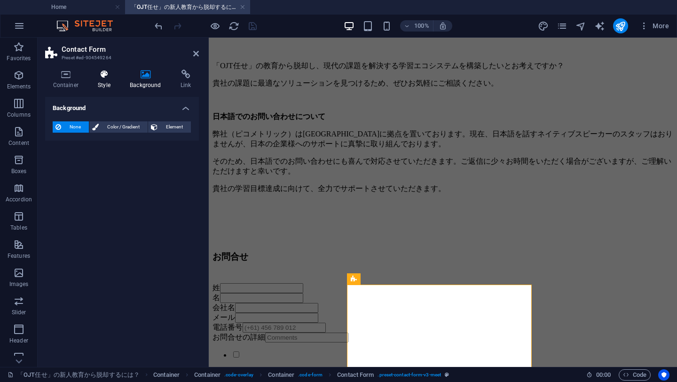
click at [106, 81] on h4 "Style" at bounding box center [106, 80] width 32 height 20
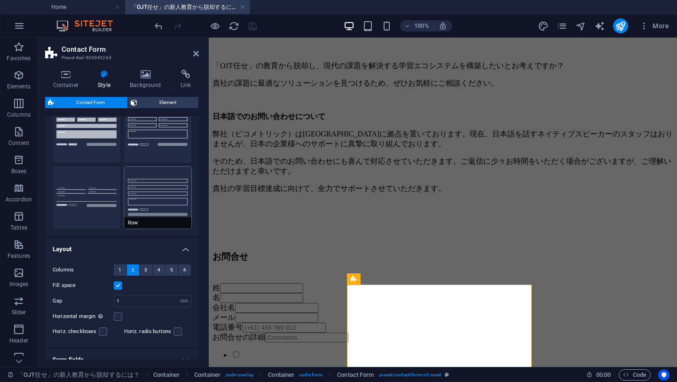
scroll to position [0, 0]
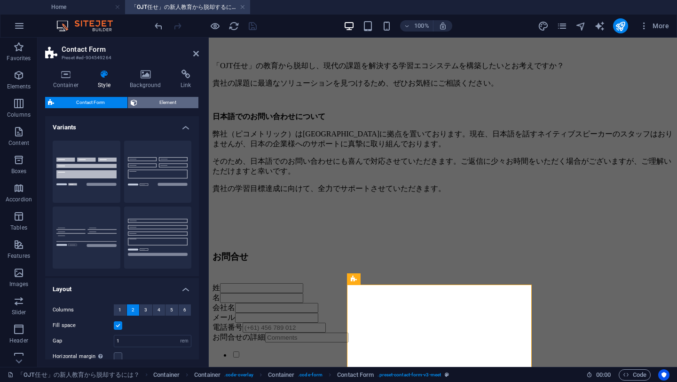
click at [149, 105] on span "Element" at bounding box center [168, 102] width 56 height 11
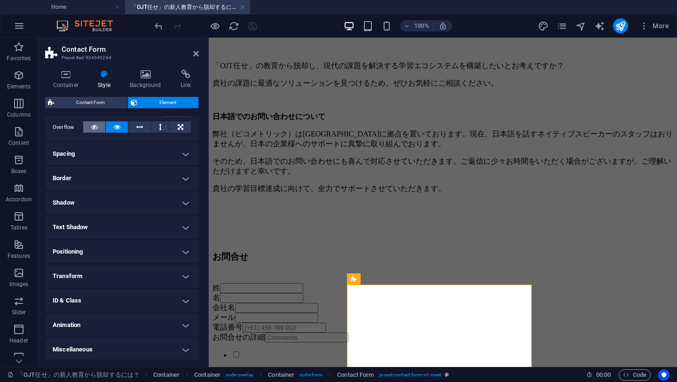
scroll to position [154, 0]
click at [121, 350] on h4 "Miscellaneous" at bounding box center [122, 347] width 154 height 23
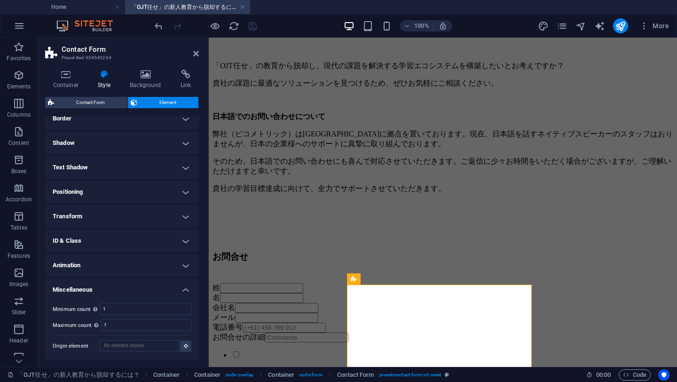
click at [117, 266] on h4 "Animation" at bounding box center [122, 265] width 154 height 23
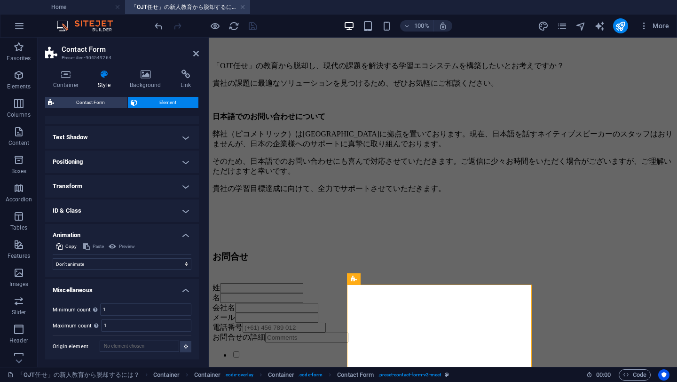
scroll to position [243, 0]
click at [119, 214] on h4 "ID & Class" at bounding box center [122, 210] width 154 height 23
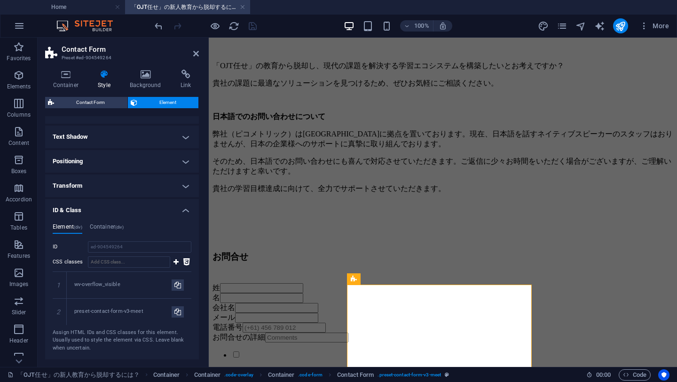
click at [123, 185] on h4 "Transform" at bounding box center [122, 185] width 154 height 23
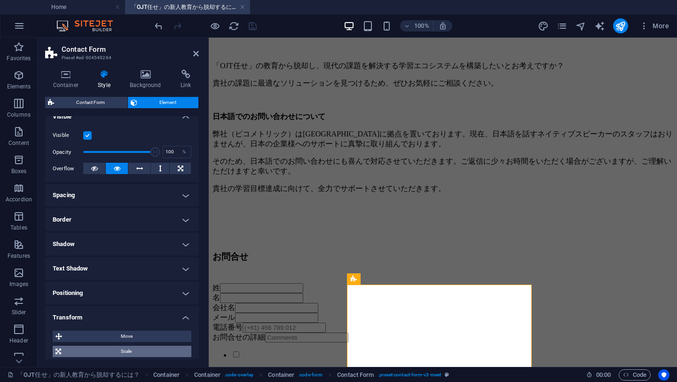
scroll to position [111, 0]
click at [164, 297] on h4 "Positioning" at bounding box center [122, 293] width 154 height 23
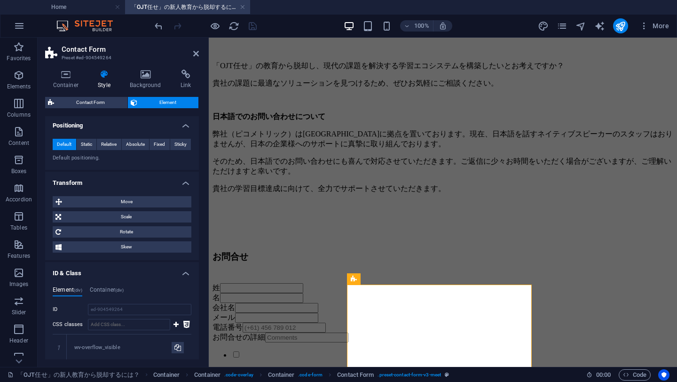
scroll to position [198, 0]
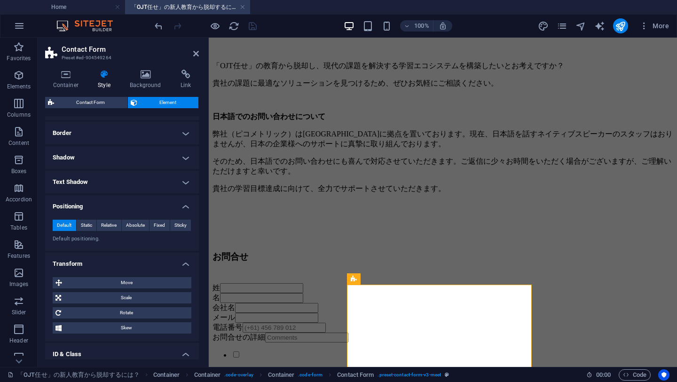
click at [131, 184] on h4 "Text Shadow" at bounding box center [122, 182] width 154 height 23
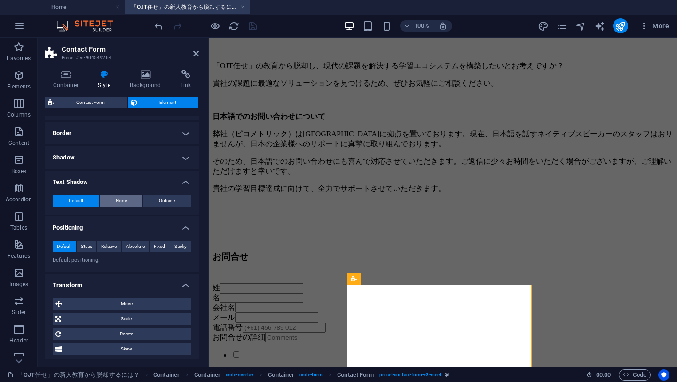
scroll to position [136, 0]
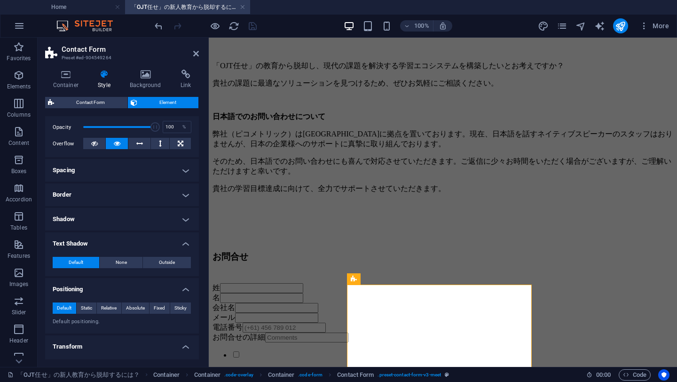
click at [137, 222] on h4 "Shadow" at bounding box center [122, 219] width 154 height 23
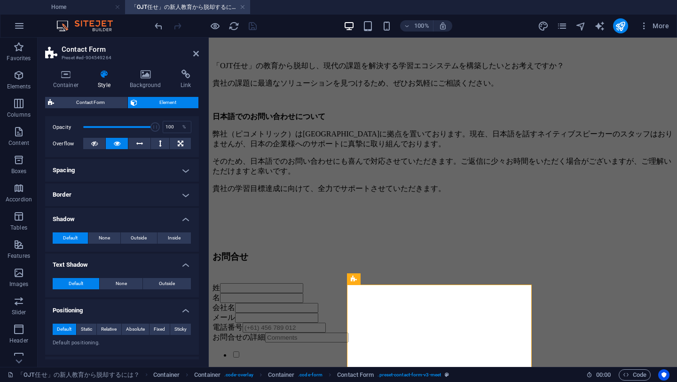
click at [131, 189] on h4 "Border" at bounding box center [122, 194] width 154 height 23
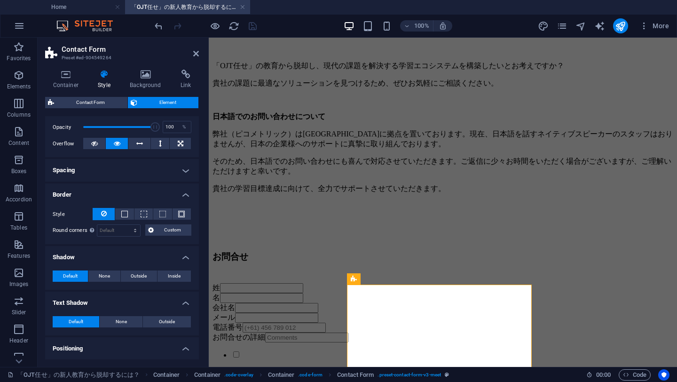
click at [125, 170] on h4 "Spacing" at bounding box center [122, 170] width 154 height 23
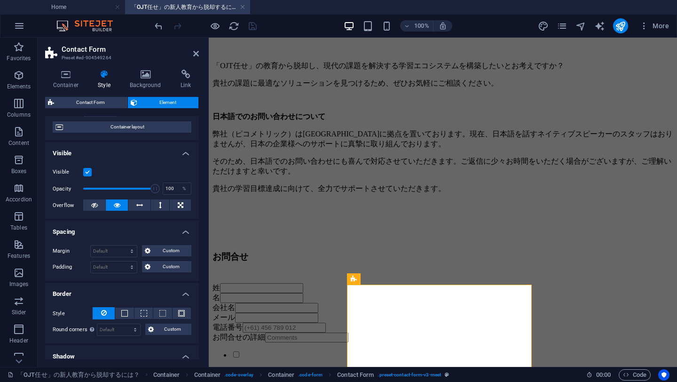
scroll to position [0, 0]
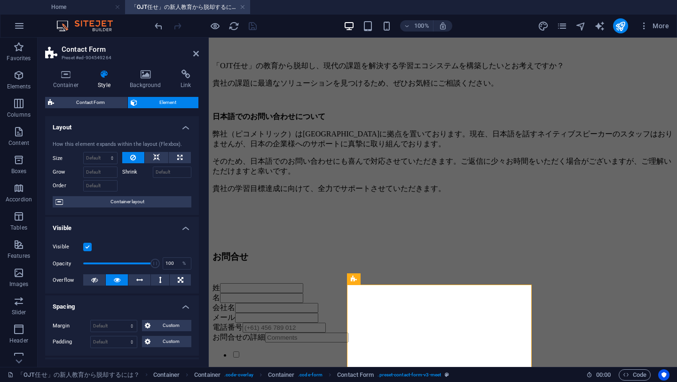
click at [165, 228] on h4 "Visible" at bounding box center [122, 225] width 154 height 17
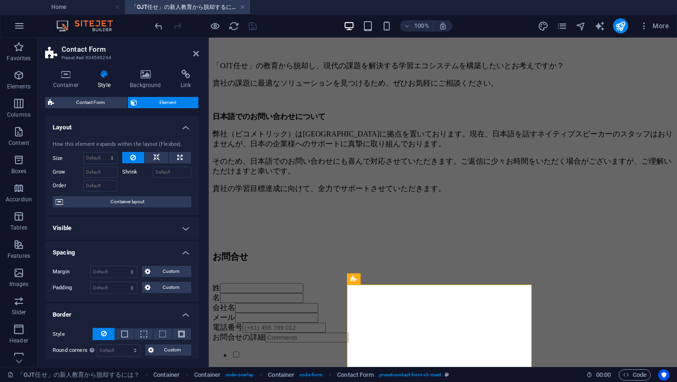
click at [165, 227] on h4 "Visible" at bounding box center [122, 228] width 154 height 23
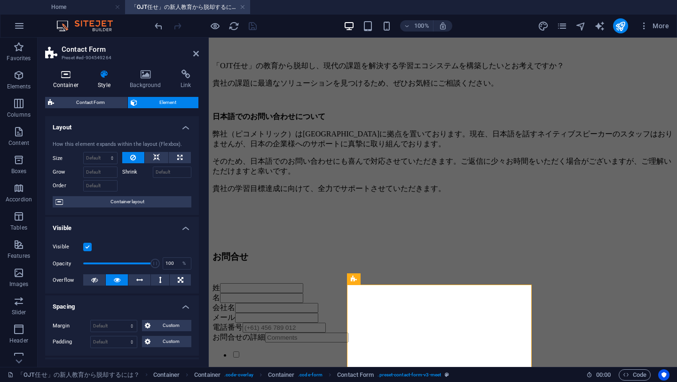
click at [67, 75] on icon at bounding box center [65, 74] width 41 height 9
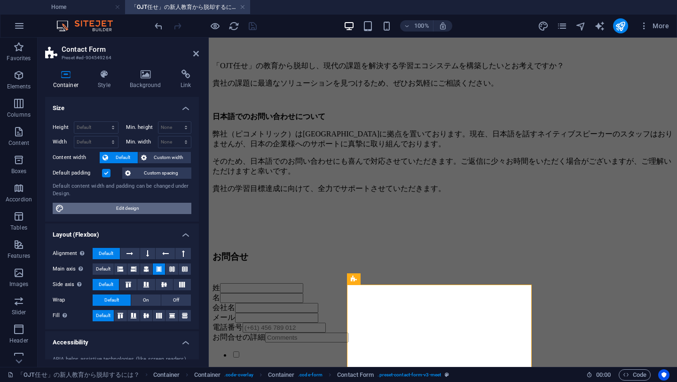
click at [136, 206] on span "Edit design" at bounding box center [128, 208] width 122 height 11
select select "px"
select select "300"
select select "px"
select select "rem"
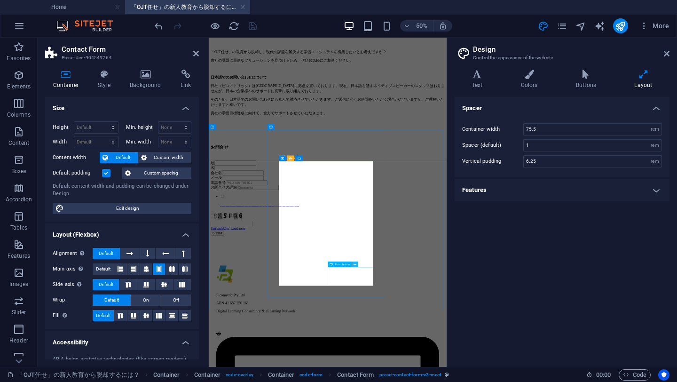
click at [355, 264] on icon at bounding box center [354, 264] width 3 height 5
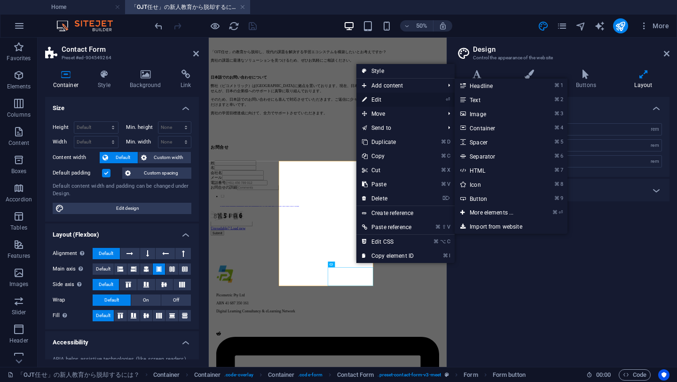
click at [375, 102] on link "⏎ Edit" at bounding box center [387, 100] width 63 height 14
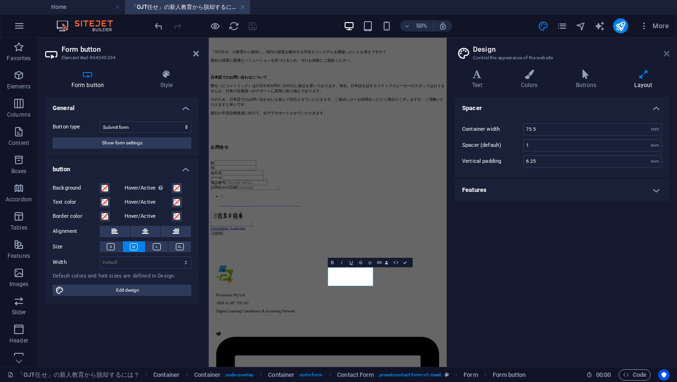
click at [667, 51] on icon at bounding box center [667, 54] width 6 height 8
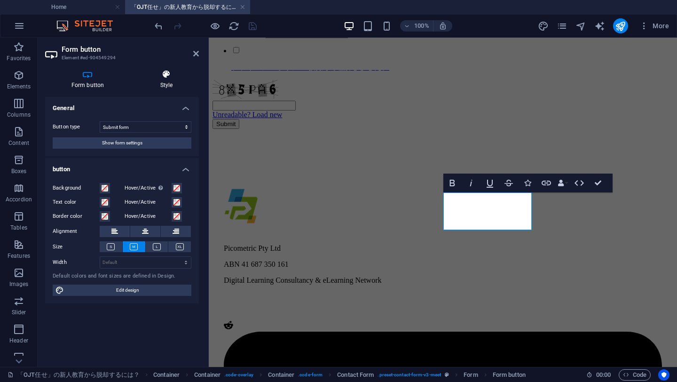
click at [166, 78] on icon at bounding box center [166, 74] width 65 height 9
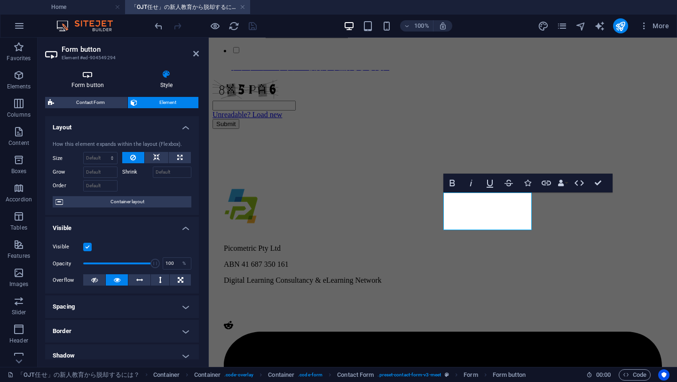
click at [94, 83] on h4 "Form button" at bounding box center [89, 80] width 89 height 20
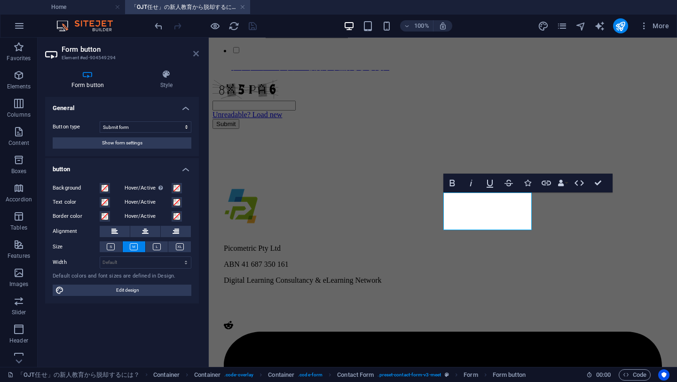
click at [193, 55] on icon at bounding box center [196, 54] width 6 height 8
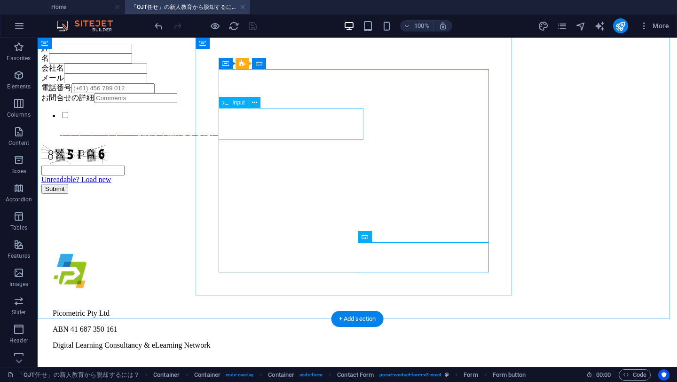
scroll to position [682, 0]
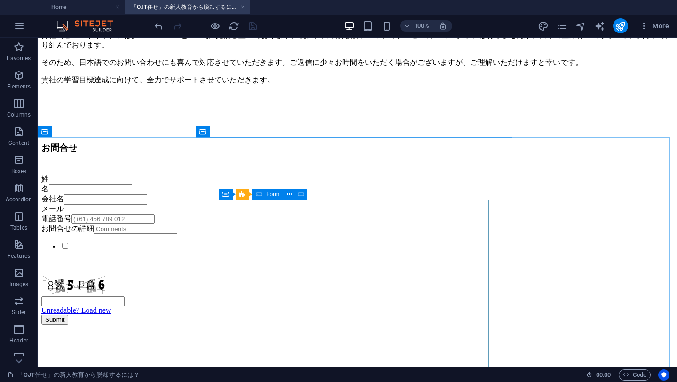
click at [261, 196] on icon at bounding box center [259, 193] width 7 height 11
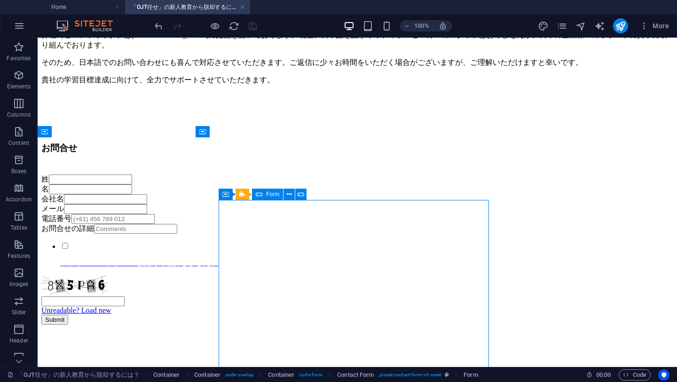
click at [261, 196] on icon at bounding box center [259, 193] width 7 height 11
click at [298, 194] on icon at bounding box center [300, 194] width 7 height 10
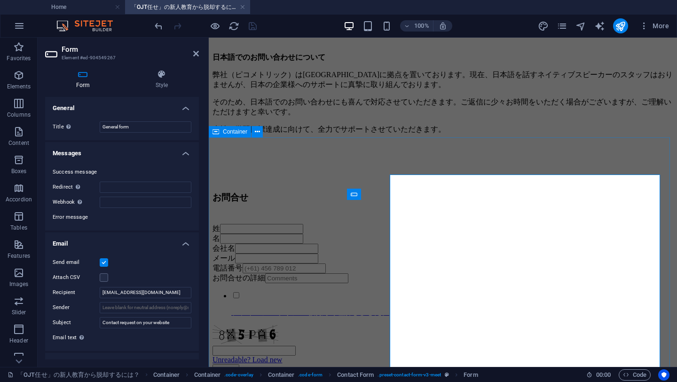
scroll to position [708, 0]
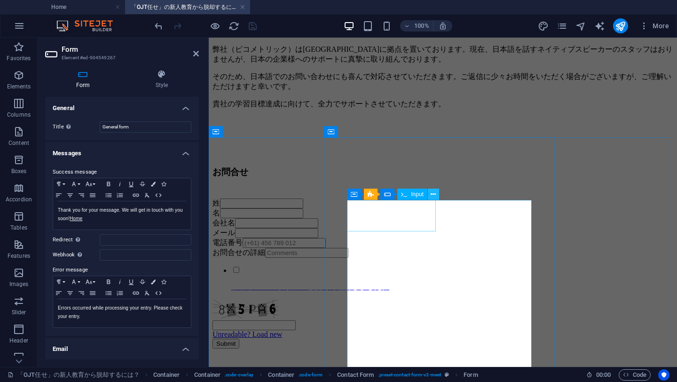
click at [433, 193] on icon at bounding box center [432, 194] width 5 height 10
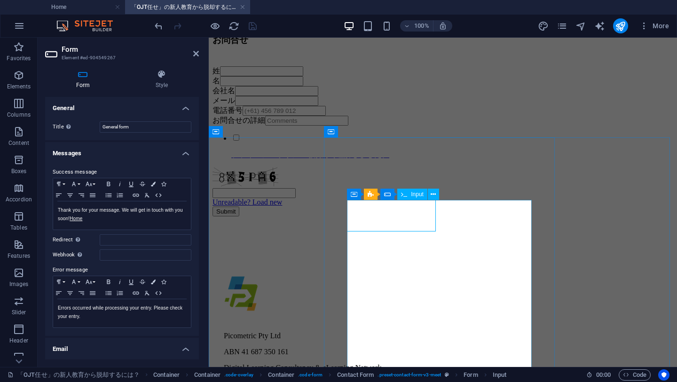
scroll to position [903, 0]
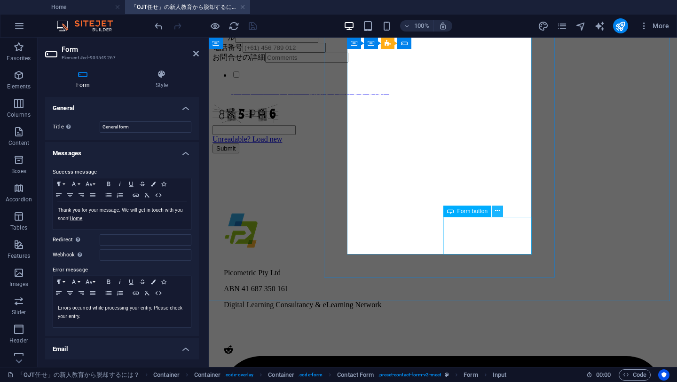
click at [494, 210] on button at bounding box center [497, 210] width 11 height 11
click at [99, 159] on div "Success message Paragraph Format Normal Heading 1 Heading 2 Heading 3 Heading 4…" at bounding box center [122, 247] width 154 height 177
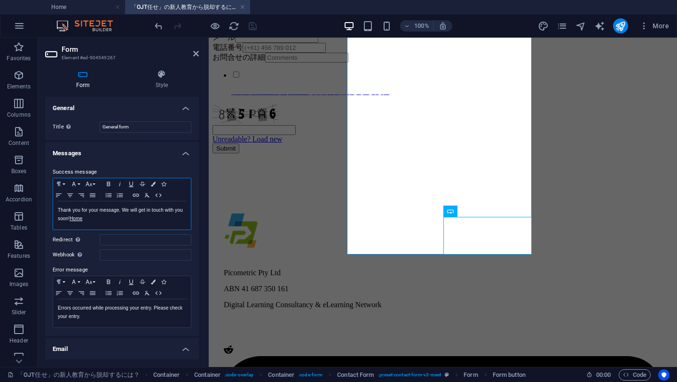
click at [80, 216] on p "Thank you for your message. We will get in touch with you soon! Home" at bounding box center [122, 214] width 128 height 17
drag, startPoint x: 57, startPoint y: 211, endPoint x: 91, endPoint y: 217, distance: 33.9
click at [91, 217] on p "Thank you for your message. We will get in touch with you soon! Home" at bounding box center [122, 214] width 128 height 17
copy p "Thank you for your message. We will get in touch with you soon"
click at [89, 315] on p "Errors occurred while processing your entry. Please check your entry." at bounding box center [122, 312] width 128 height 17
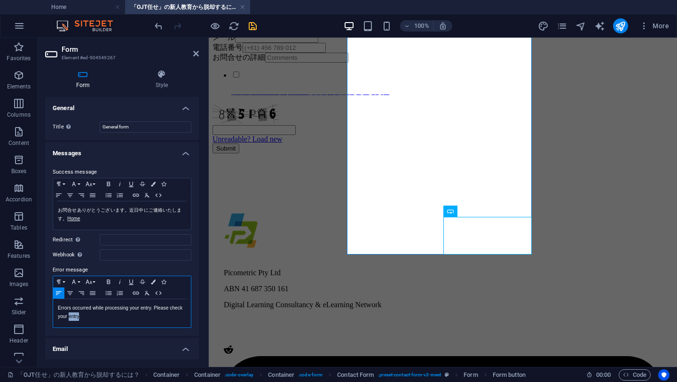
click at [89, 315] on p "Errors occurred while processing your entry. Please check your entry." at bounding box center [122, 312] width 128 height 17
copy p "Errors occurred while processing your entry. Please check your entry."
click at [77, 218] on link "Home" at bounding box center [73, 218] width 13 height 5
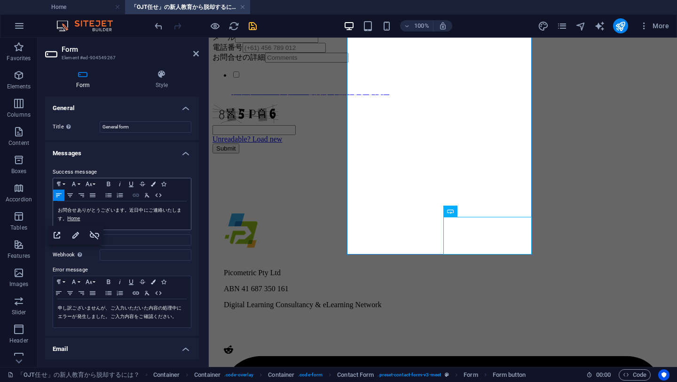
click at [136, 198] on icon "button" at bounding box center [135, 195] width 11 height 8
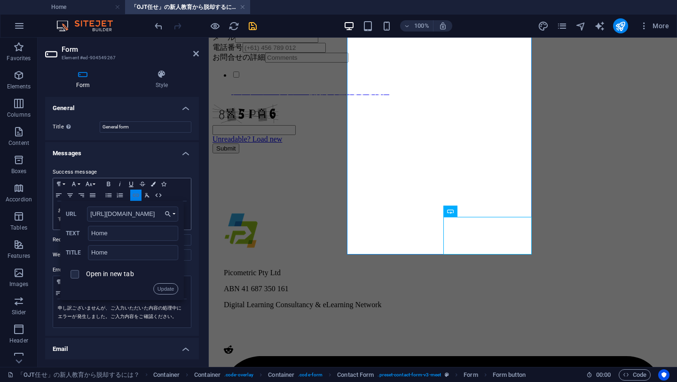
scroll to position [0, 2]
click at [107, 234] on input "Home" at bounding box center [133, 233] width 90 height 15
type input "ホーム"
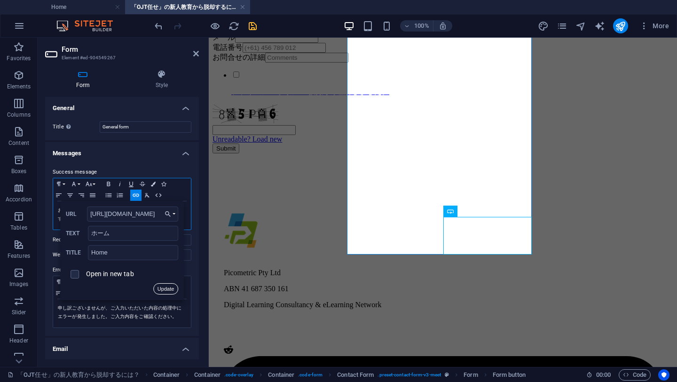
click at [165, 293] on button "Update" at bounding box center [165, 288] width 25 height 11
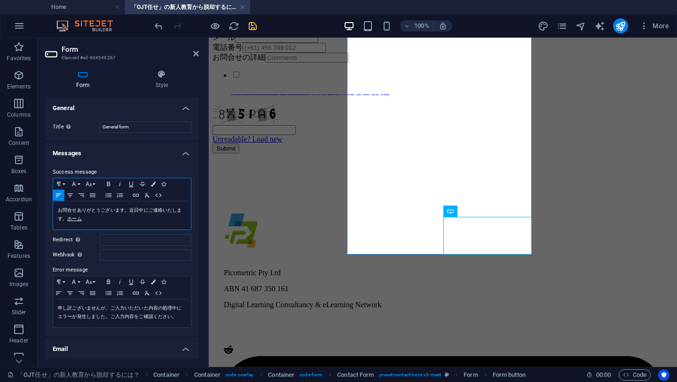
click at [133, 218] on p "お問合せありがとうございます。近日中にご連絡いたします。 ホーム" at bounding box center [122, 214] width 128 height 17
click at [254, 24] on icon "save" at bounding box center [252, 26] width 11 height 11
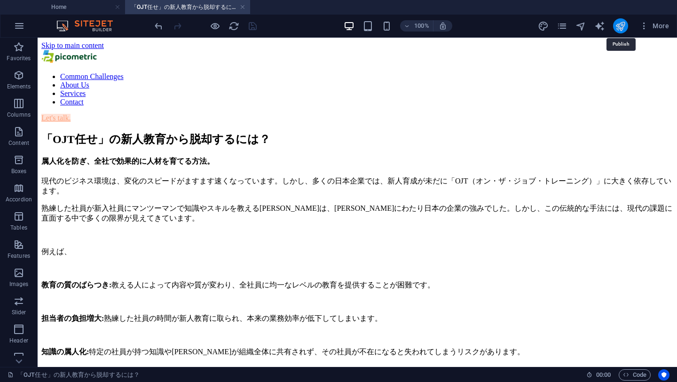
click at [622, 28] on icon "publish" at bounding box center [620, 26] width 11 height 11
